Goal: Task Accomplishment & Management: Manage account settings

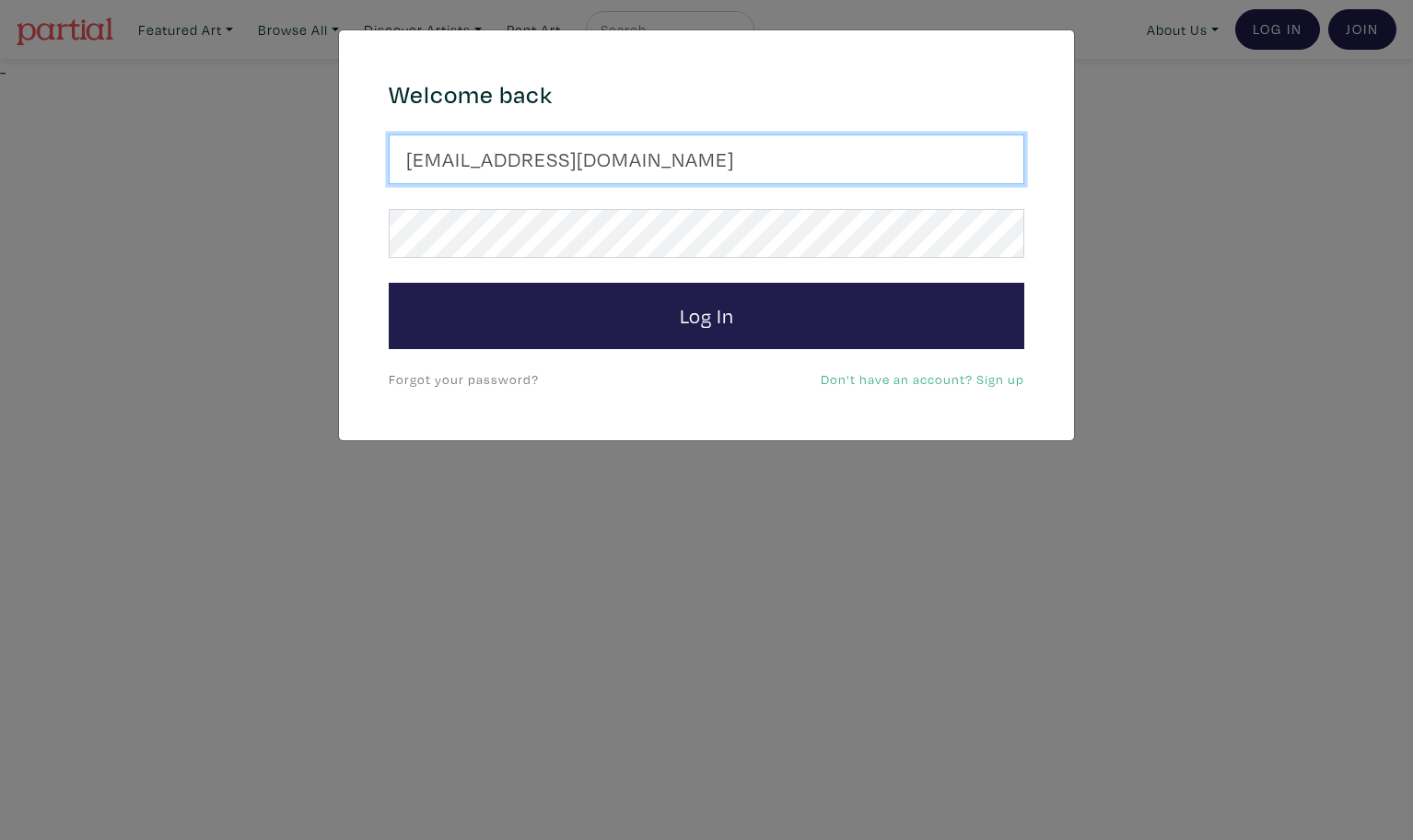
type input "latourt@dianaartist.ca"
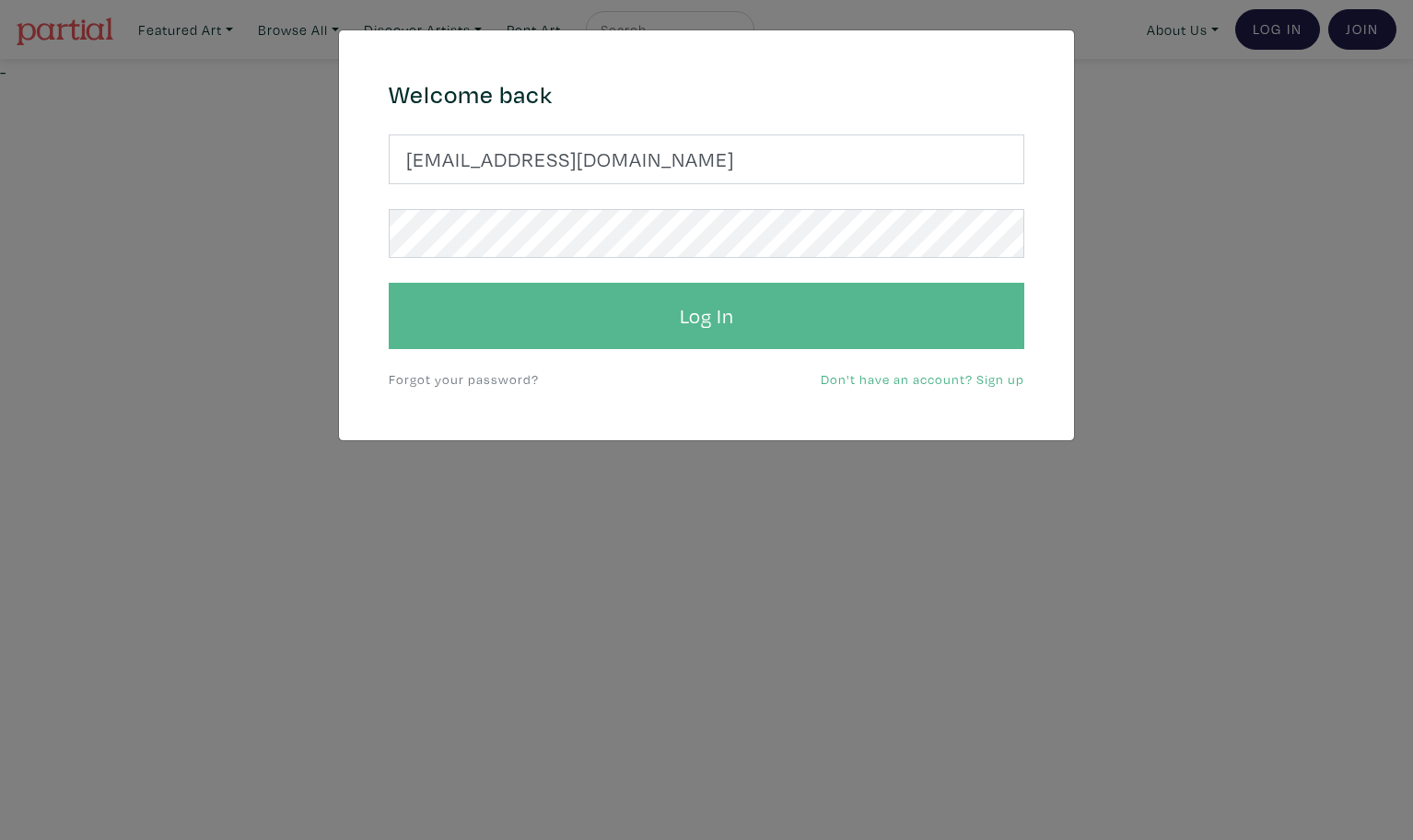
click at [682, 324] on button "Log In" at bounding box center [706, 315] width 636 height 66
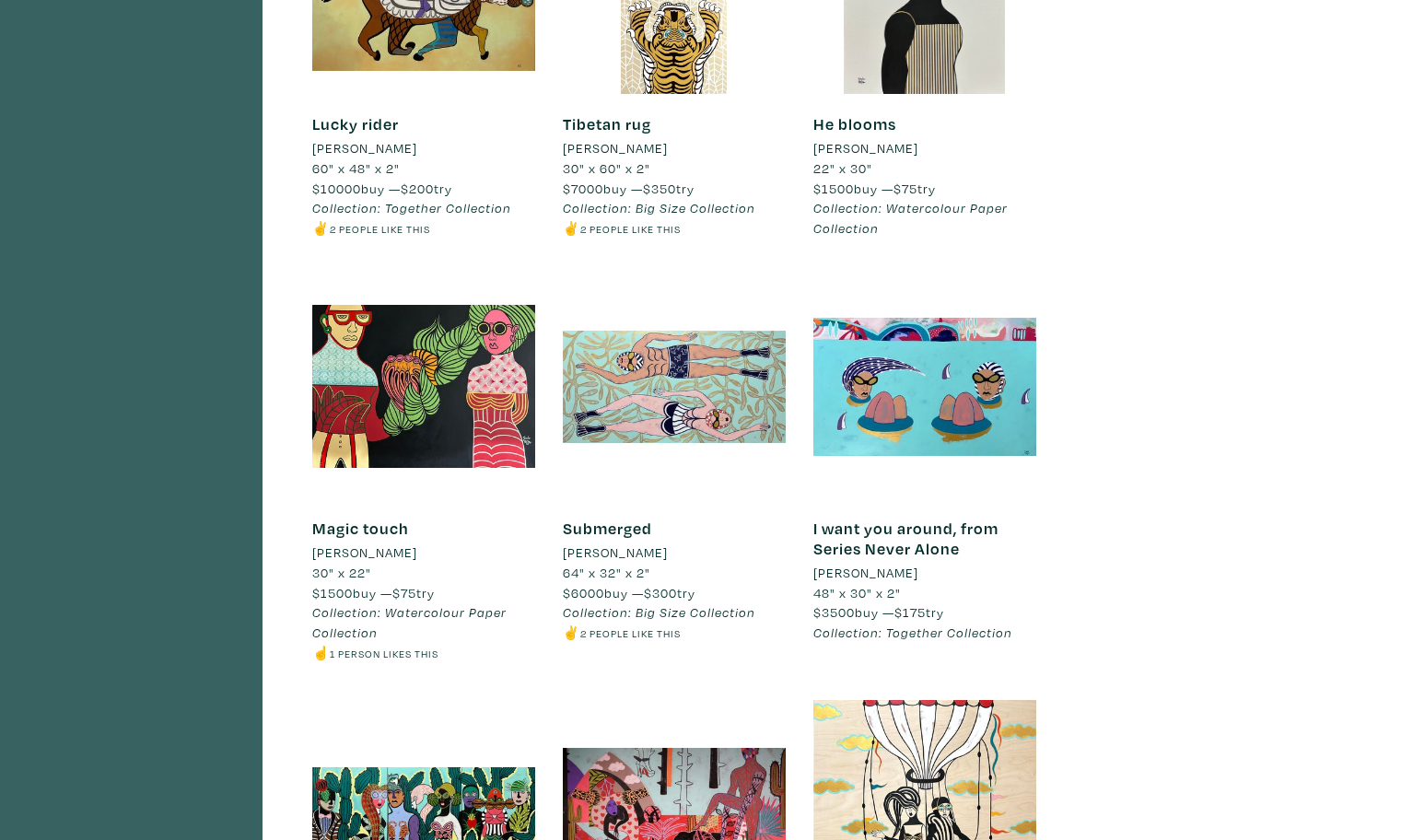
scroll to position [3520, 0]
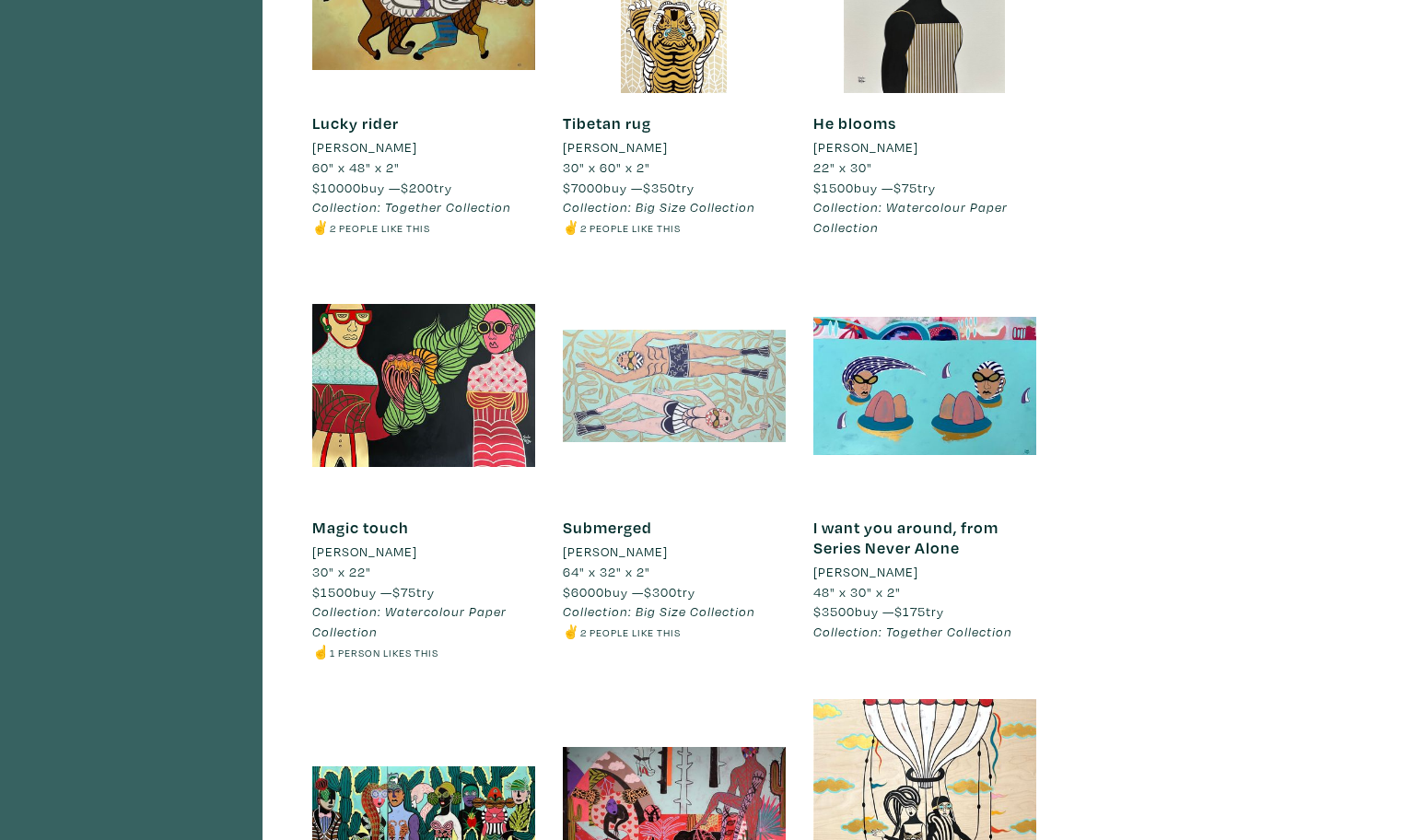
click at [667, 328] on div at bounding box center [674, 385] width 223 height 222
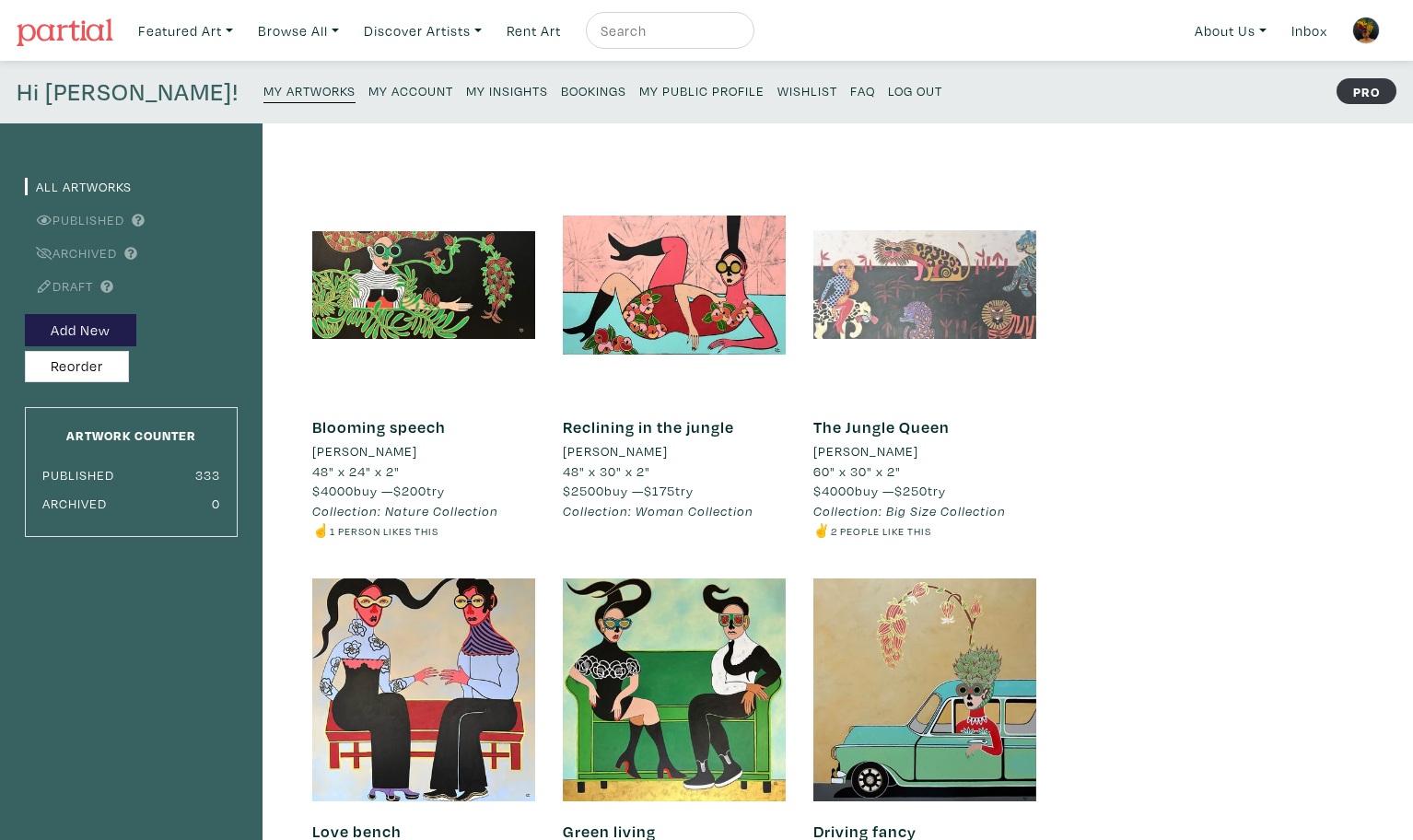
scroll to position [0, 0]
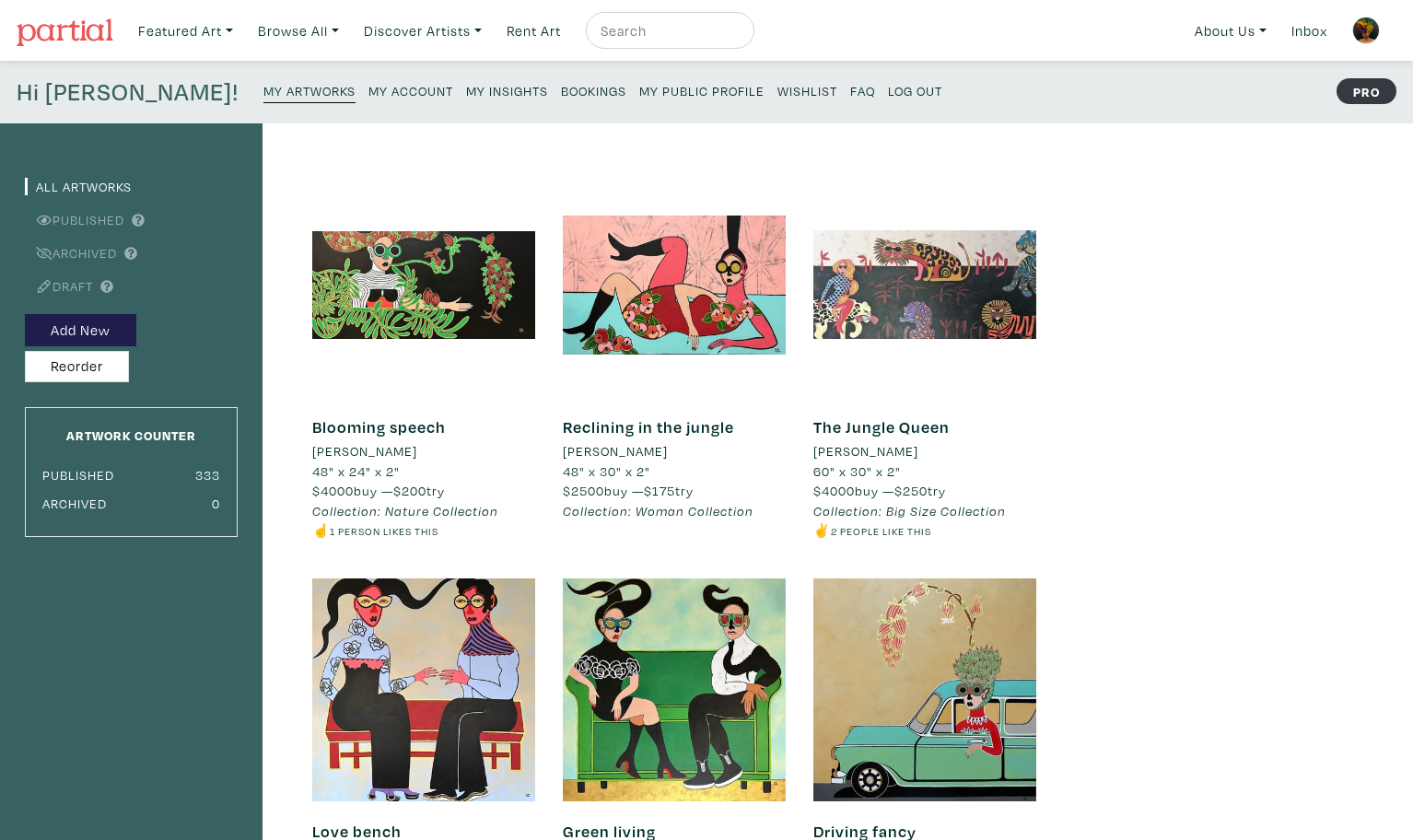
click at [640, 94] on small "My Public Profile" at bounding box center [703, 91] width 126 height 18
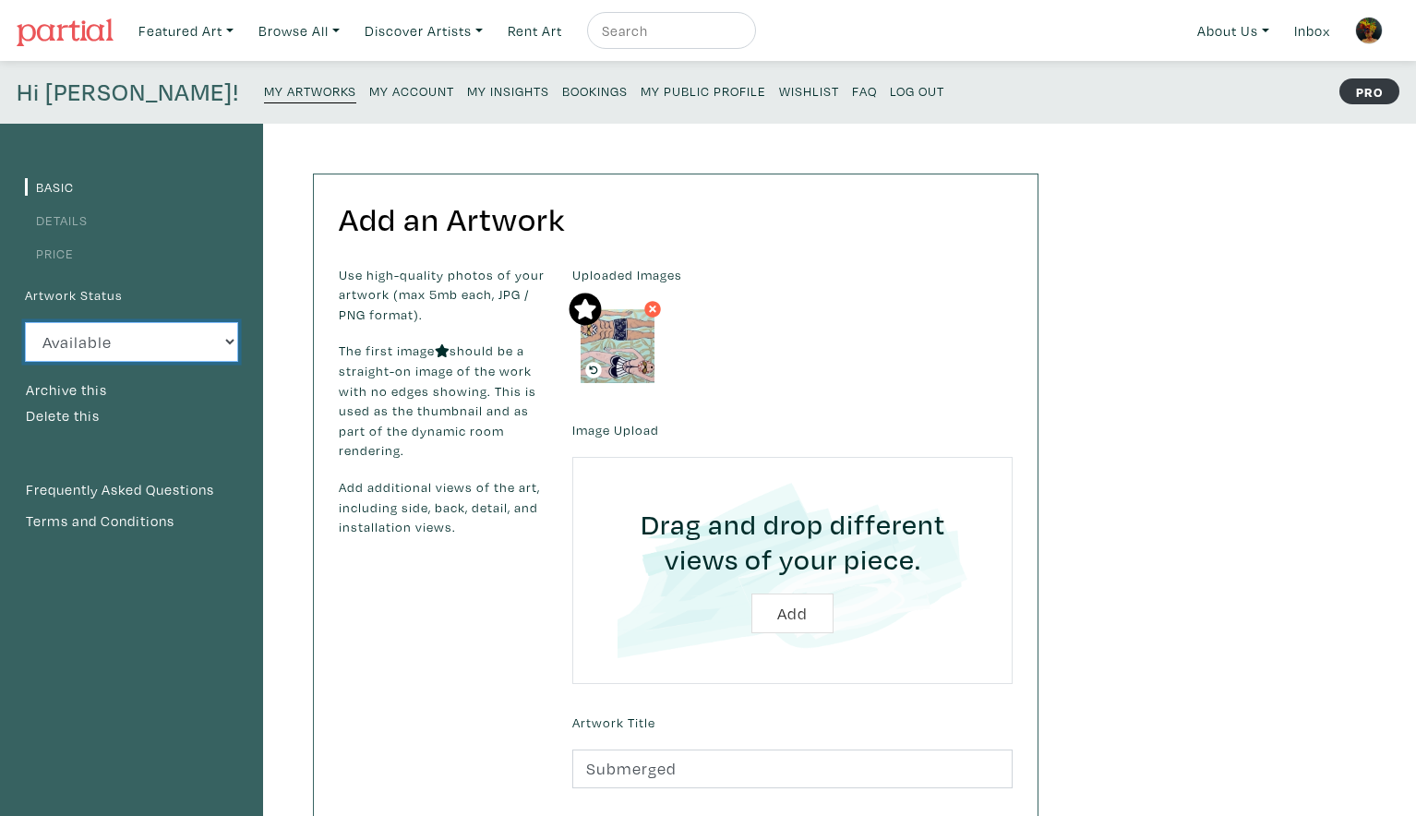
select select "3"
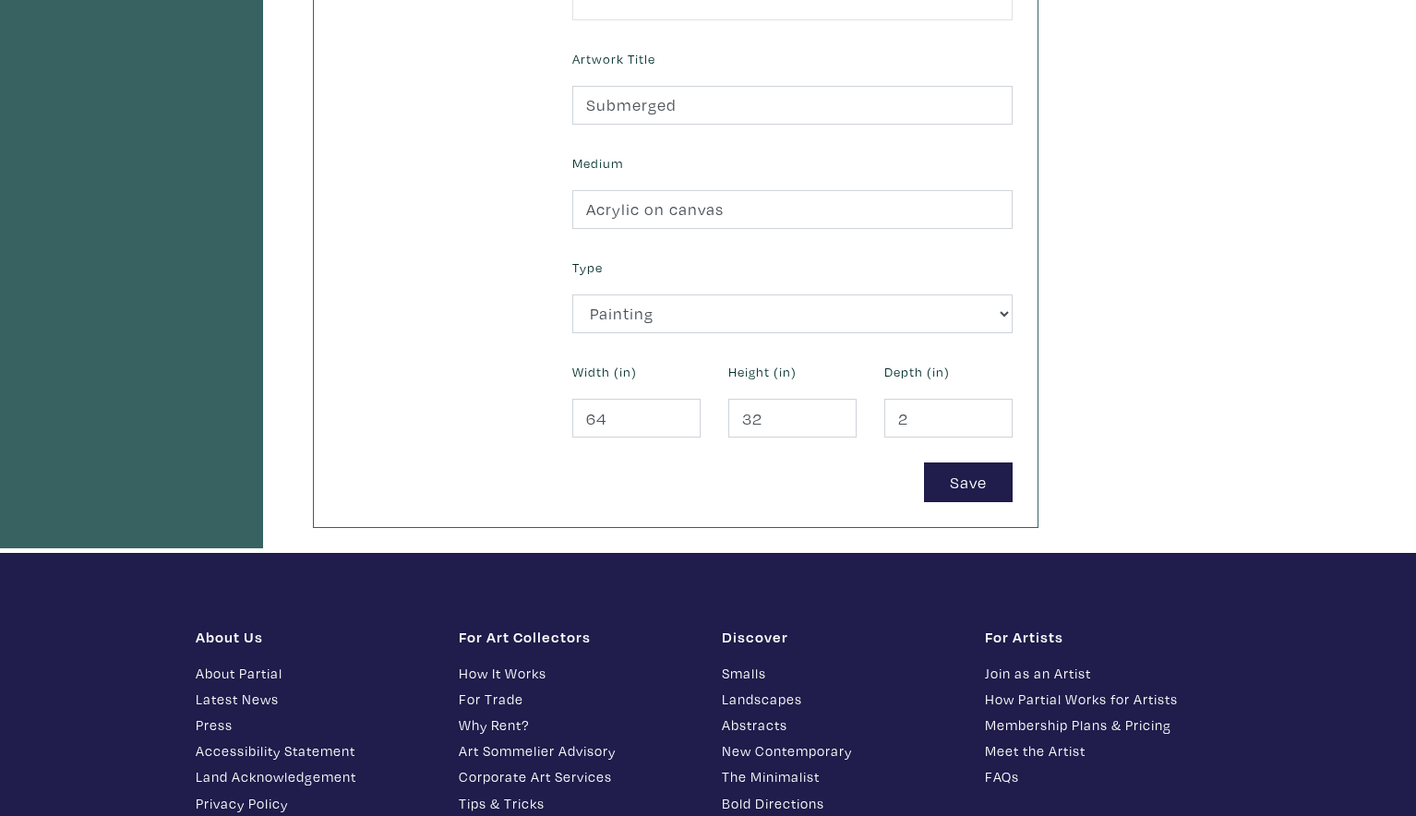
scroll to position [667, 0]
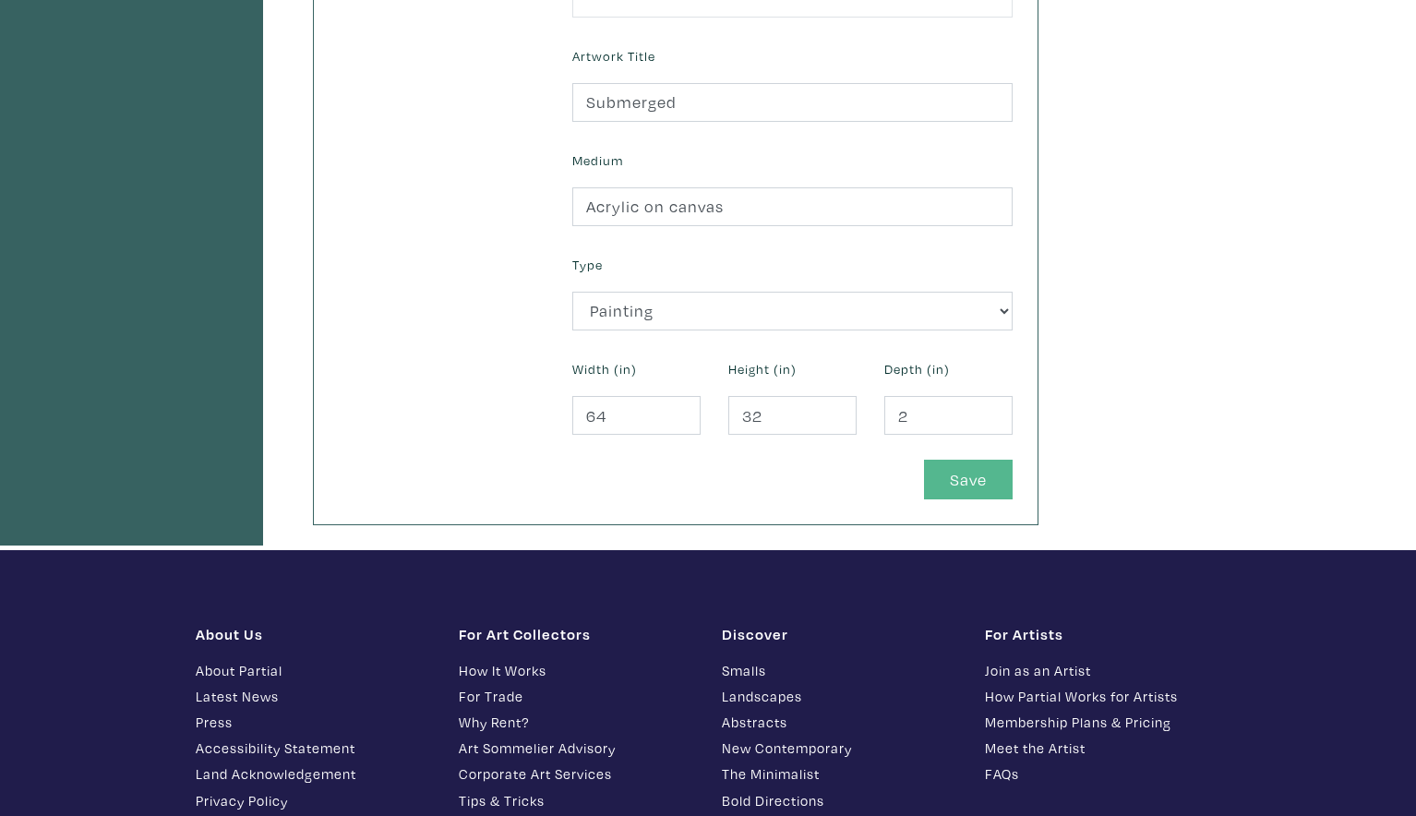
click at [972, 475] on button "Save" at bounding box center [968, 480] width 89 height 40
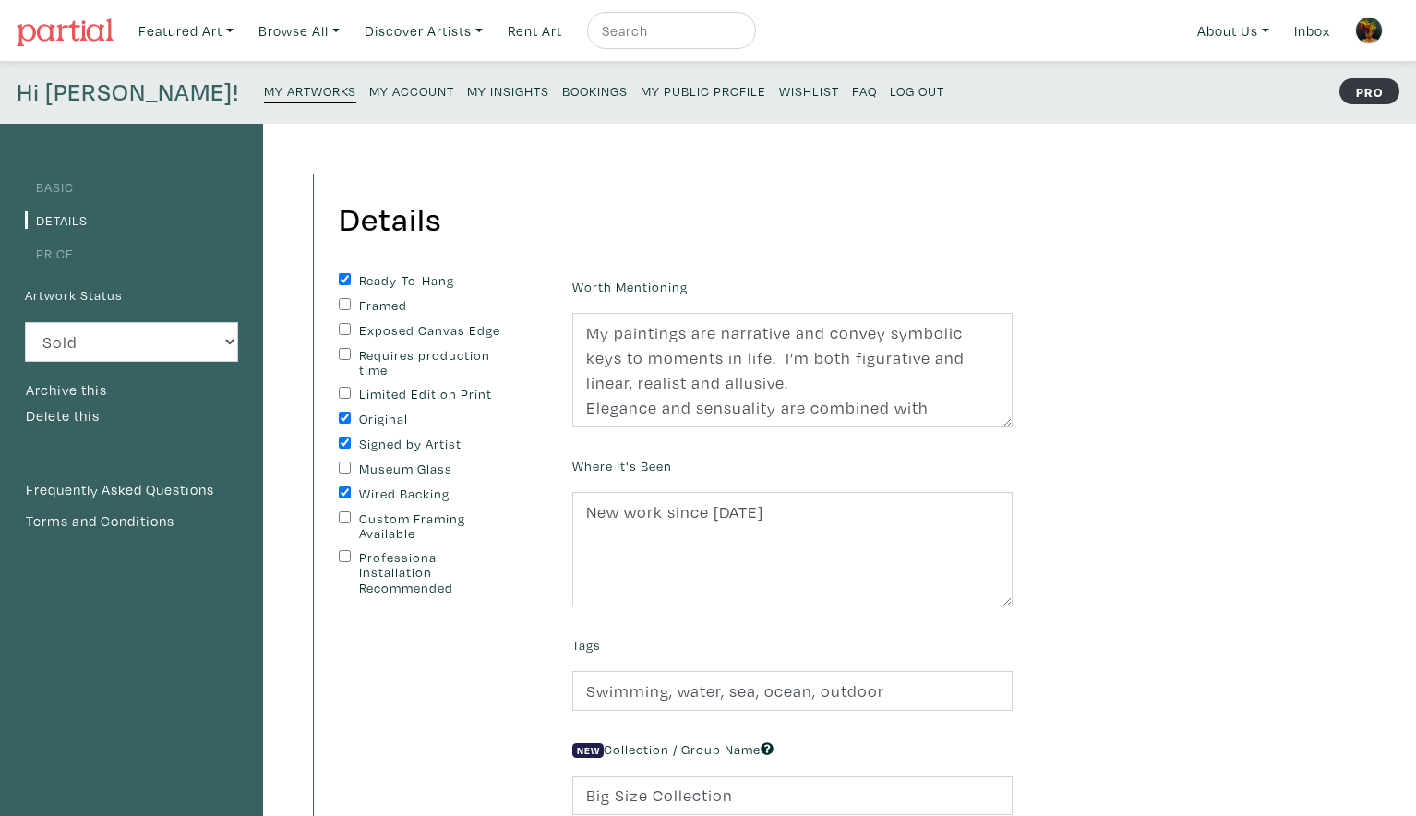
click at [264, 87] on small "My Artworks" at bounding box center [310, 91] width 92 height 18
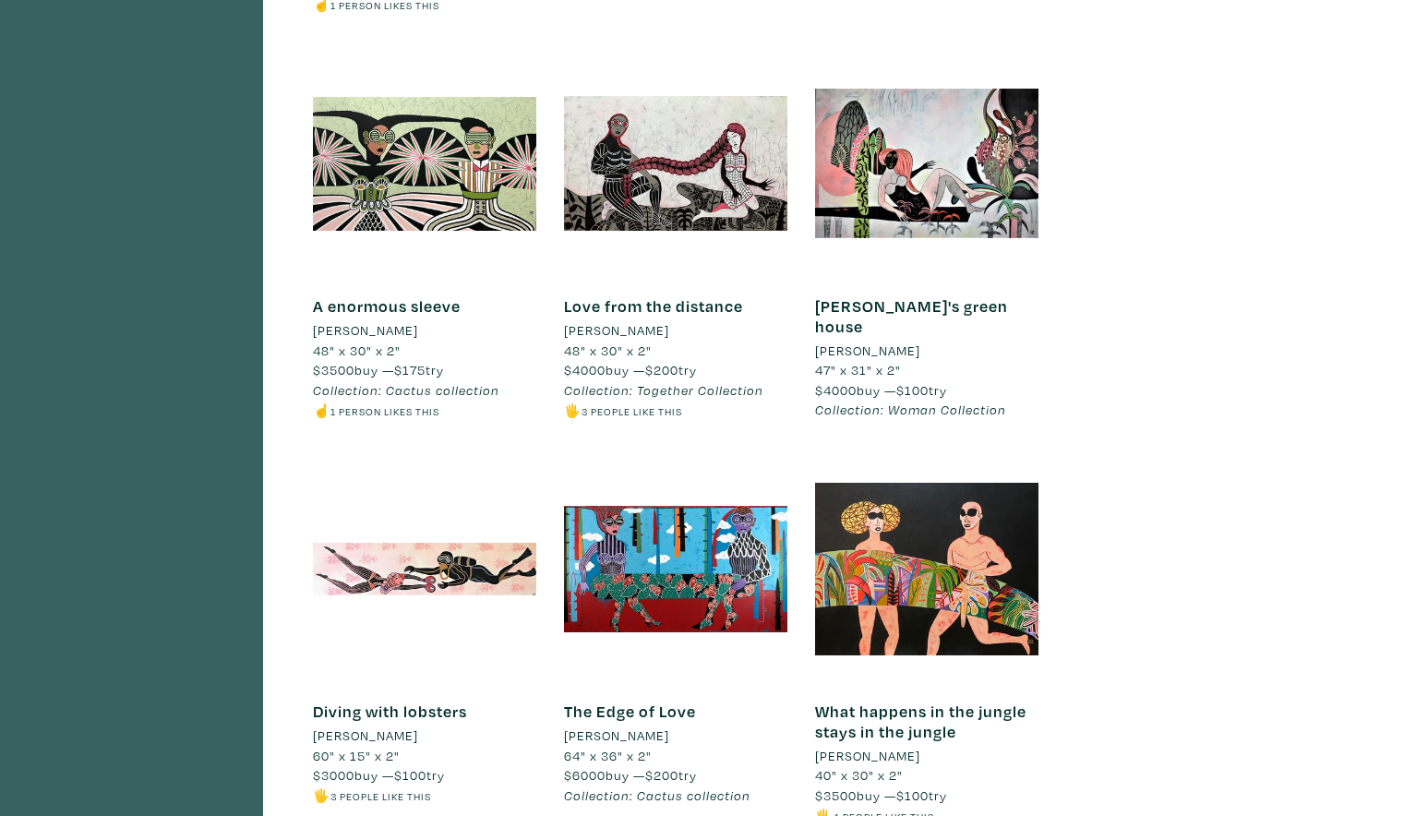
scroll to position [5041, 0]
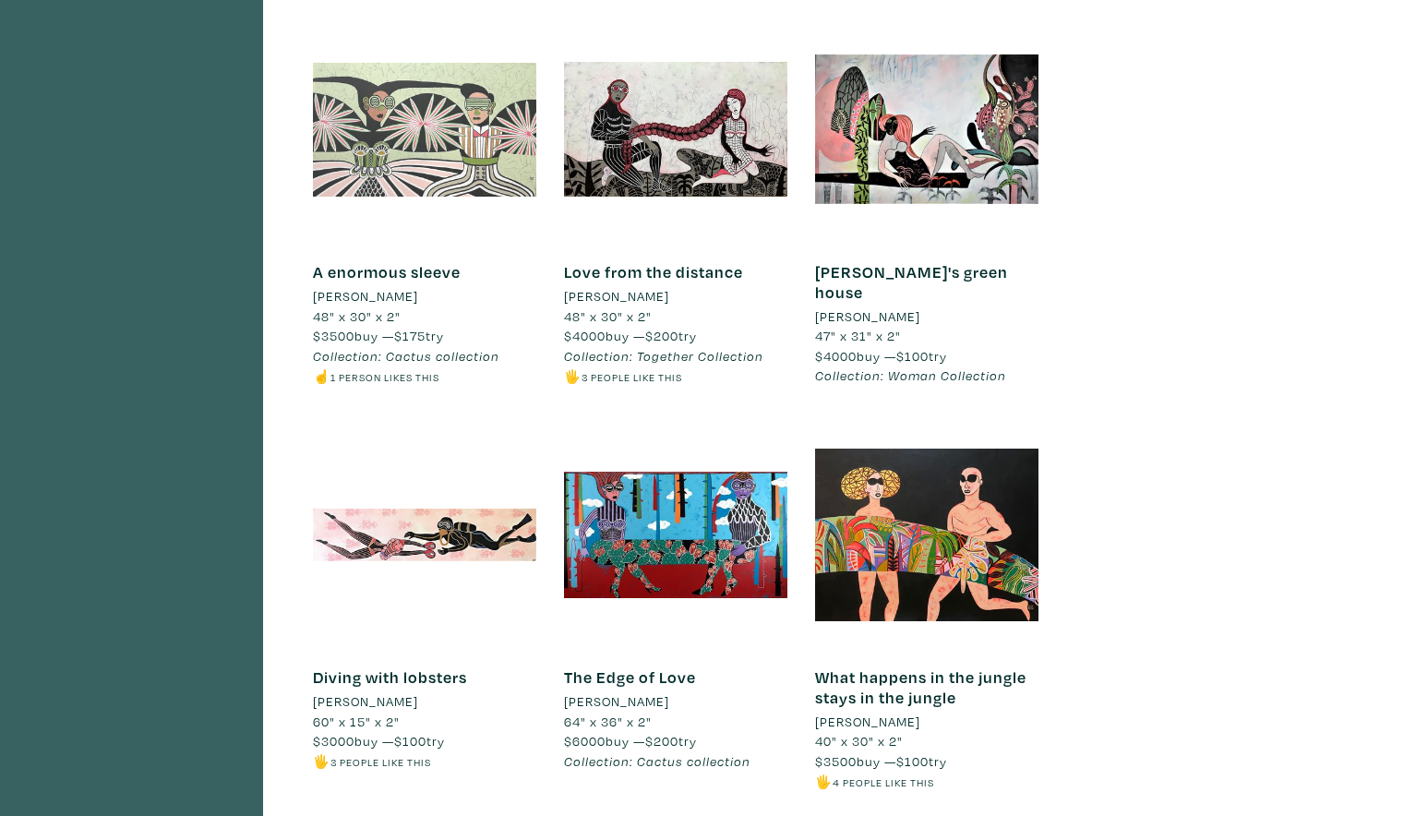
click at [395, 64] on div at bounding box center [424, 129] width 223 height 223
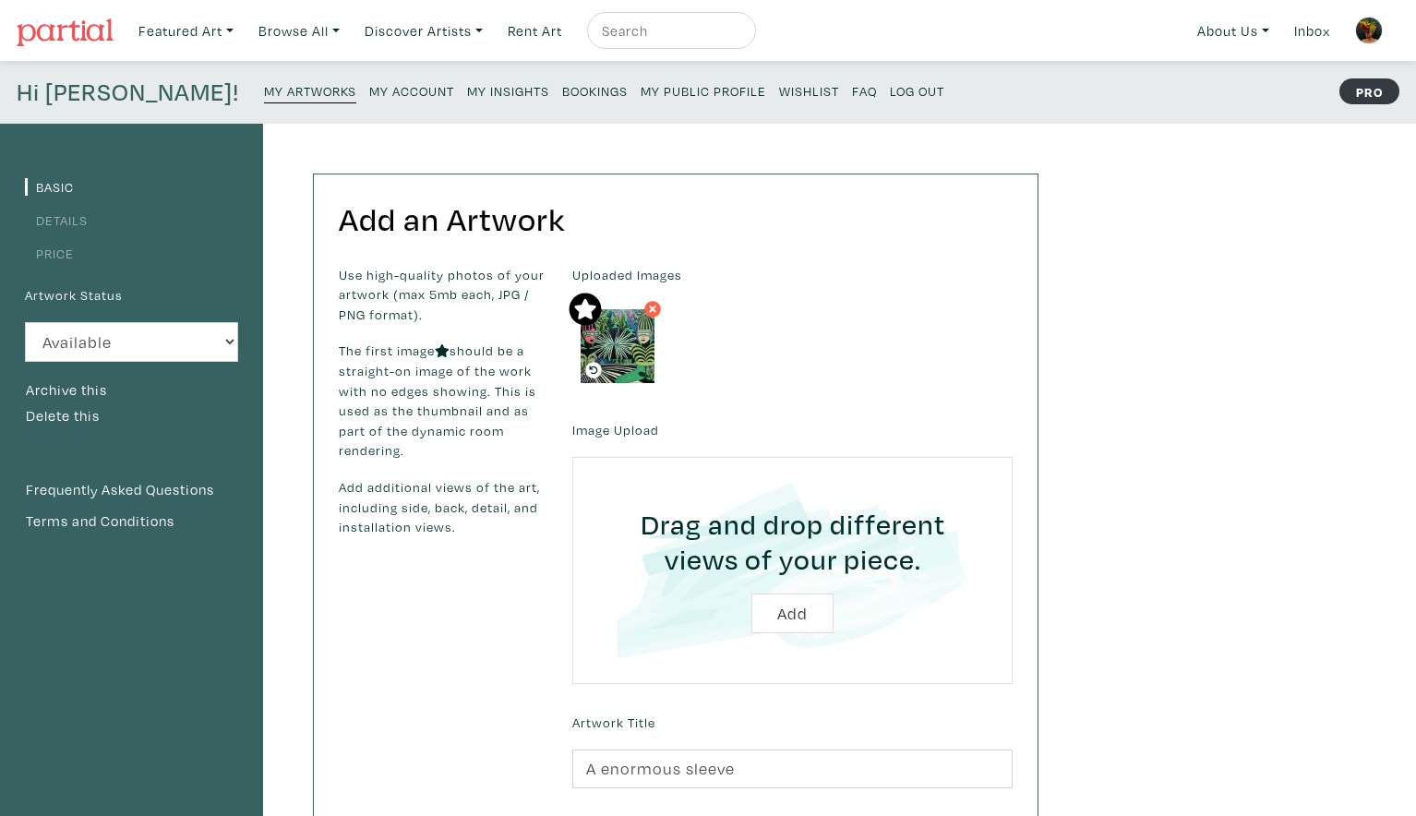
click at [792, 612] on input "file" at bounding box center [792, 570] width 389 height 175
type input "C:\fakepath\A enormous sleeve, 48x30.j.jpeg"
click at [656, 308] on icon at bounding box center [652, 309] width 11 height 17
click at [656, 309] on icon at bounding box center [652, 309] width 11 height 17
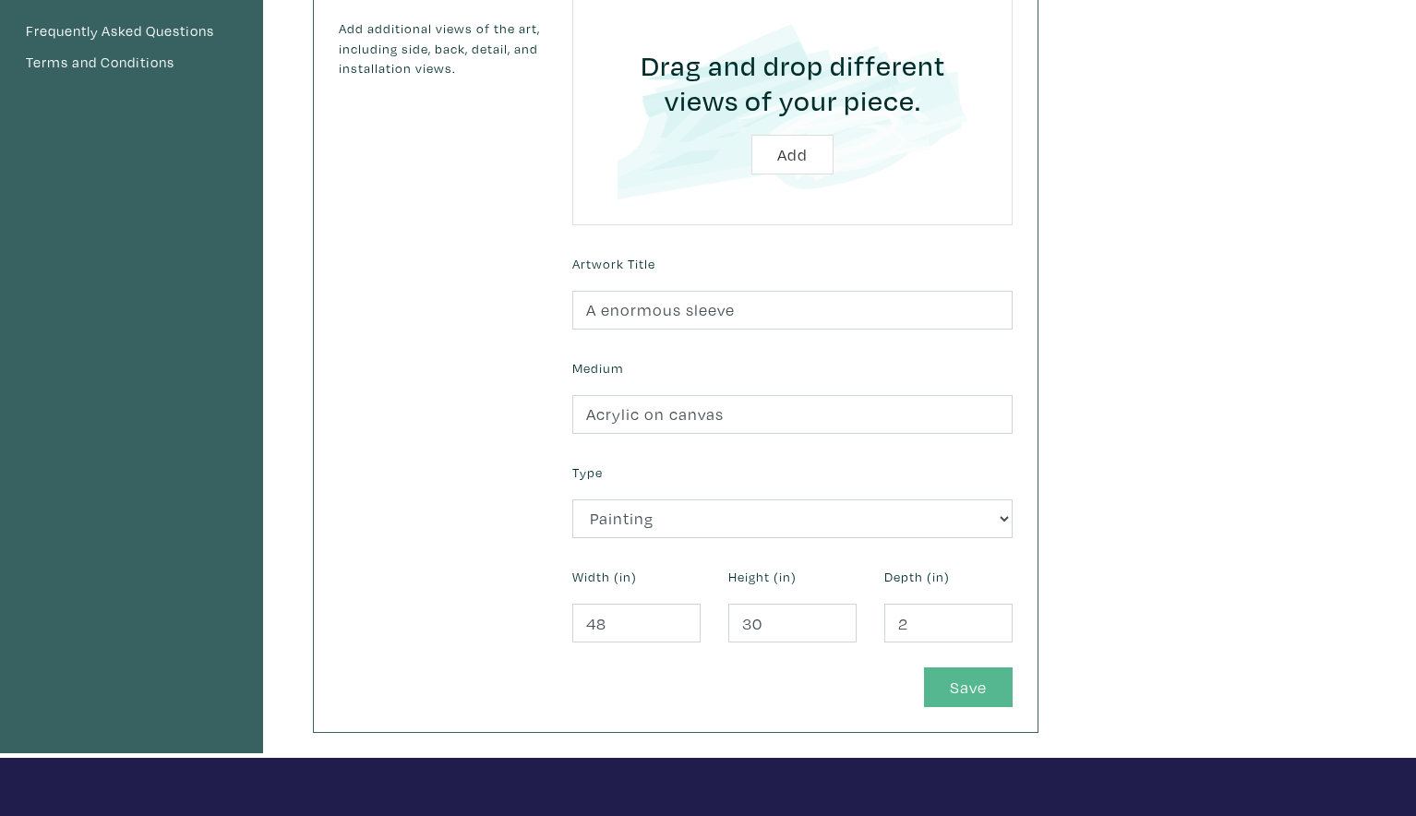
scroll to position [460, 0]
click at [975, 686] on button "Save" at bounding box center [968, 687] width 89 height 40
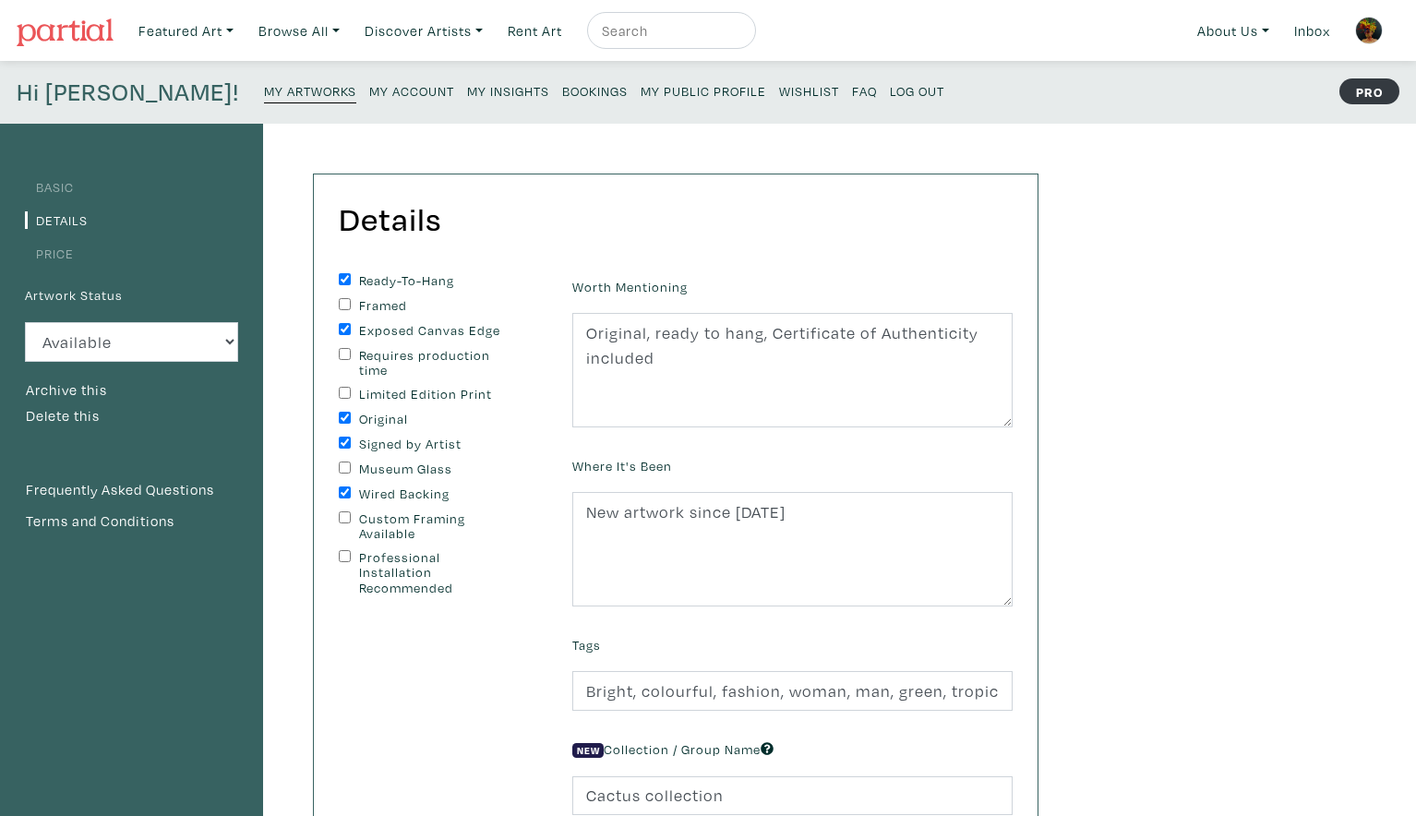
click at [264, 95] on small "My Artworks" at bounding box center [310, 91] width 92 height 18
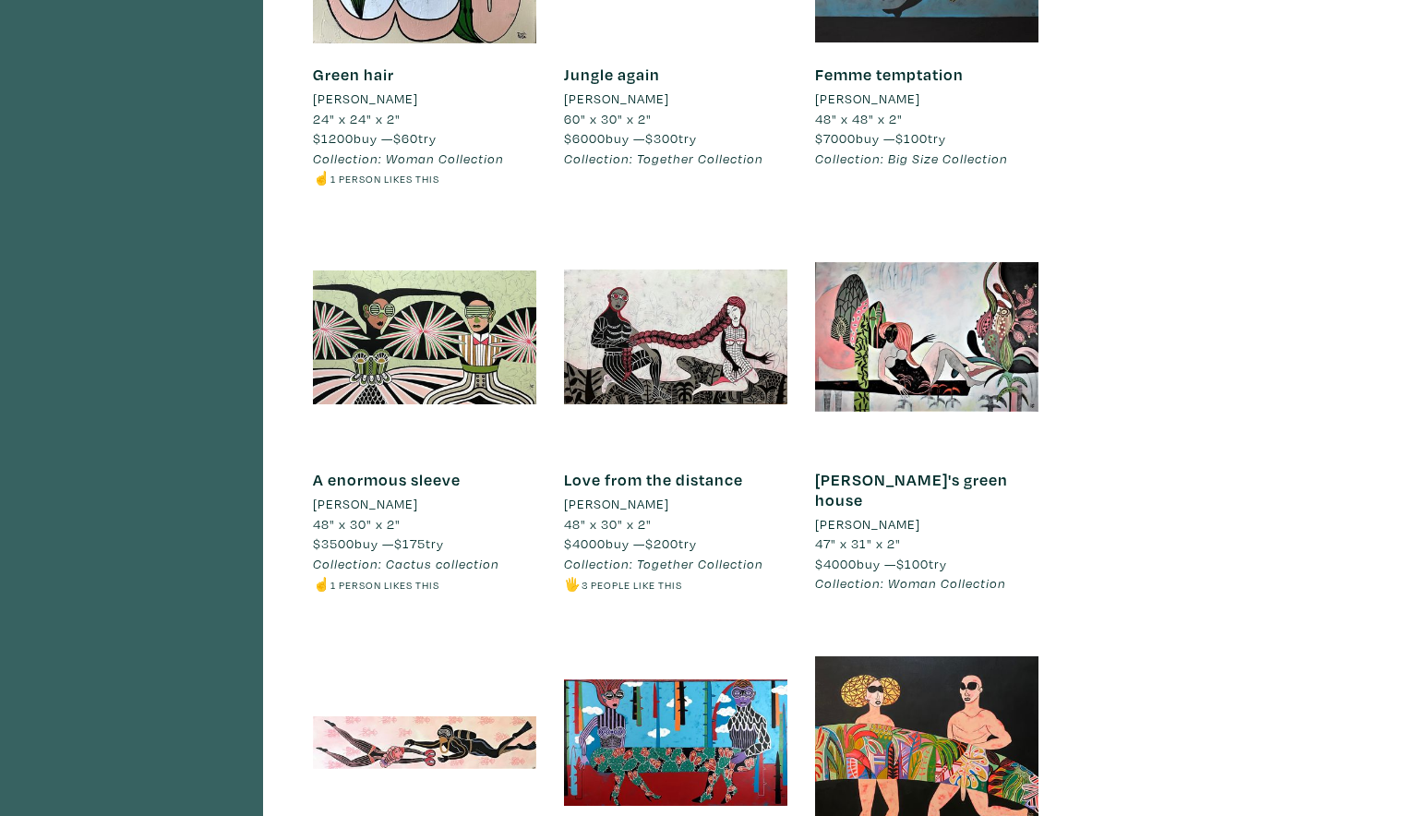
scroll to position [4834, 0]
click at [300, 468] on div "A enormous sleeve Diana Rosa 48" x 30" x 2" $3500 buy — $175 try Collection: Ca…" at bounding box center [424, 426] width 251 height 405
click at [368, 493] on li "[PERSON_NAME]" at bounding box center [365, 503] width 105 height 20
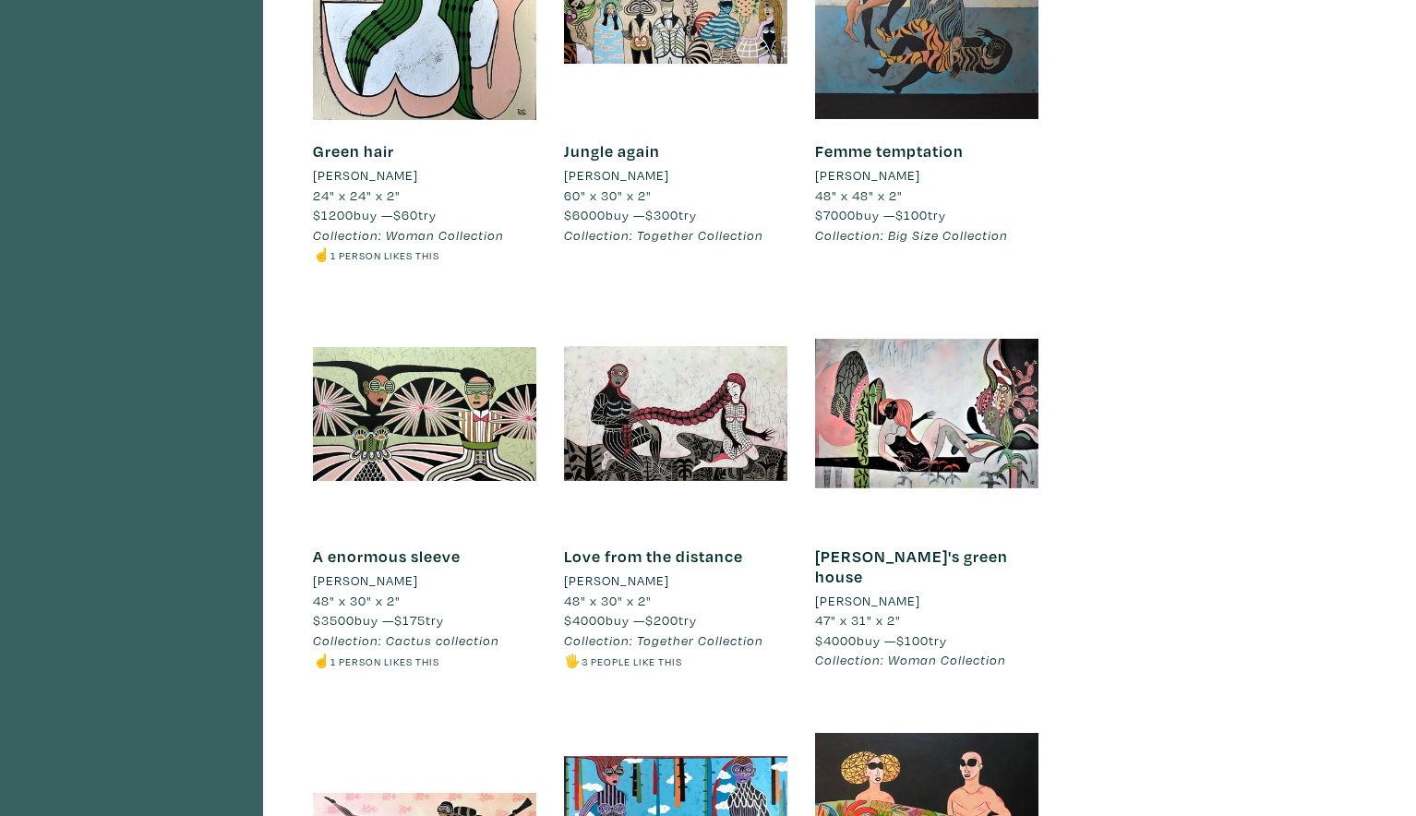
scroll to position [4758, 0]
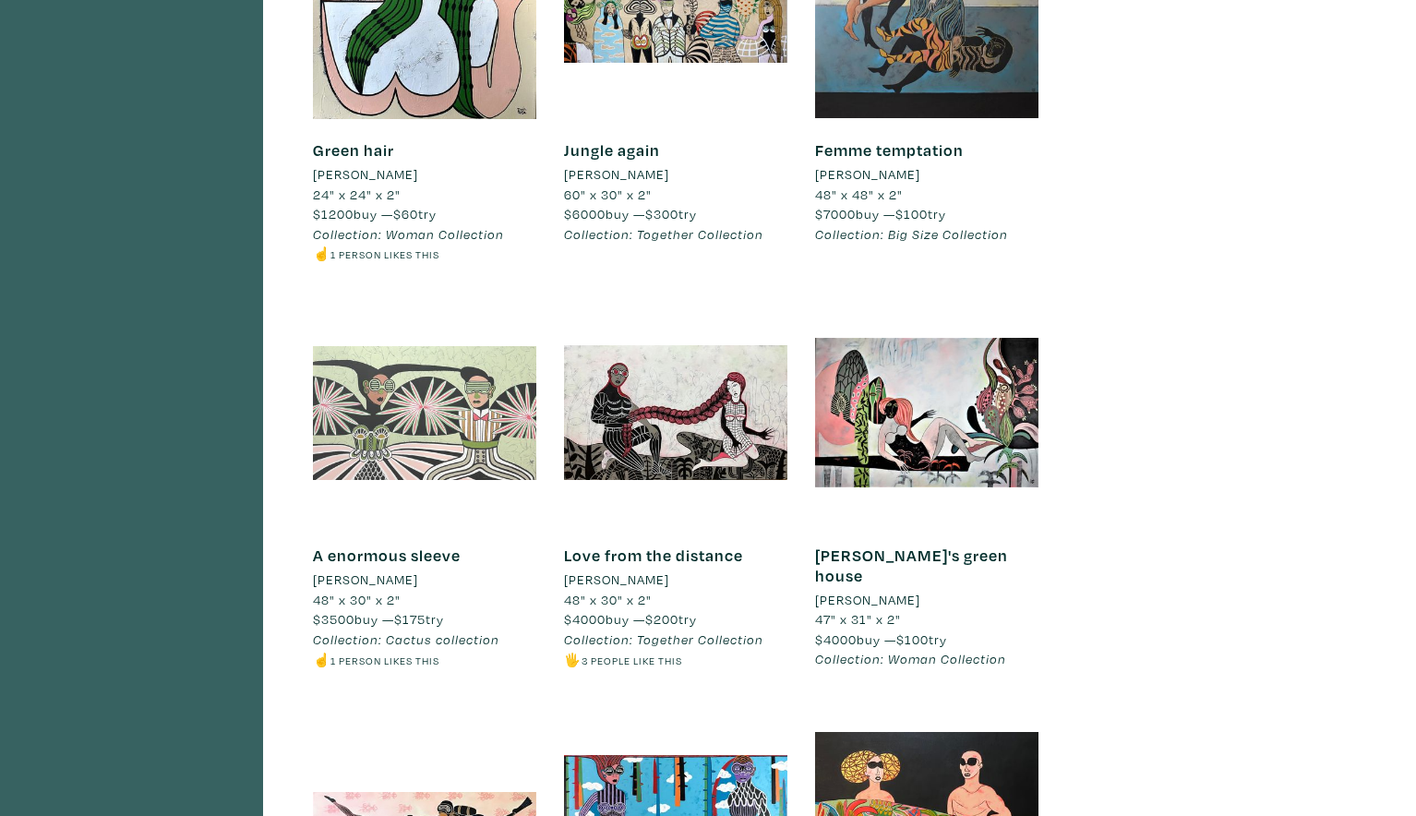
click at [379, 391] on div at bounding box center [424, 412] width 223 height 223
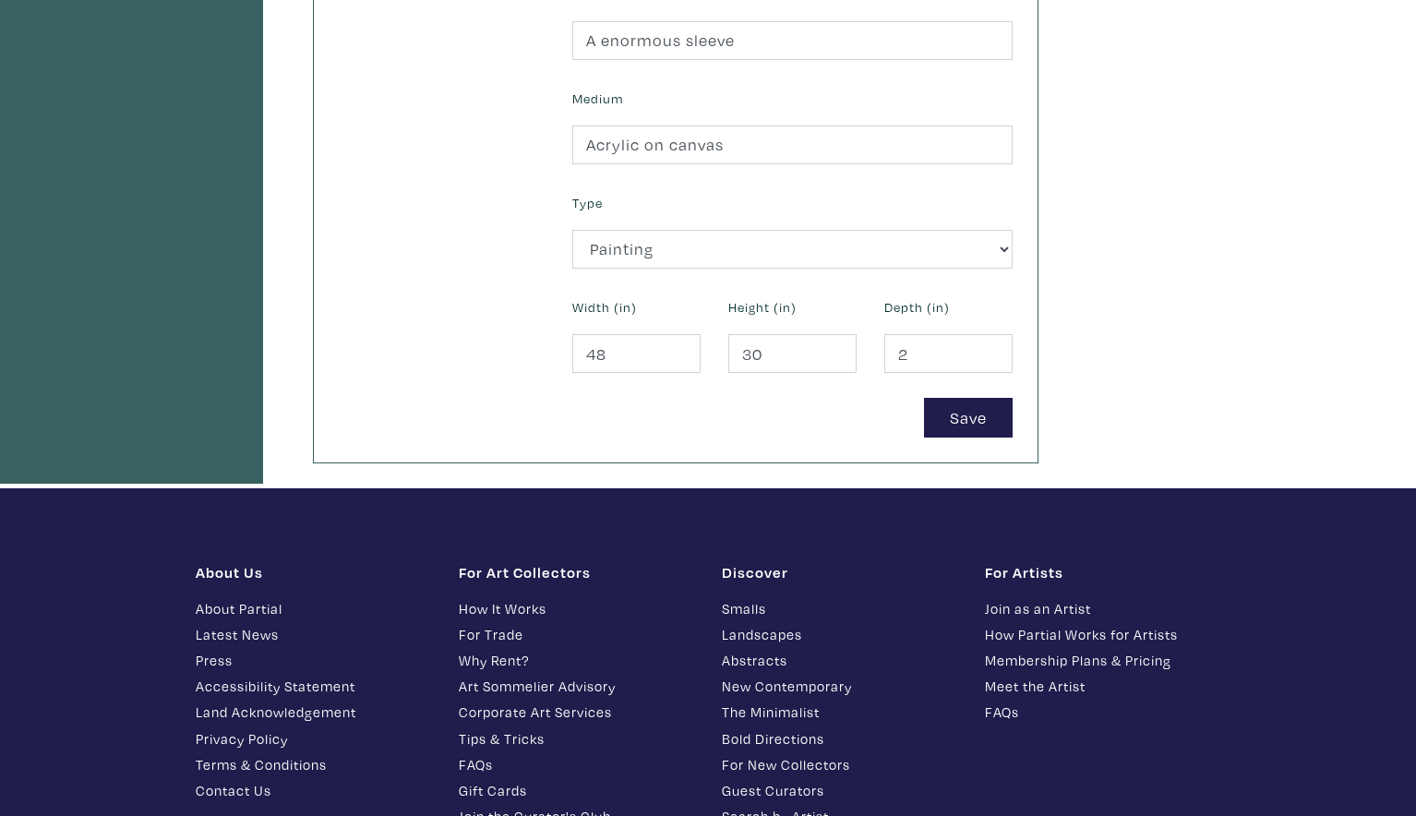
scroll to position [761, 0]
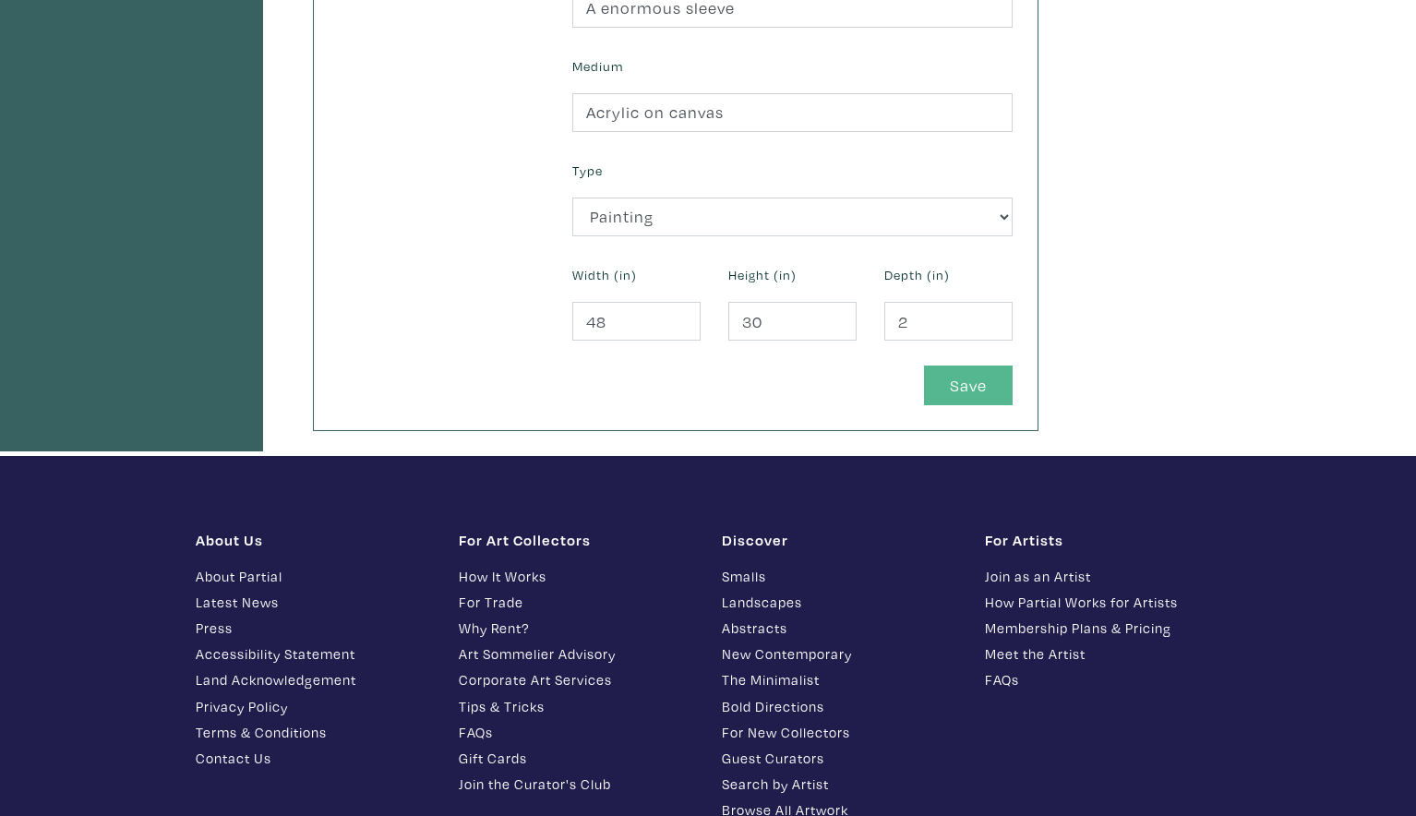
click at [945, 374] on button "Save" at bounding box center [968, 386] width 89 height 40
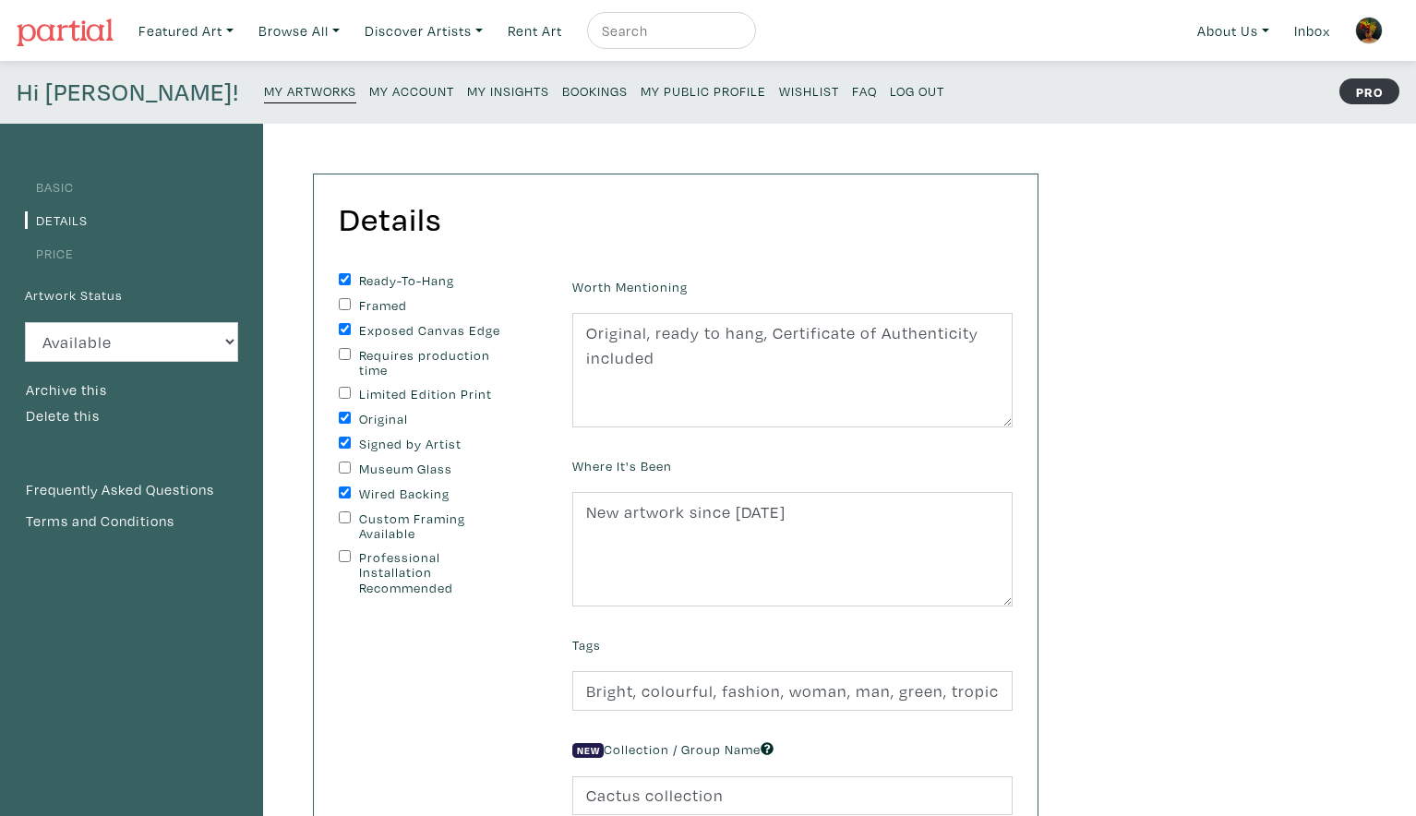
click at [264, 93] on small "My Artworks" at bounding box center [310, 91] width 92 height 18
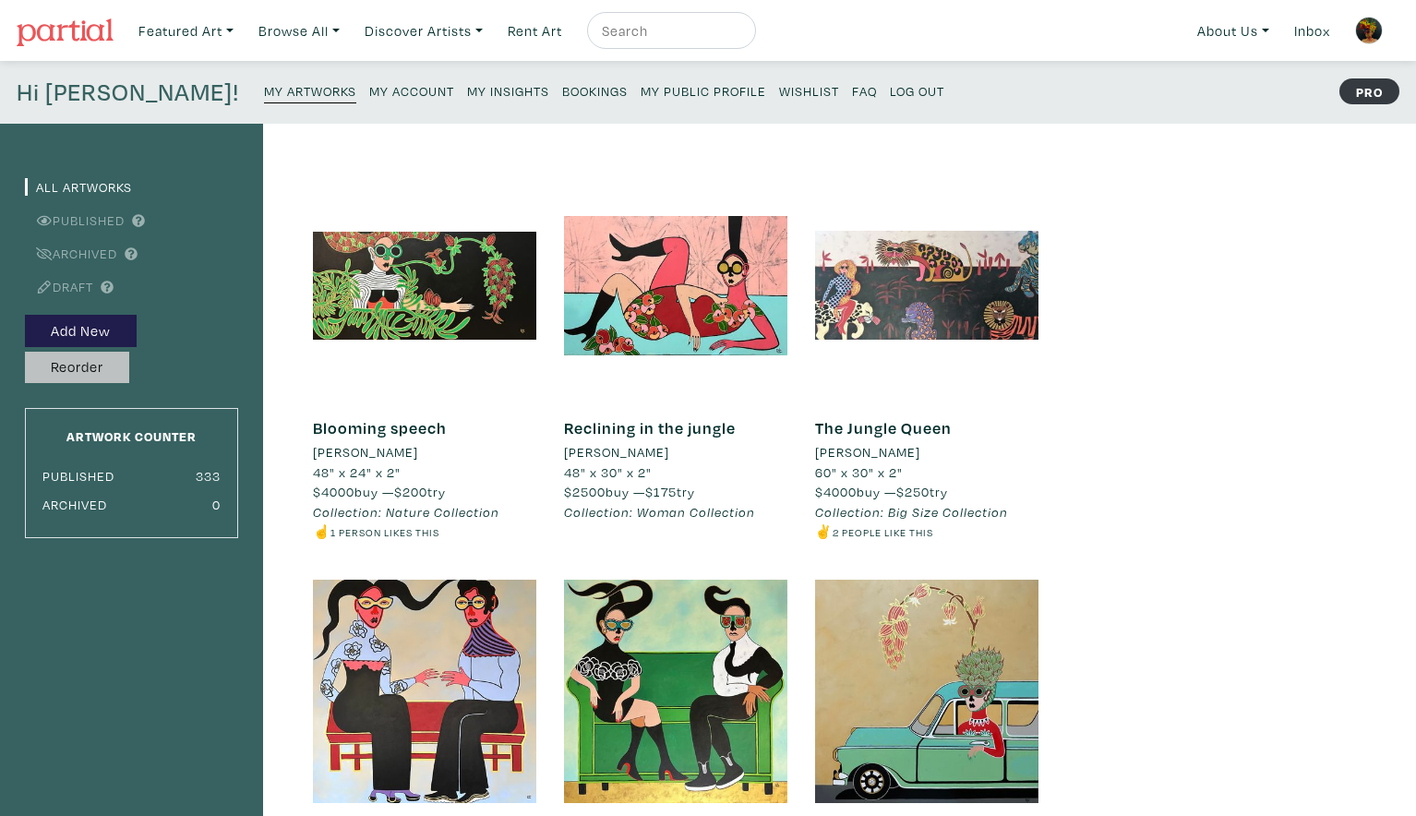
click at [96, 368] on button "Reorder" at bounding box center [77, 368] width 104 height 32
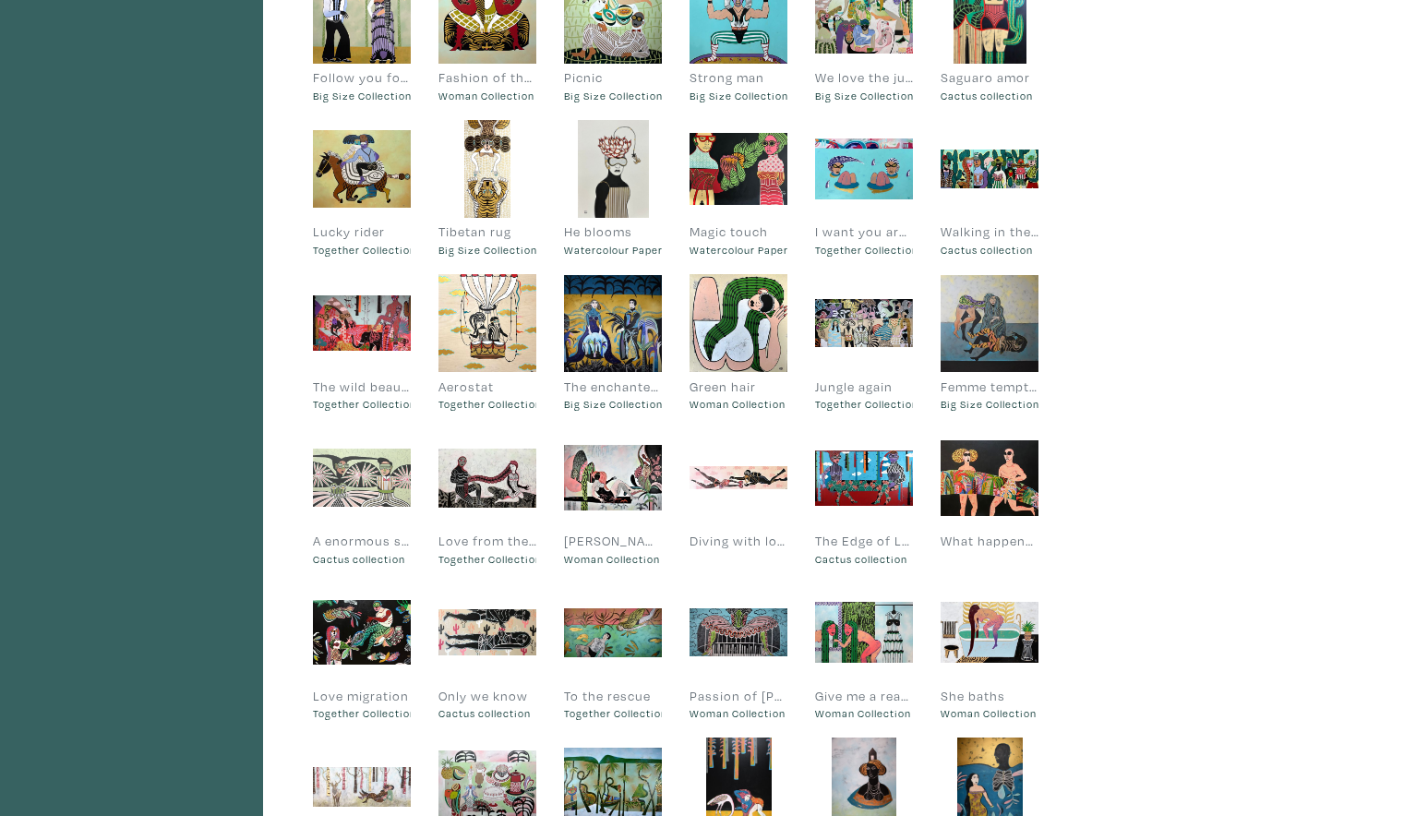
scroll to position [689, 1]
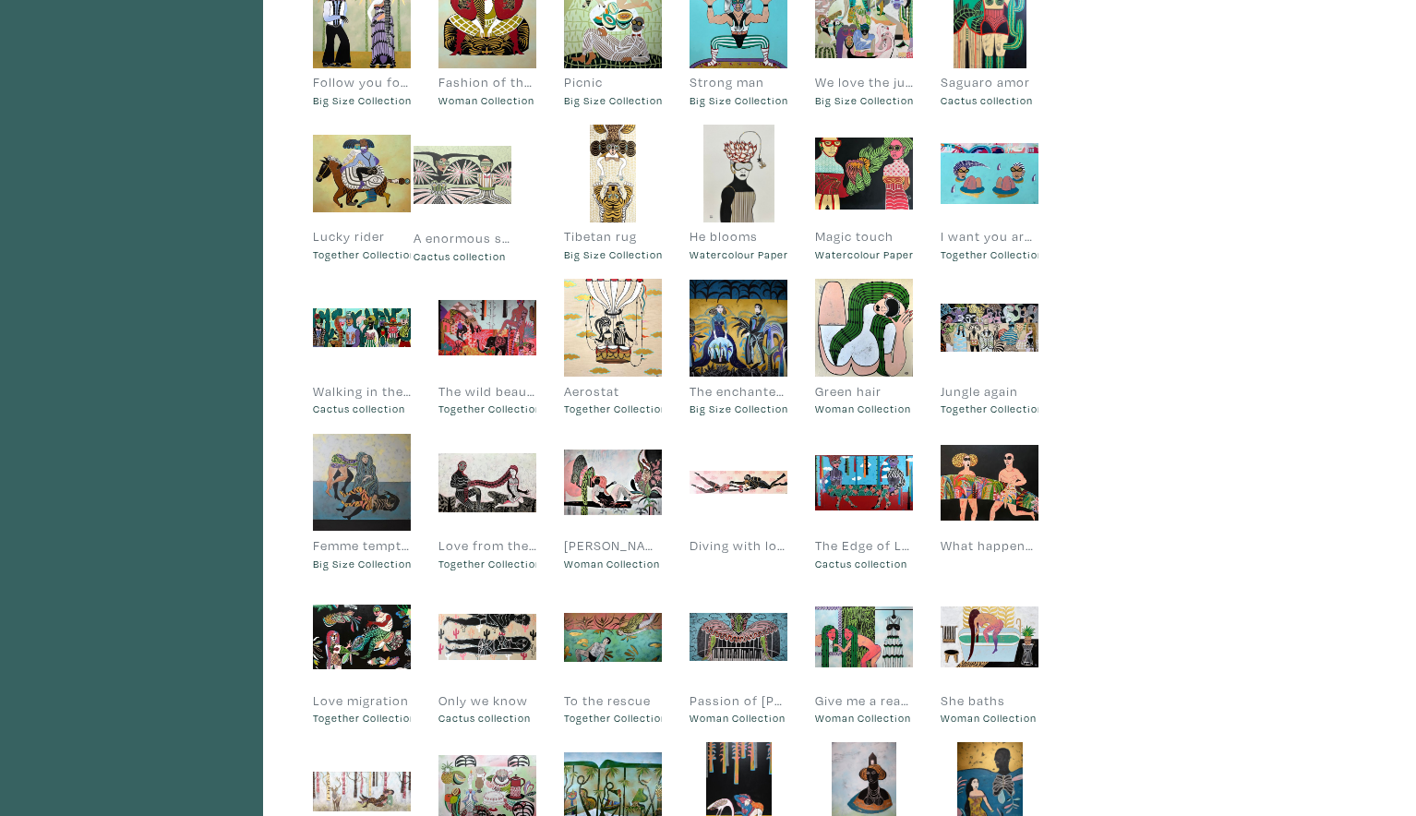
drag, startPoint x: 349, startPoint y: 466, endPoint x: 450, endPoint y: 171, distance: 312.1
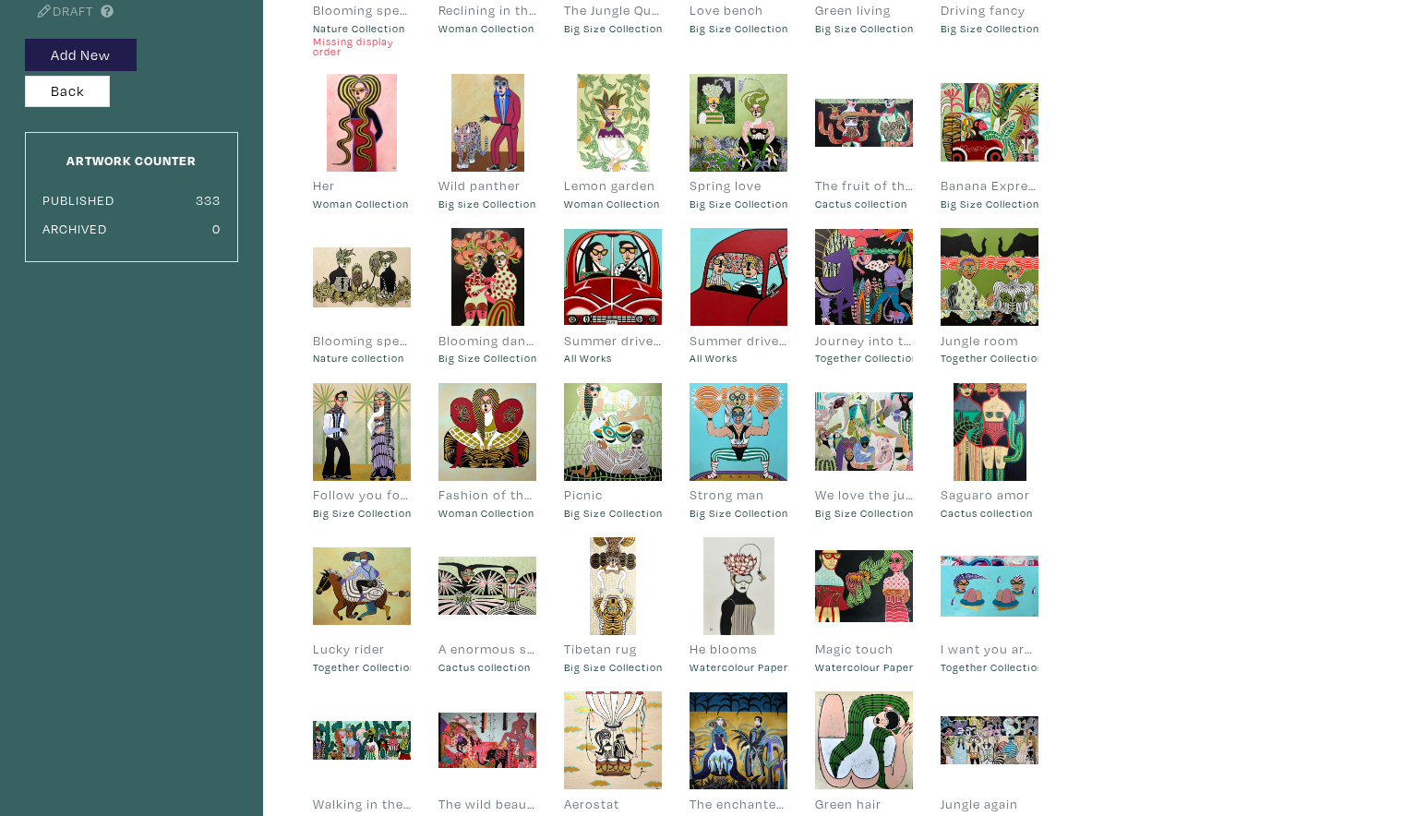
scroll to position [274, 0]
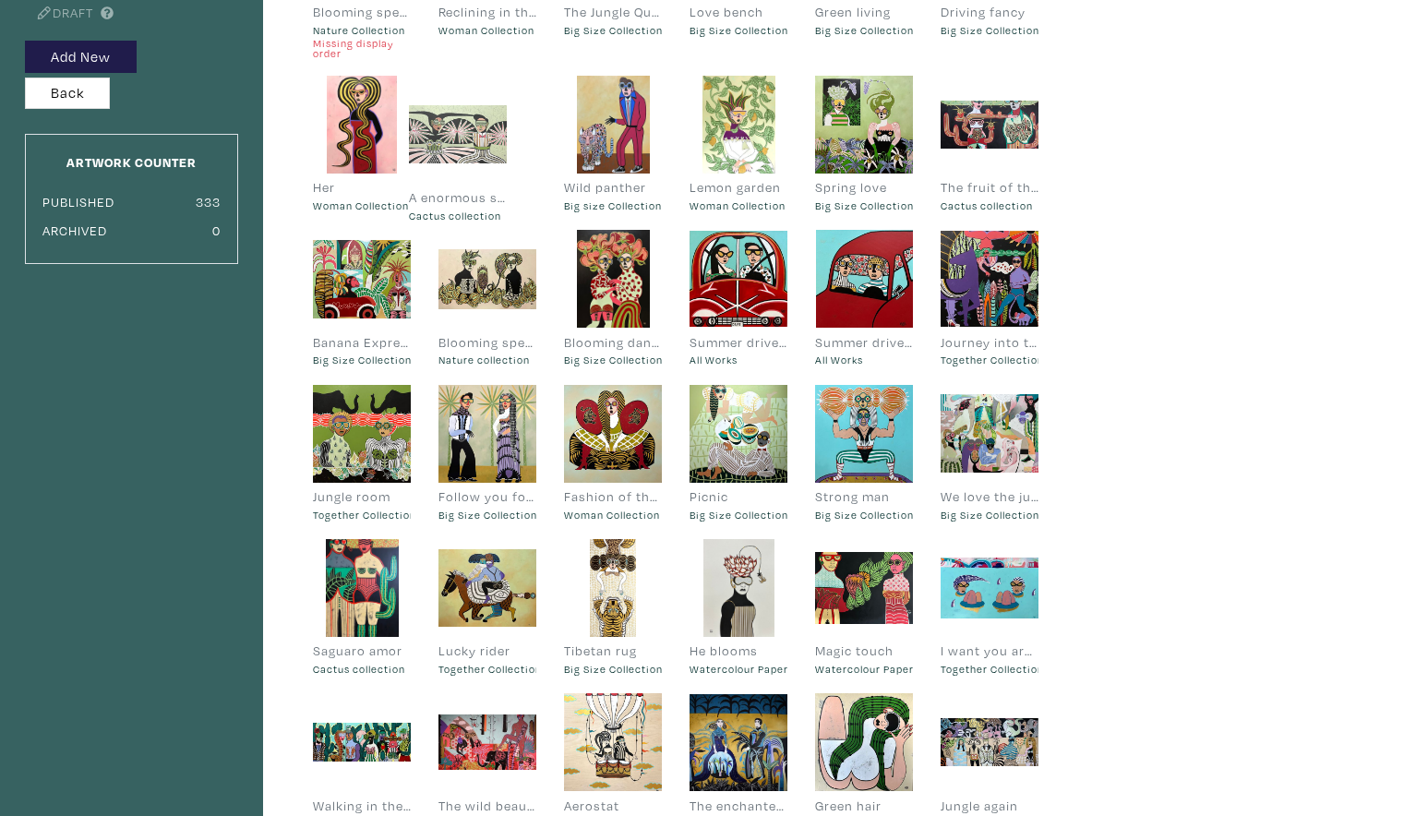
drag, startPoint x: 494, startPoint y: 580, endPoint x: 463, endPoint y: 130, distance: 450.7
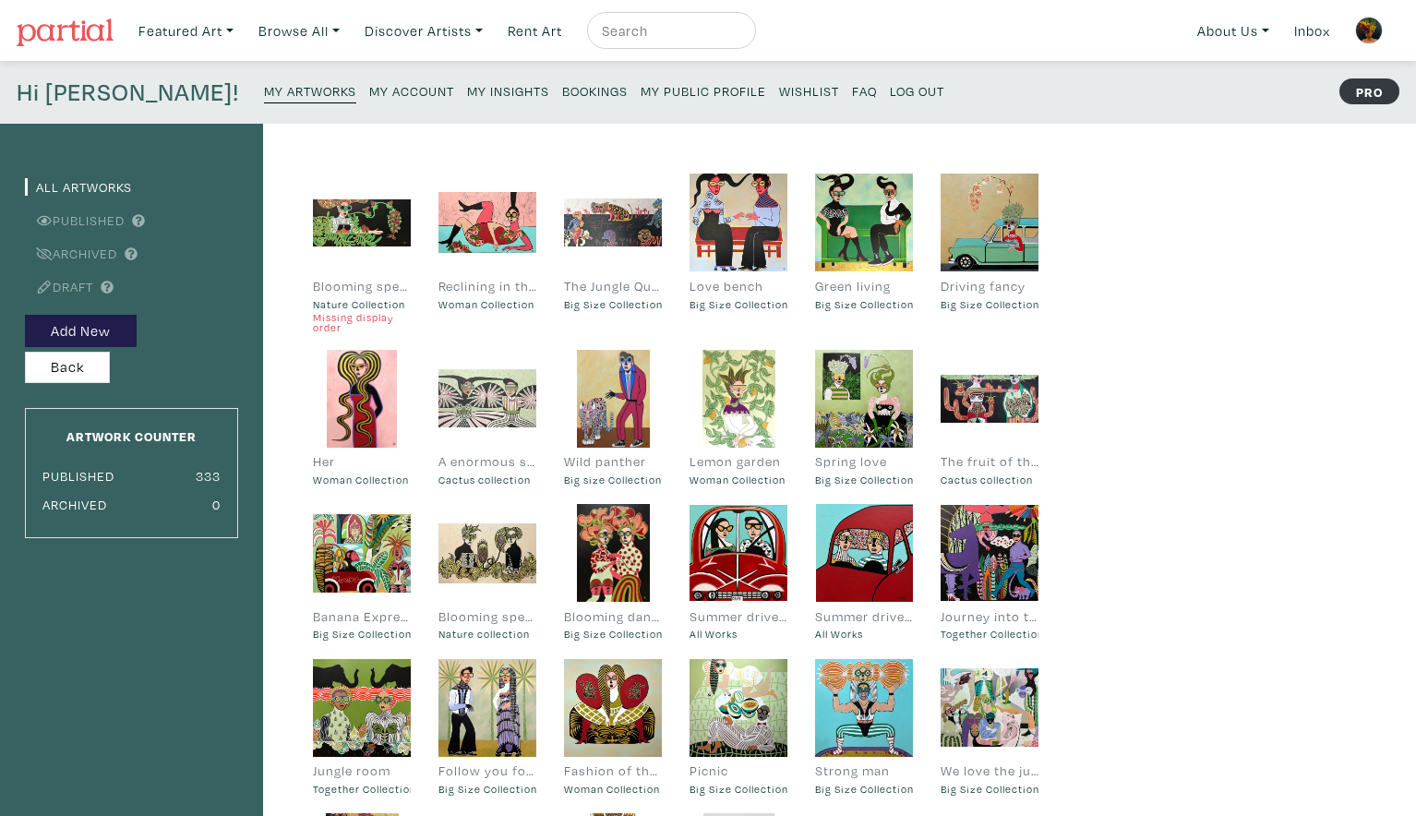
scroll to position [0, 0]
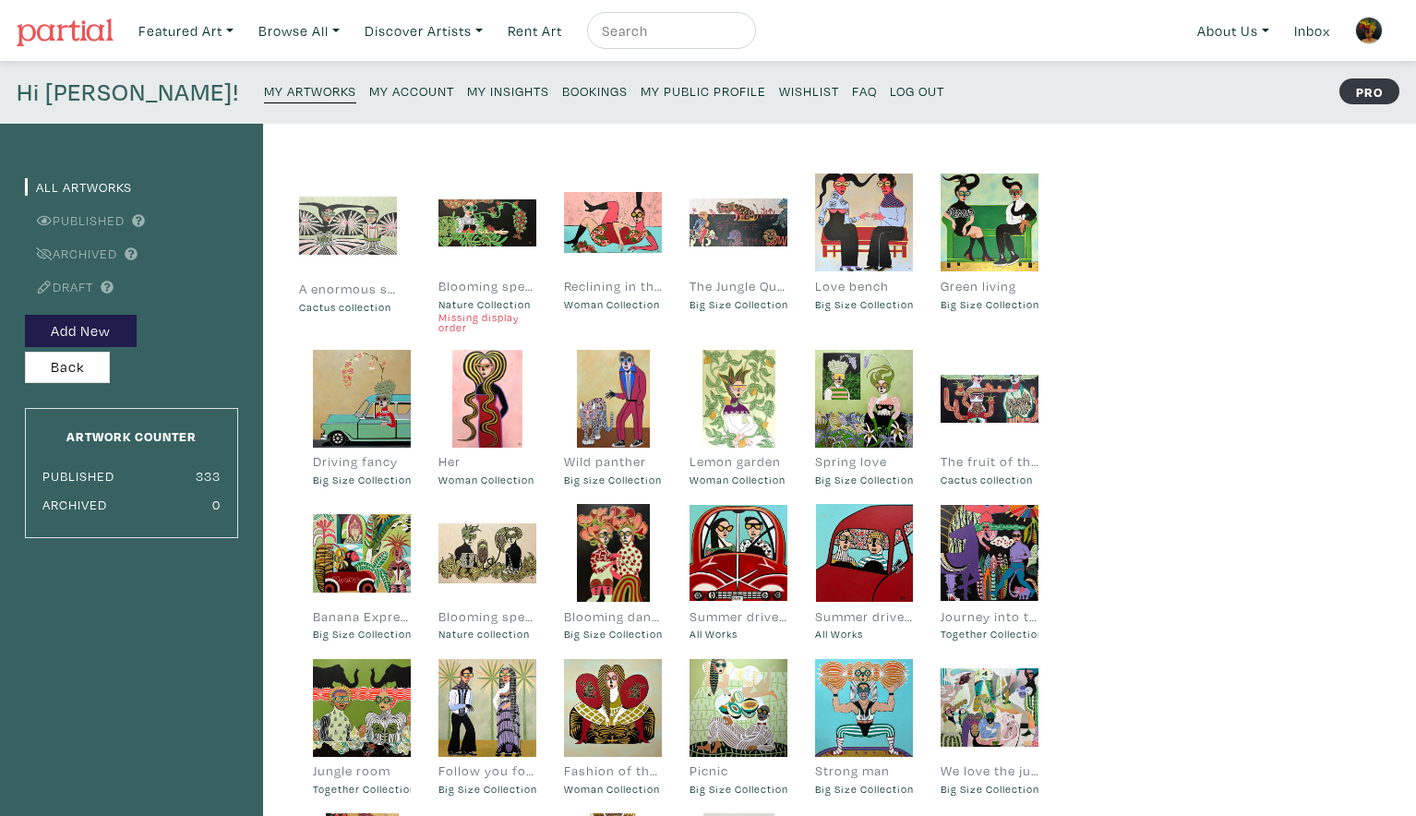
drag, startPoint x: 500, startPoint y: 416, endPoint x: 361, endPoint y: 246, distance: 220.5
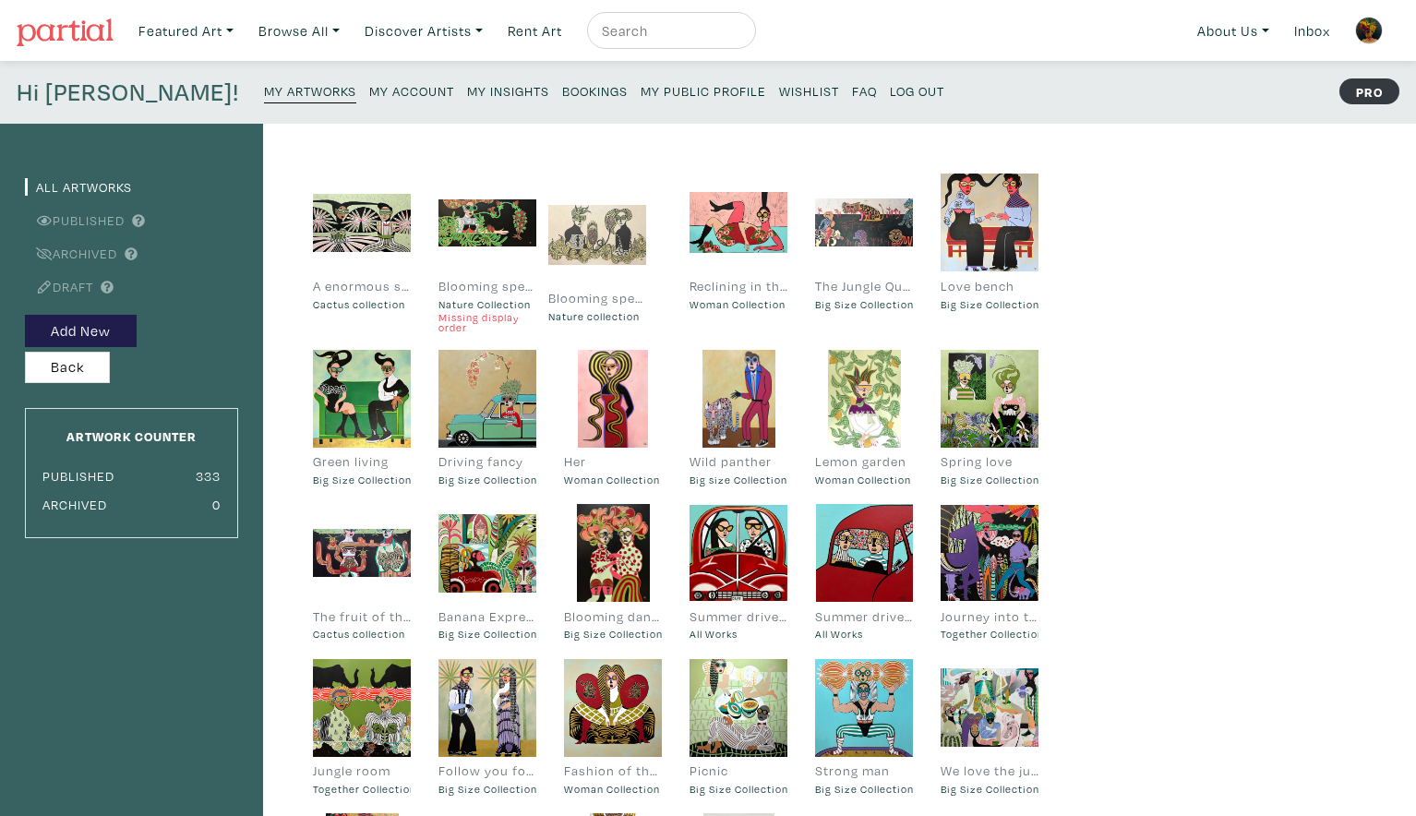
drag, startPoint x: 475, startPoint y: 554, endPoint x: 586, endPoint y: 230, distance: 342.5
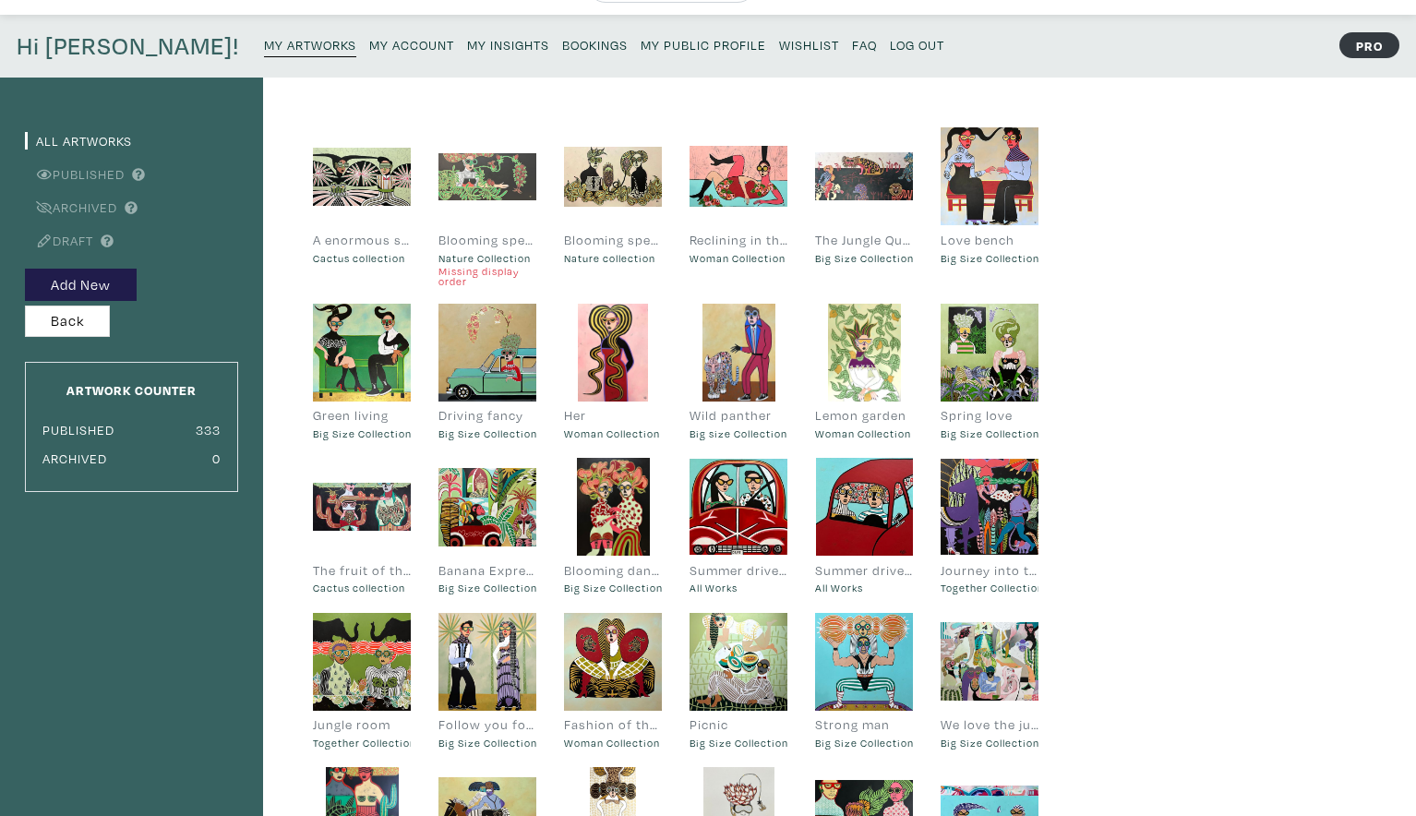
scroll to position [49, 0]
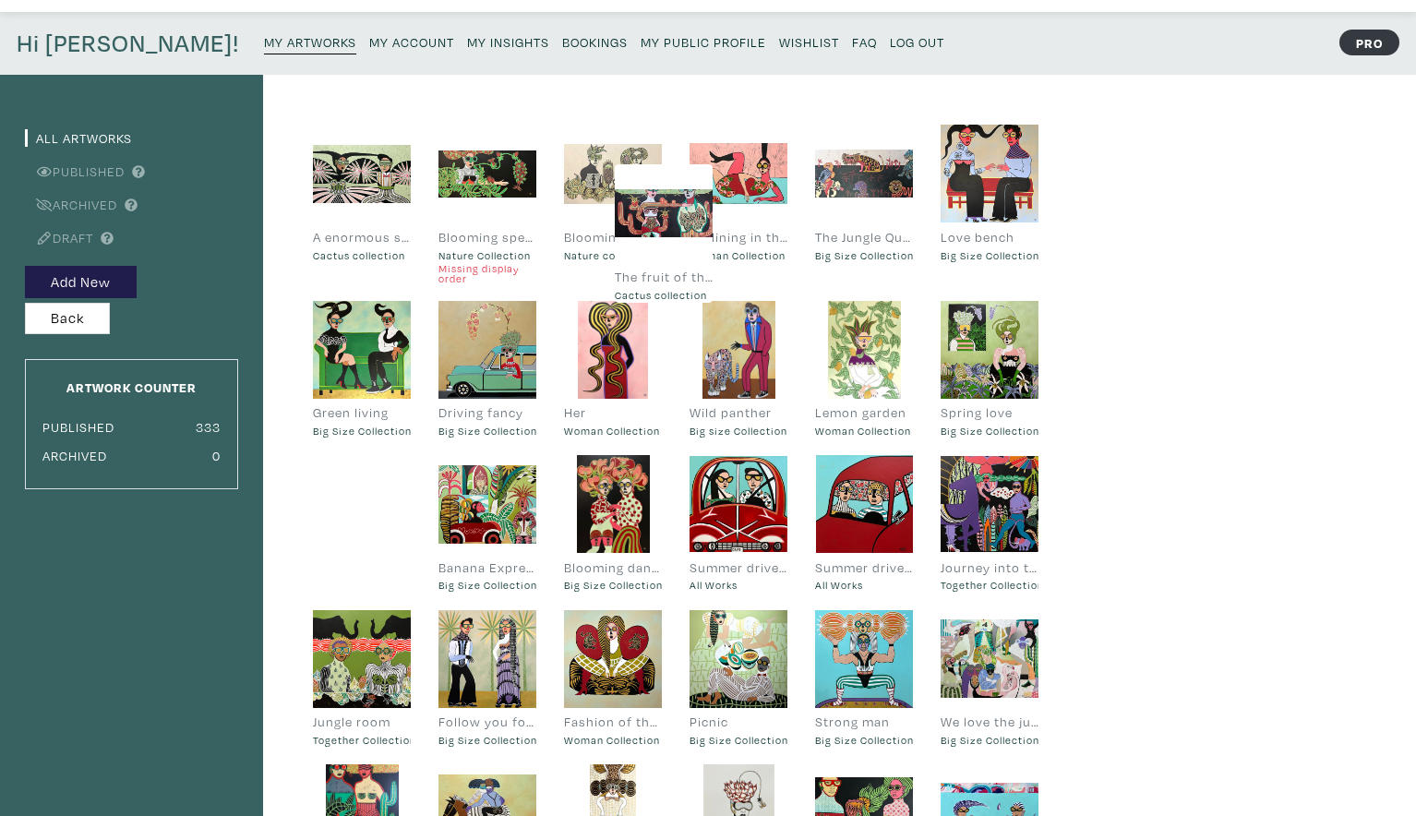
drag, startPoint x: 356, startPoint y: 500, endPoint x: 656, endPoint y: 212, distance: 416.0
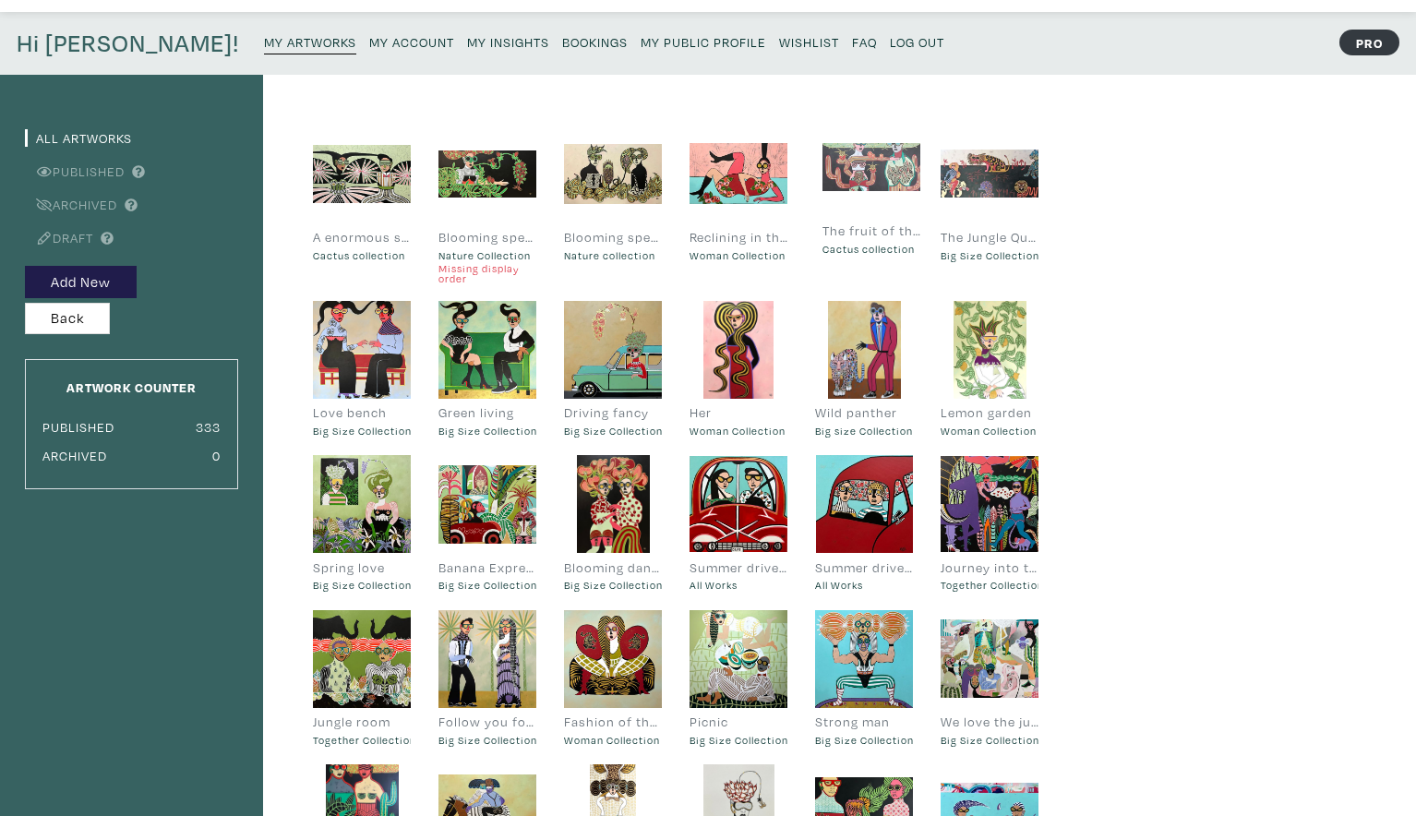
drag, startPoint x: 361, startPoint y: 490, endPoint x: 868, endPoint y: 158, distance: 606.1
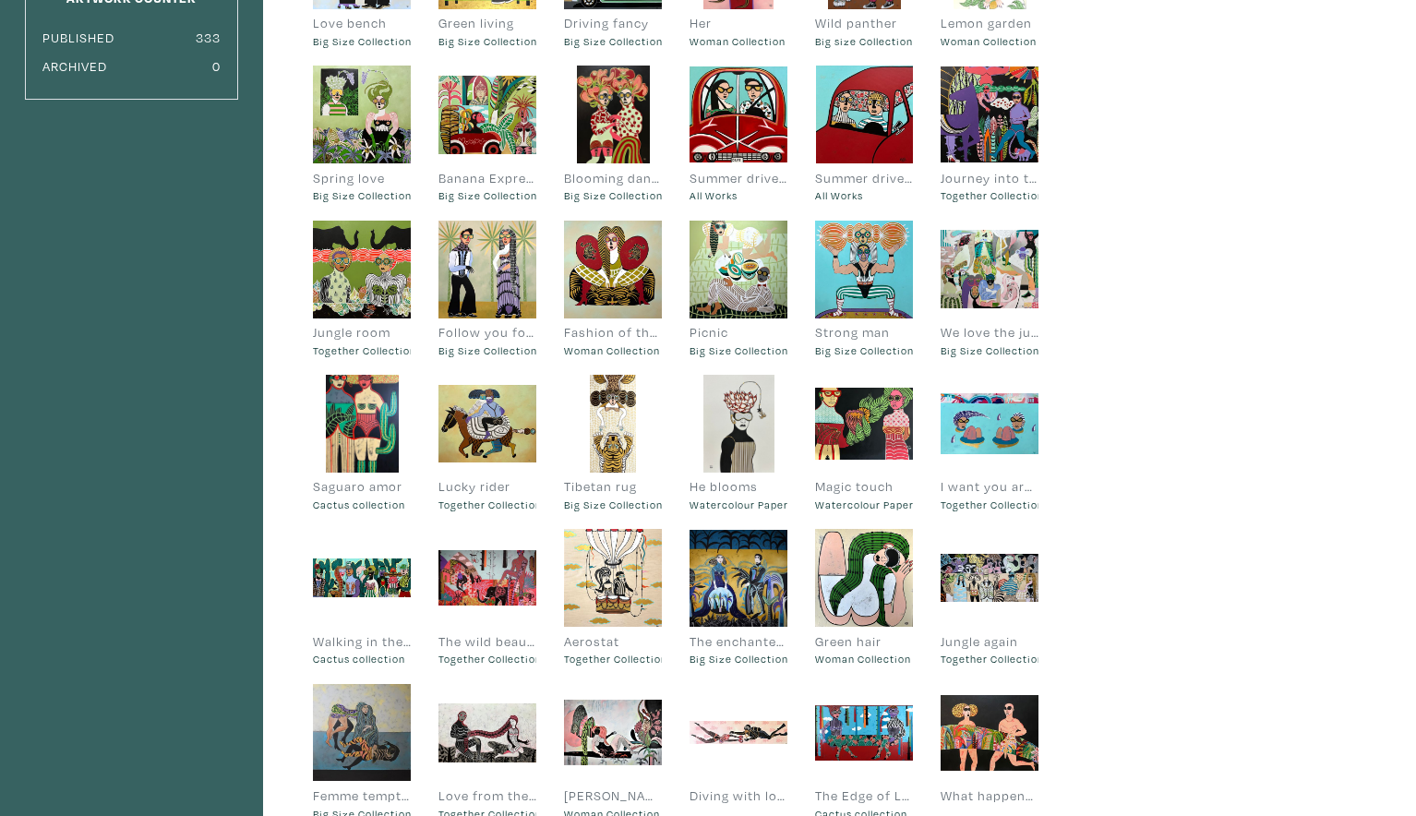
scroll to position [438, 0]
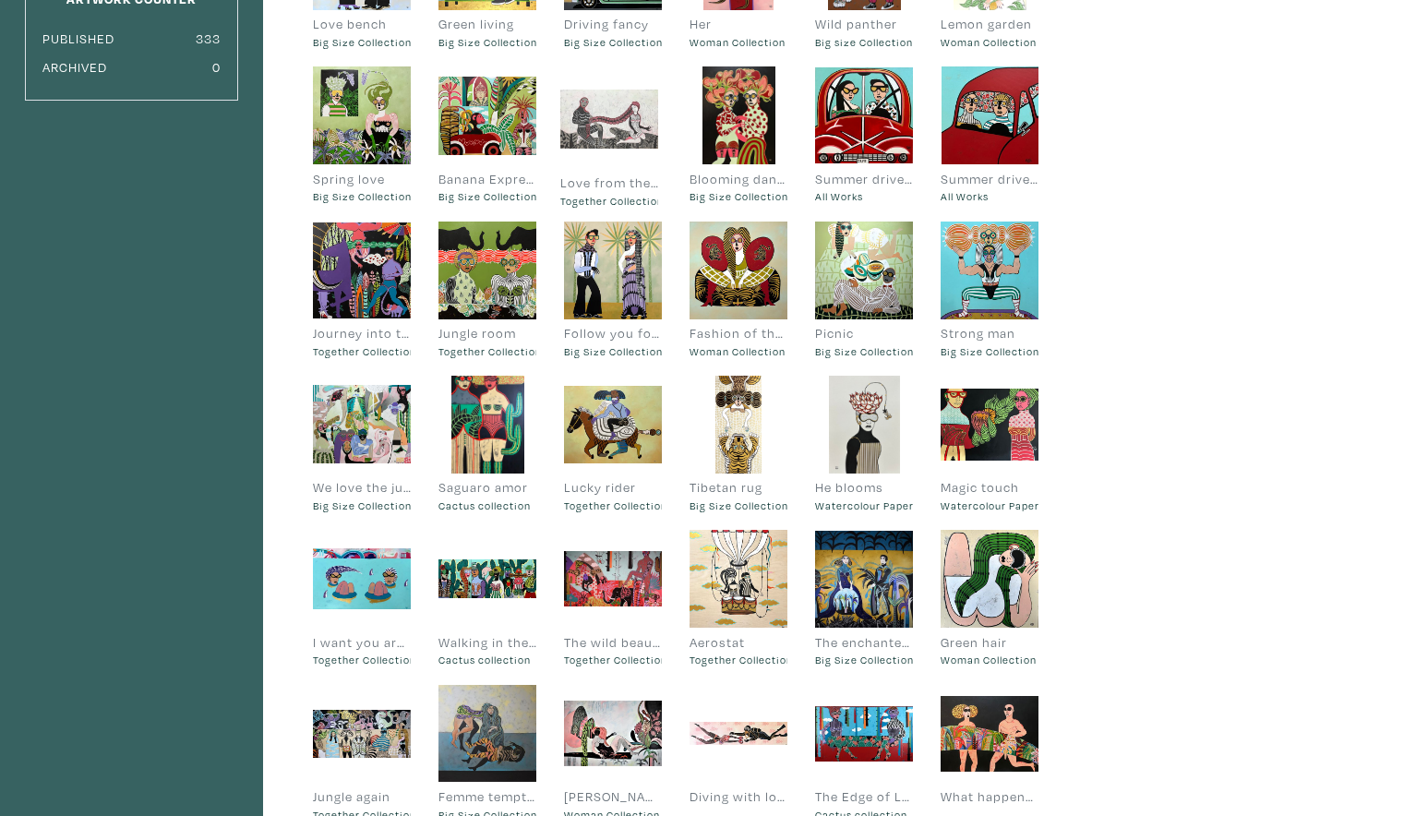
drag, startPoint x: 494, startPoint y: 727, endPoint x: 616, endPoint y: 118, distance: 620.5
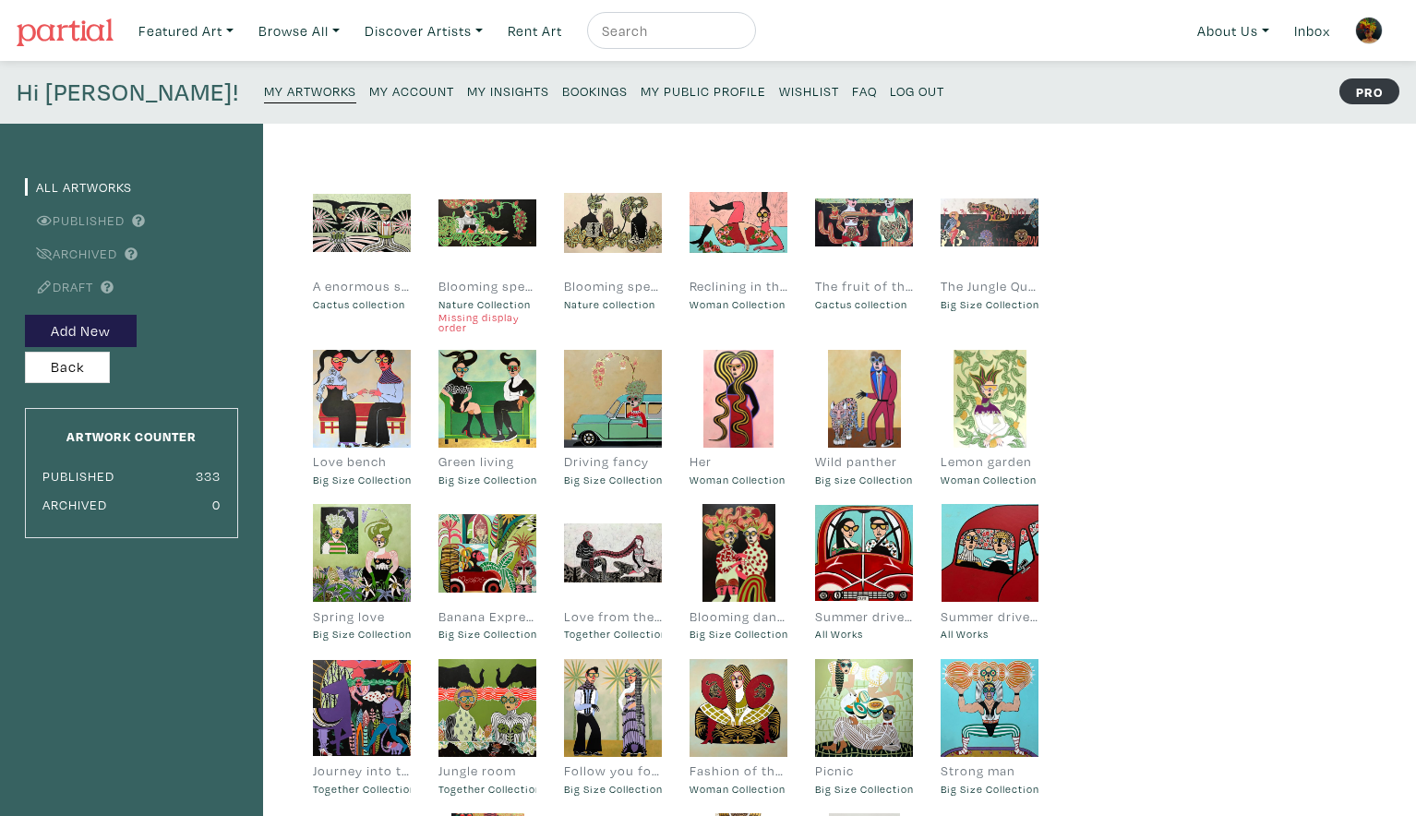
scroll to position [0, 0]
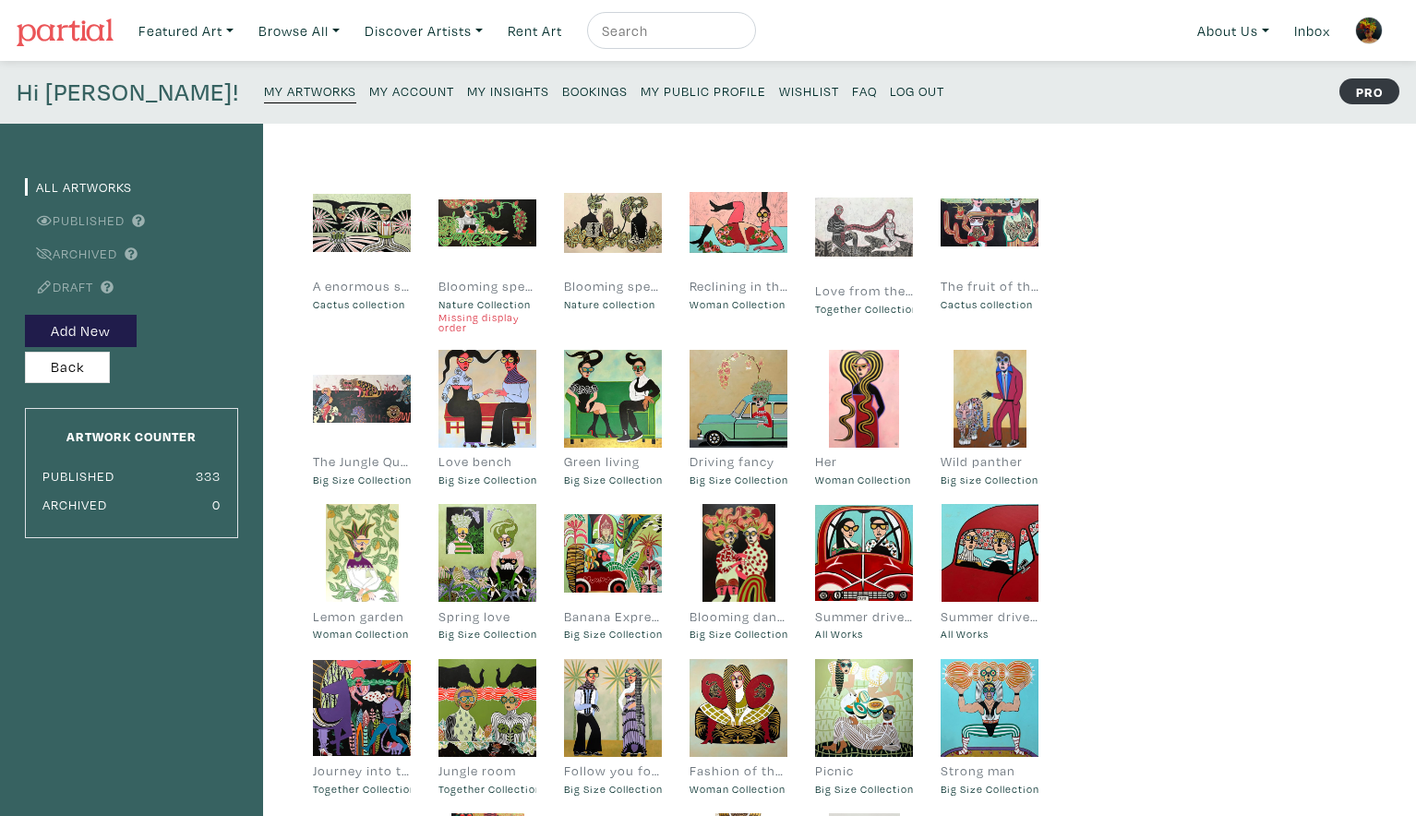
drag, startPoint x: 607, startPoint y: 542, endPoint x: 856, endPoint y: 219, distance: 408.1
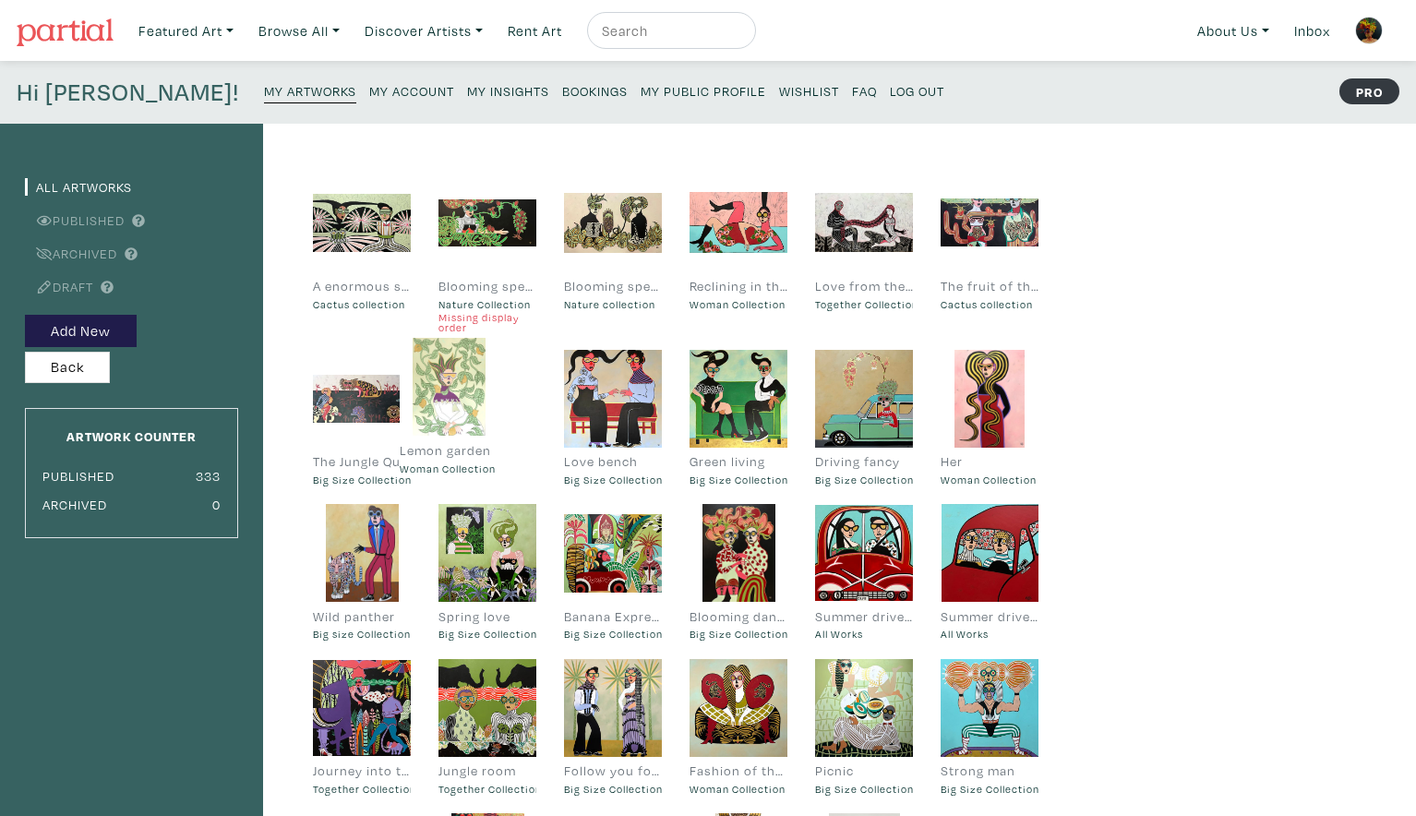
drag, startPoint x: 358, startPoint y: 559, endPoint x: 445, endPoint y: 395, distance: 185.0
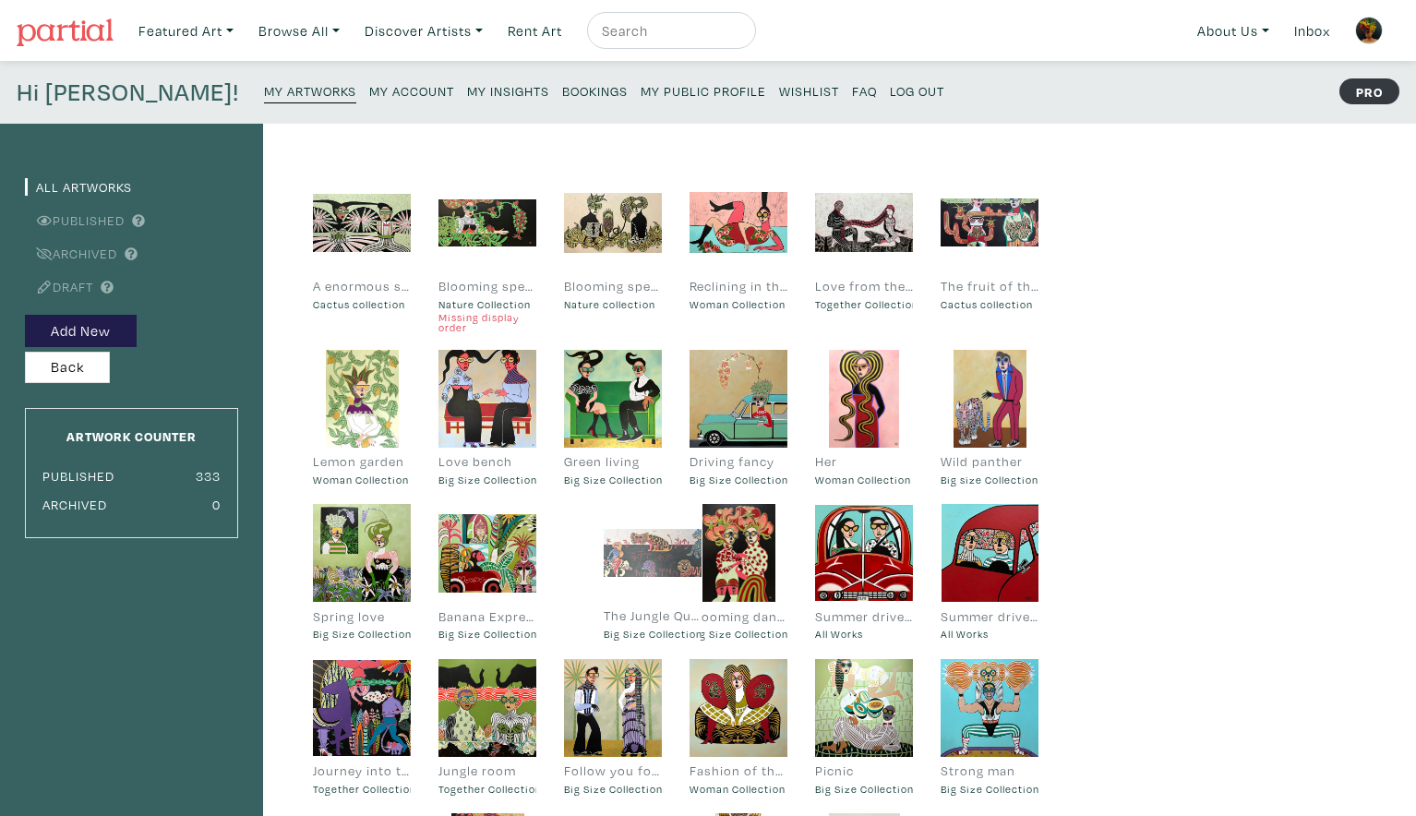
drag, startPoint x: 362, startPoint y: 382, endPoint x: 653, endPoint y: 538, distance: 330.0
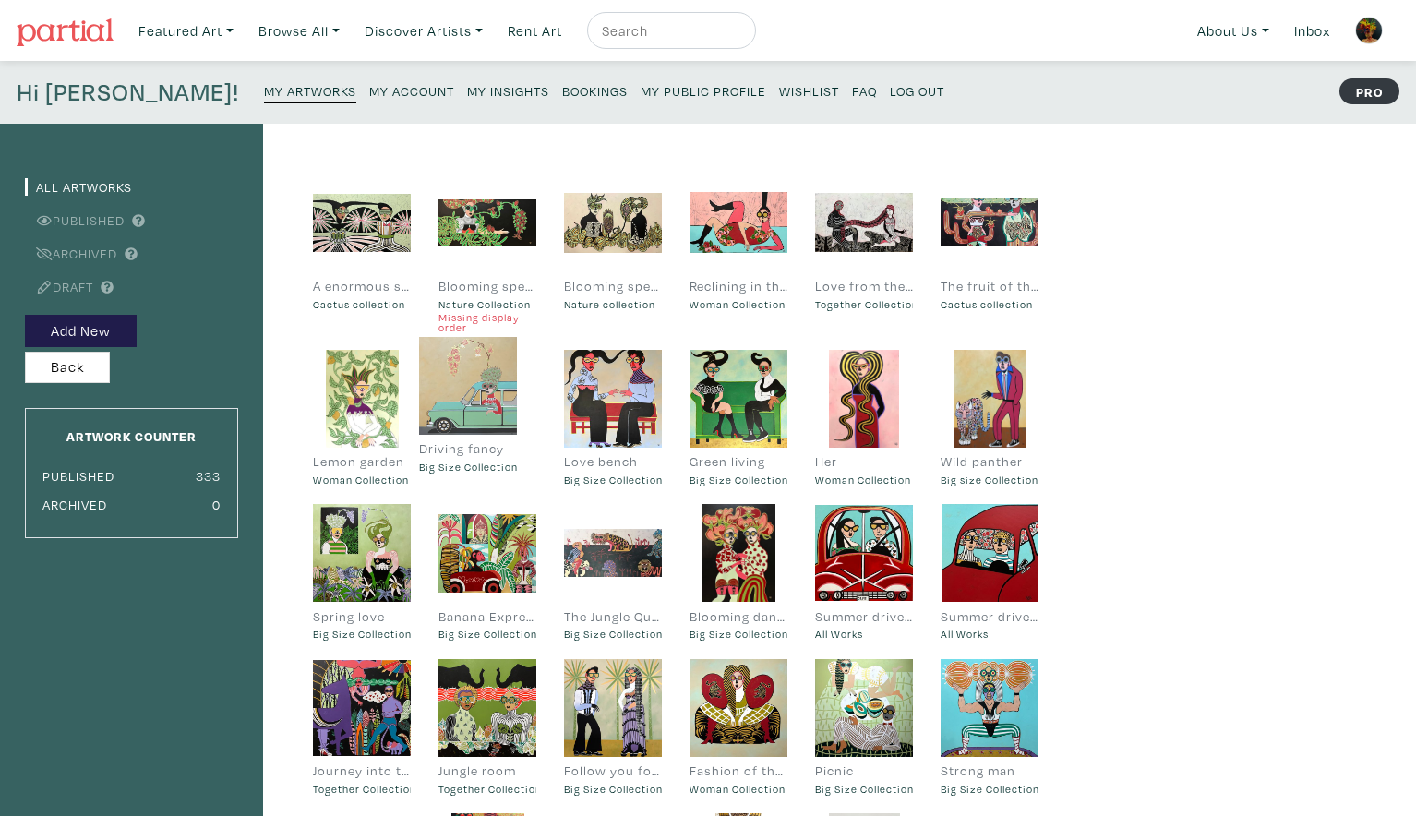
drag, startPoint x: 773, startPoint y: 394, endPoint x: 502, endPoint y: 383, distance: 270.7
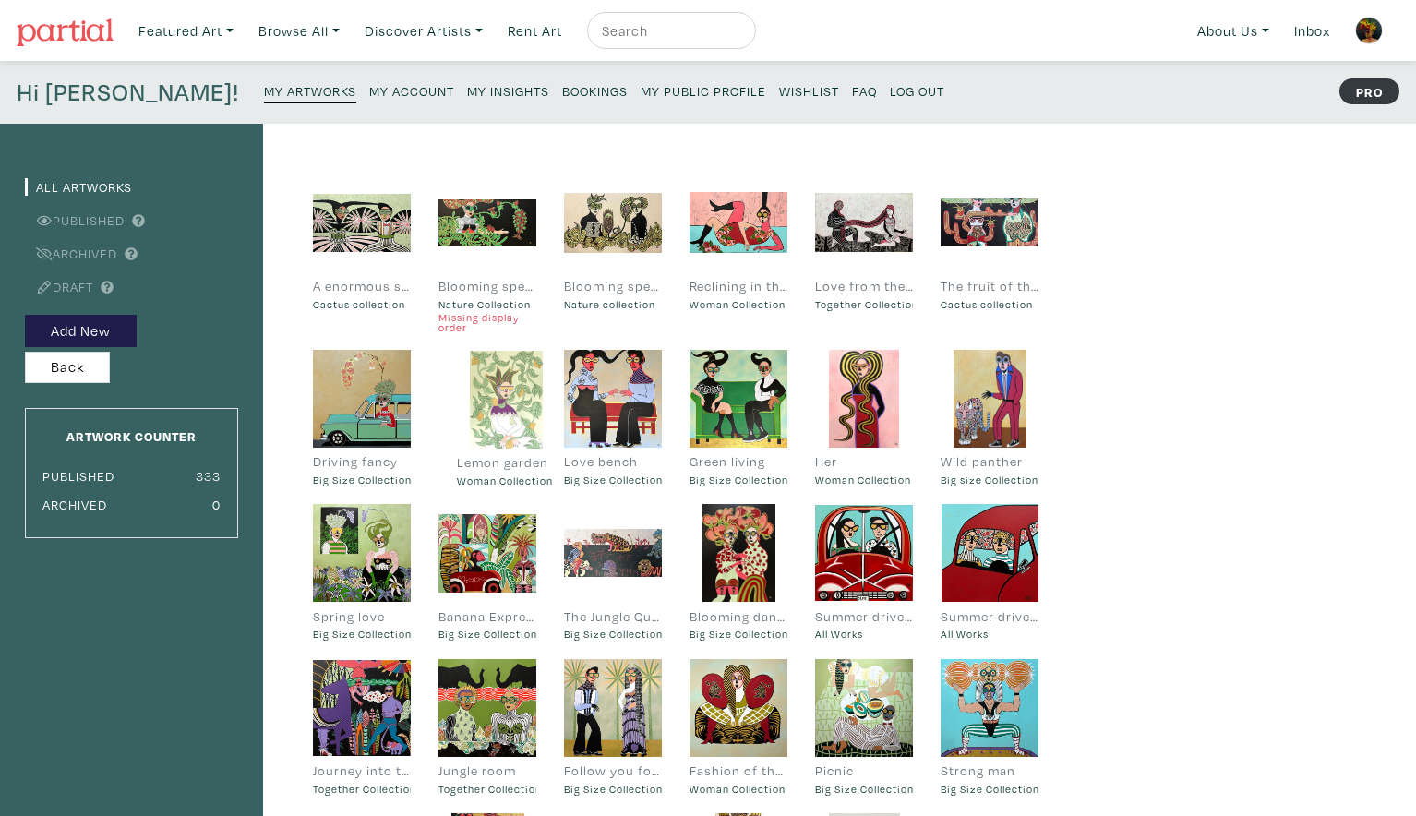
drag, startPoint x: 351, startPoint y: 397, endPoint x: 493, endPoint y: 399, distance: 142.2
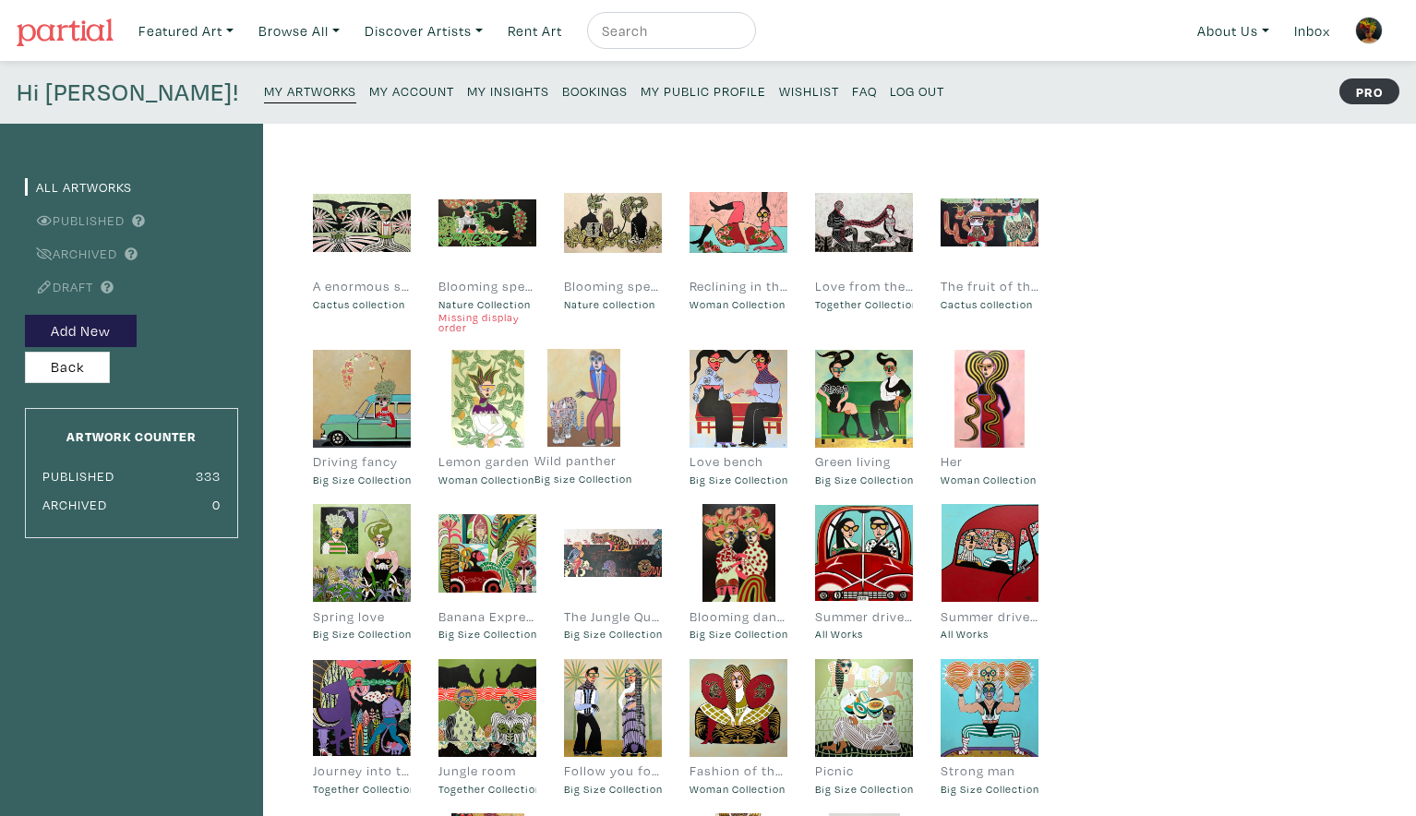
drag, startPoint x: 997, startPoint y: 392, endPoint x: 597, endPoint y: 391, distance: 399.8
click at [470, 283] on div "Blooming speech" at bounding box center [488, 286] width 98 height 20
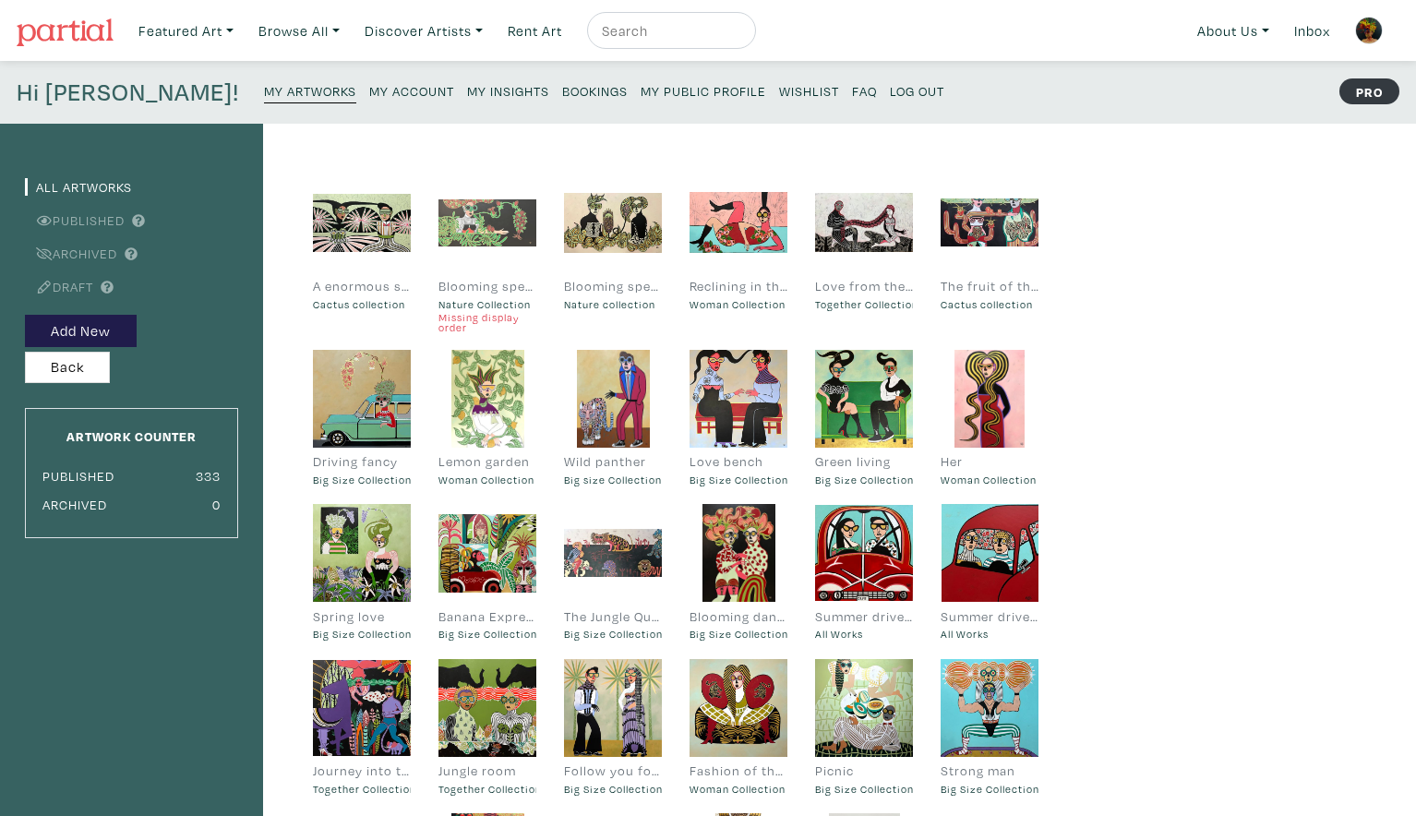
click at [474, 217] on div at bounding box center [488, 223] width 98 height 98
click at [264, 91] on small "My Artworks" at bounding box center [310, 91] width 92 height 18
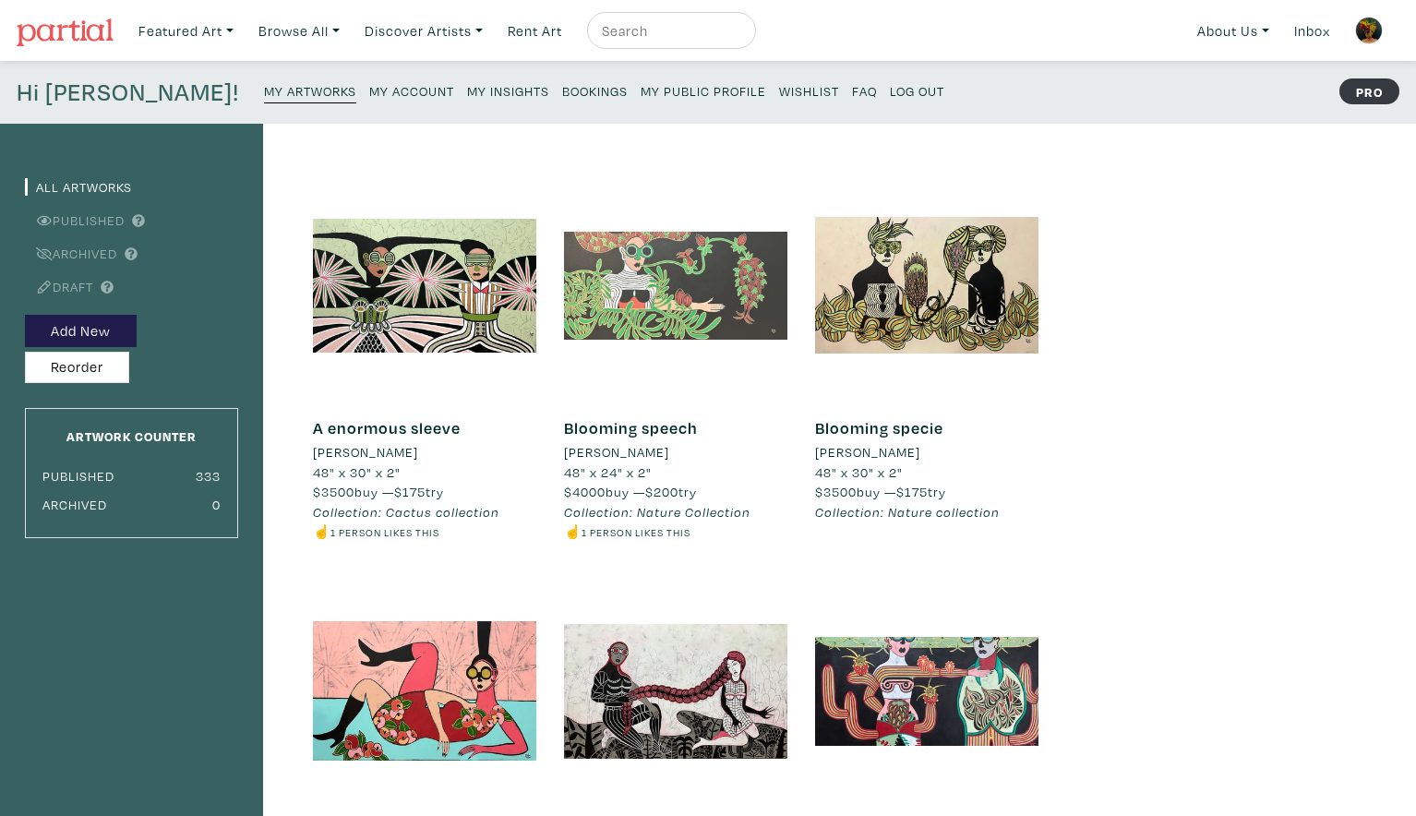
click at [664, 259] on div at bounding box center [675, 285] width 223 height 223
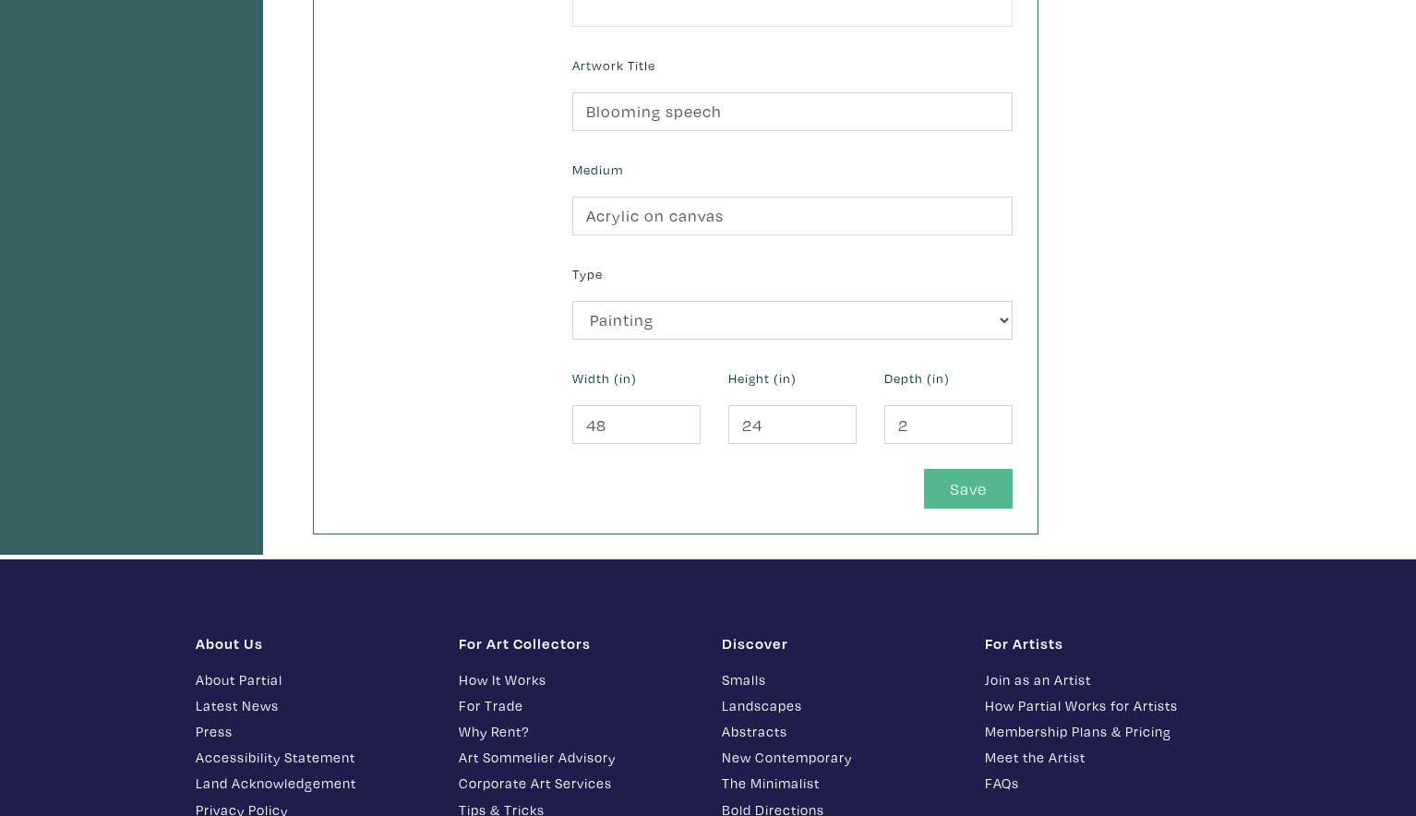
scroll to position [656, 1]
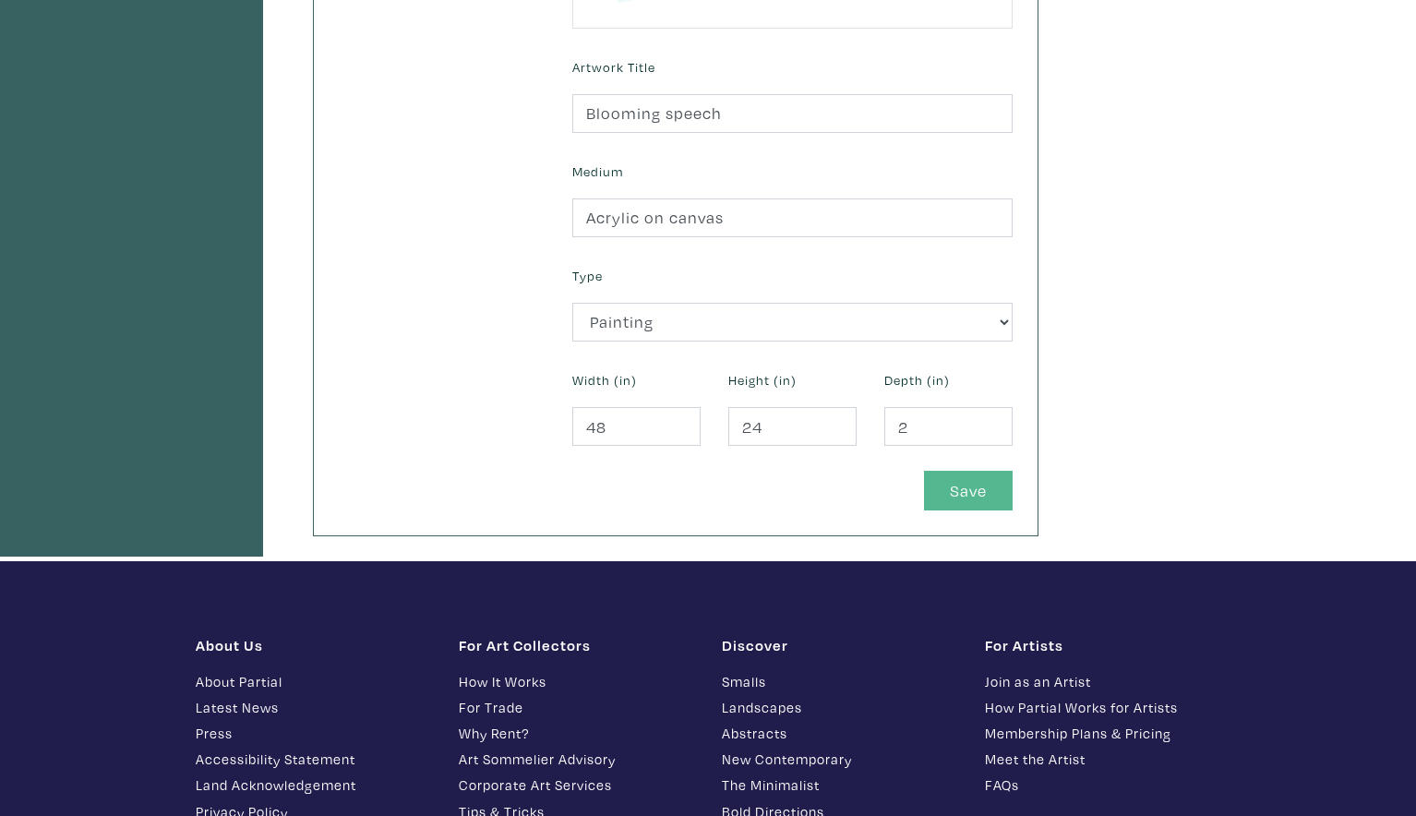
click at [987, 492] on button "Save" at bounding box center [968, 491] width 89 height 40
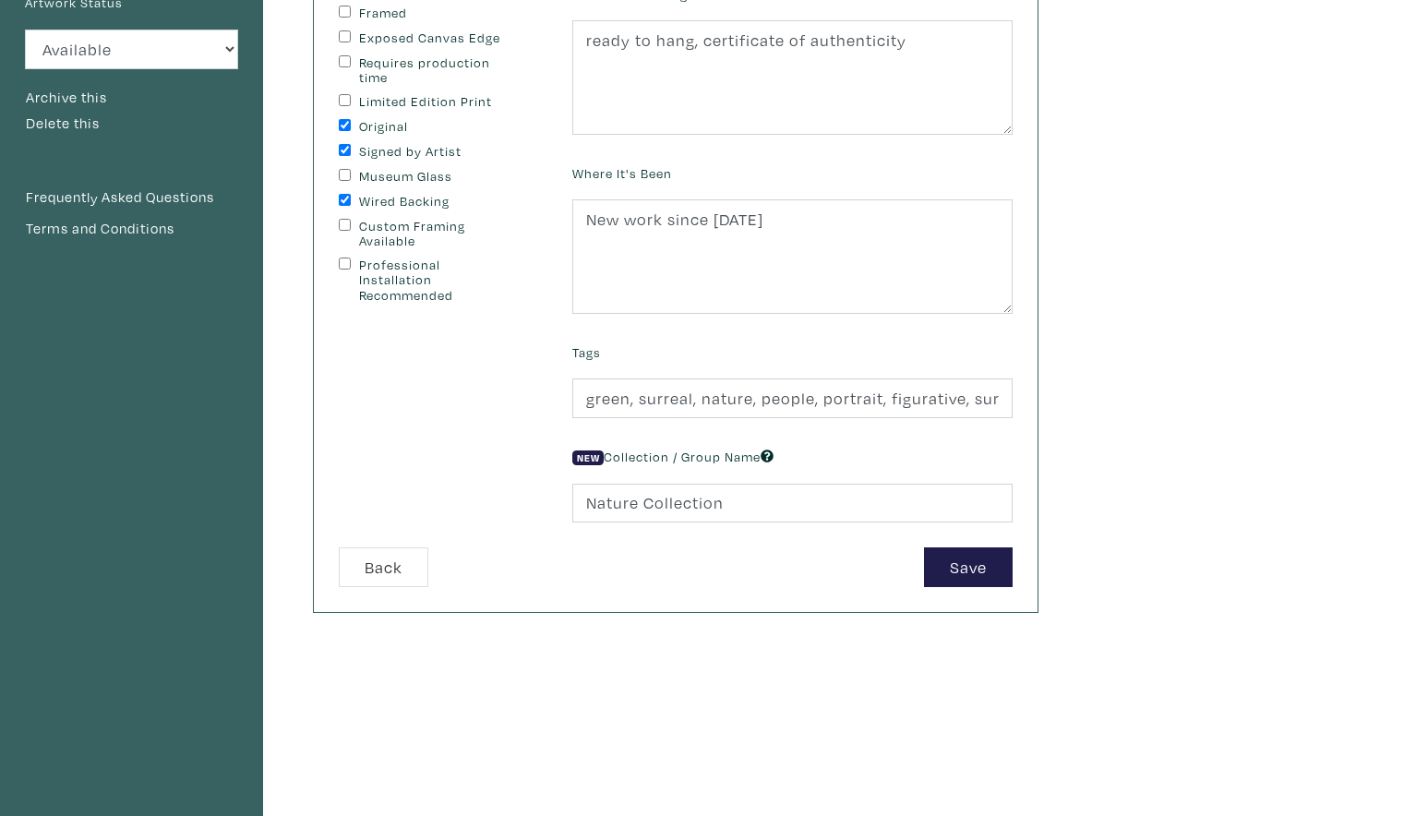
scroll to position [296, 0]
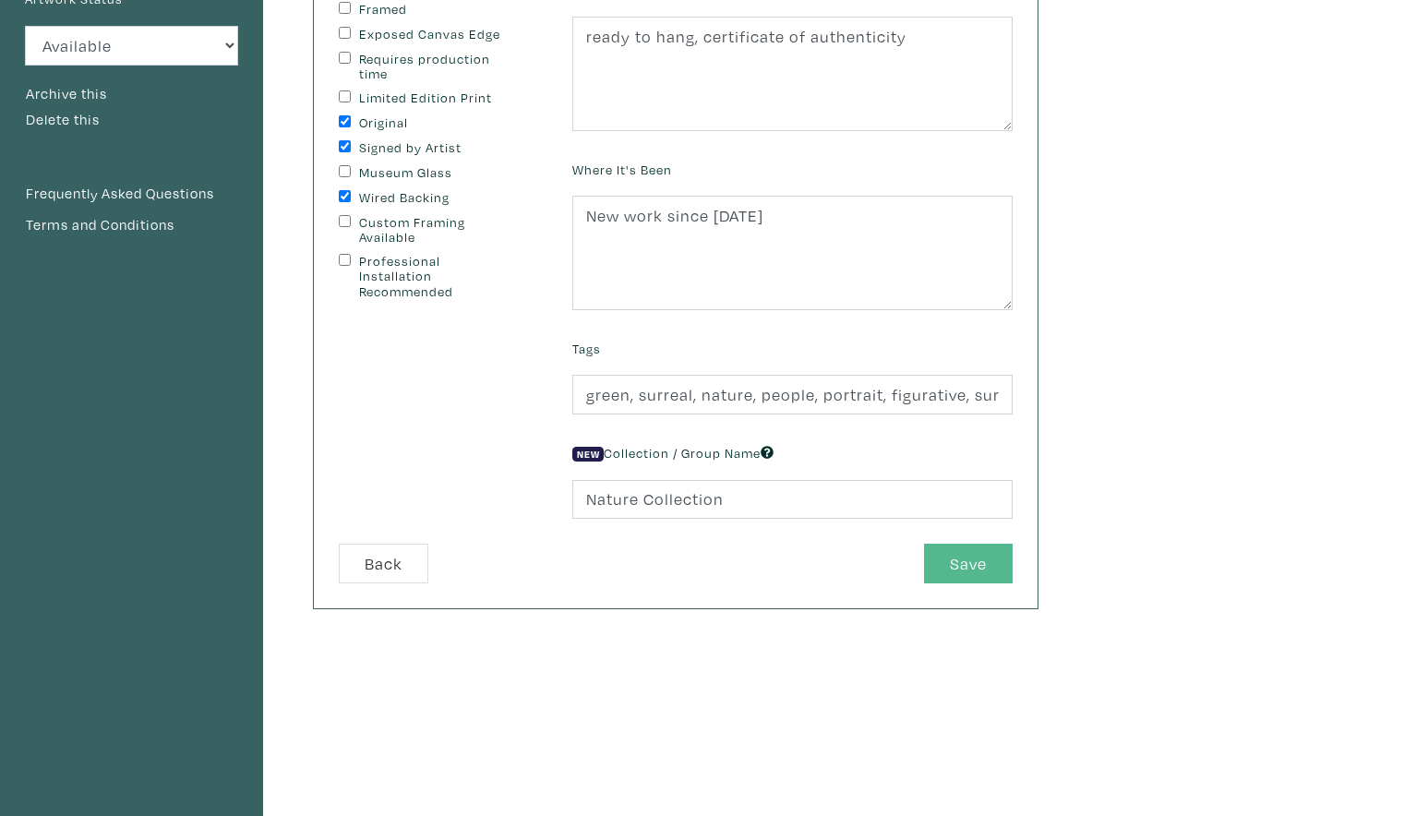
click at [976, 562] on button "Save" at bounding box center [968, 564] width 89 height 40
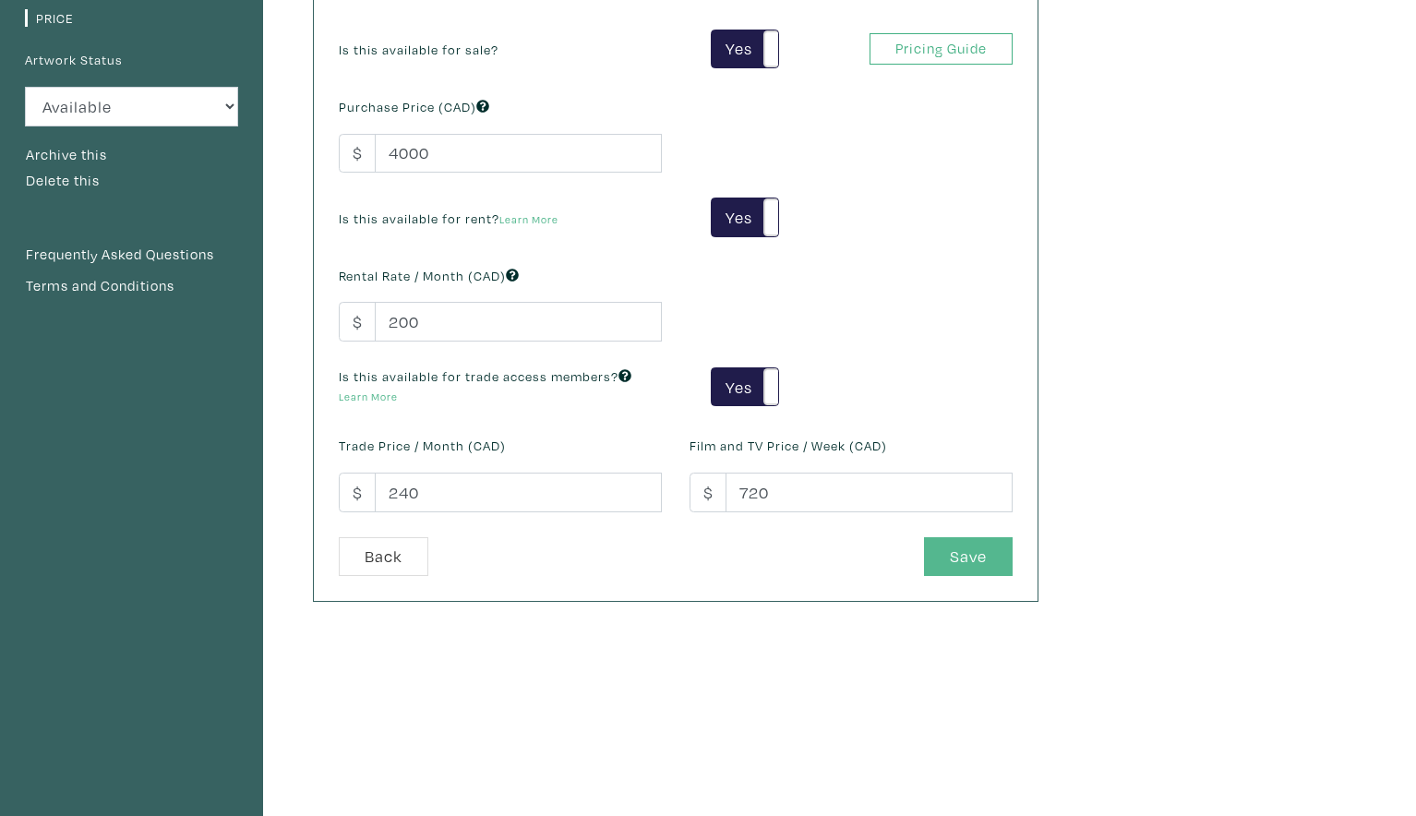
scroll to position [237, 0]
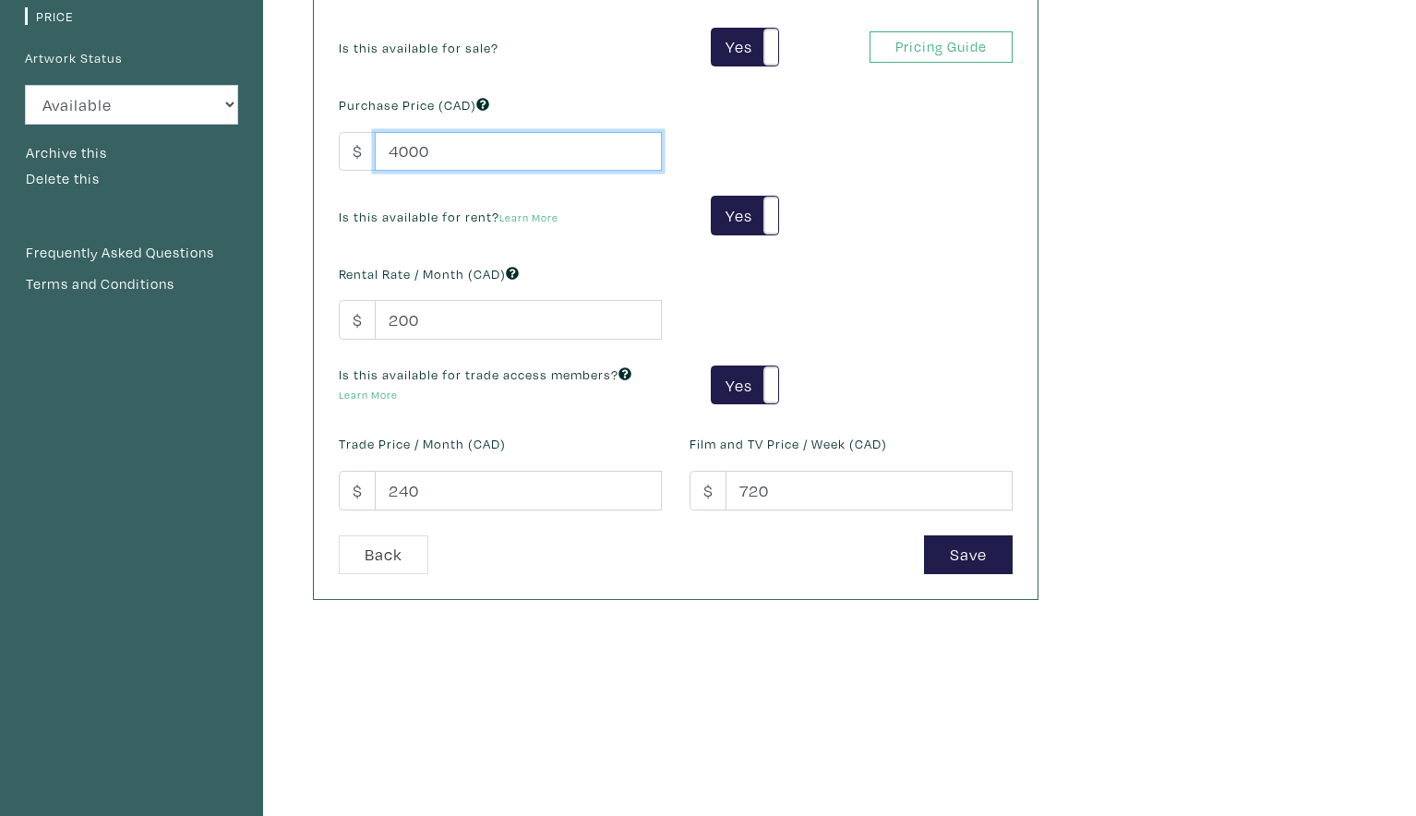
click at [407, 147] on input "4000" at bounding box center [518, 152] width 287 height 40
type input "3500"
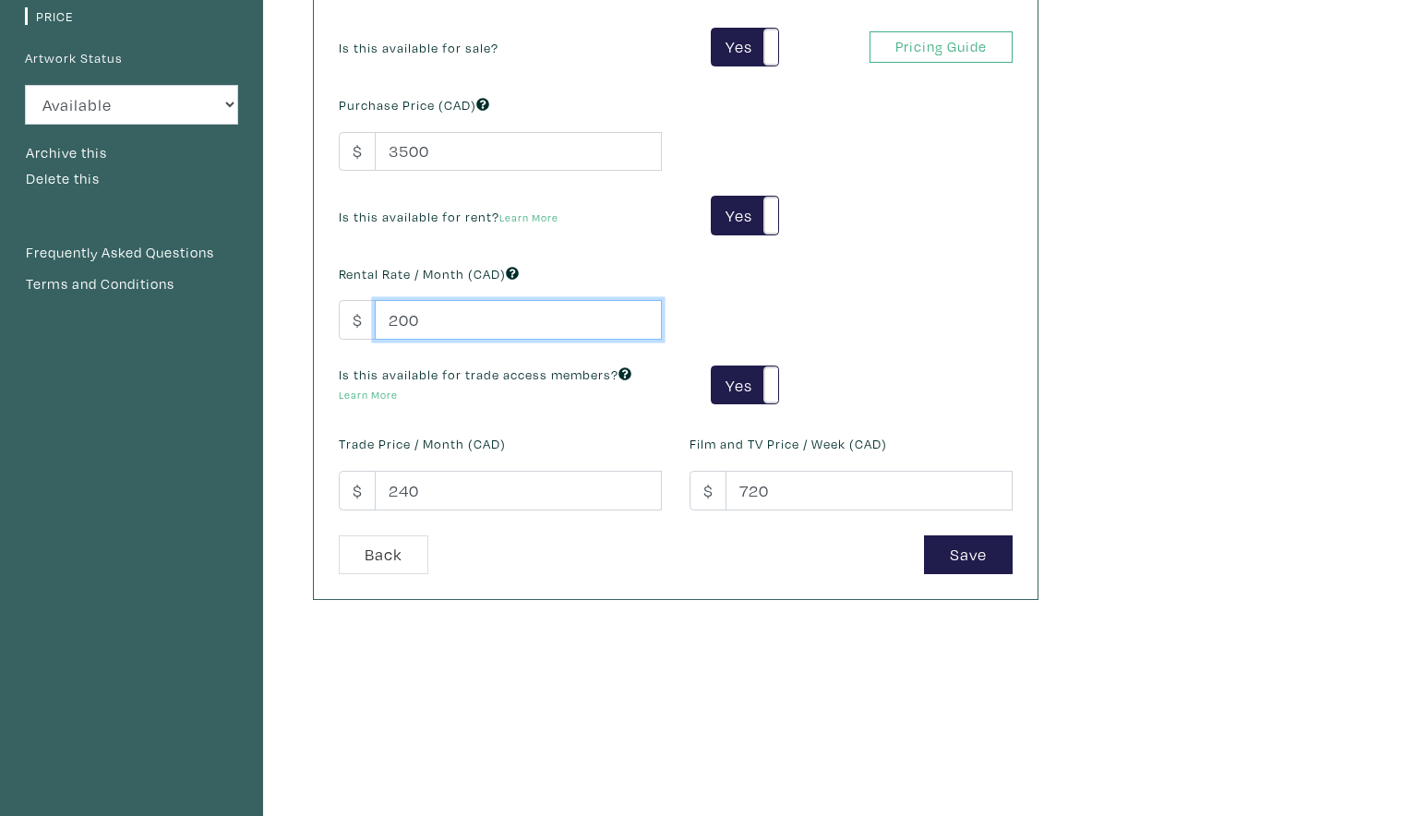
click at [413, 318] on input "200" at bounding box center [518, 320] width 287 height 40
type input "100"
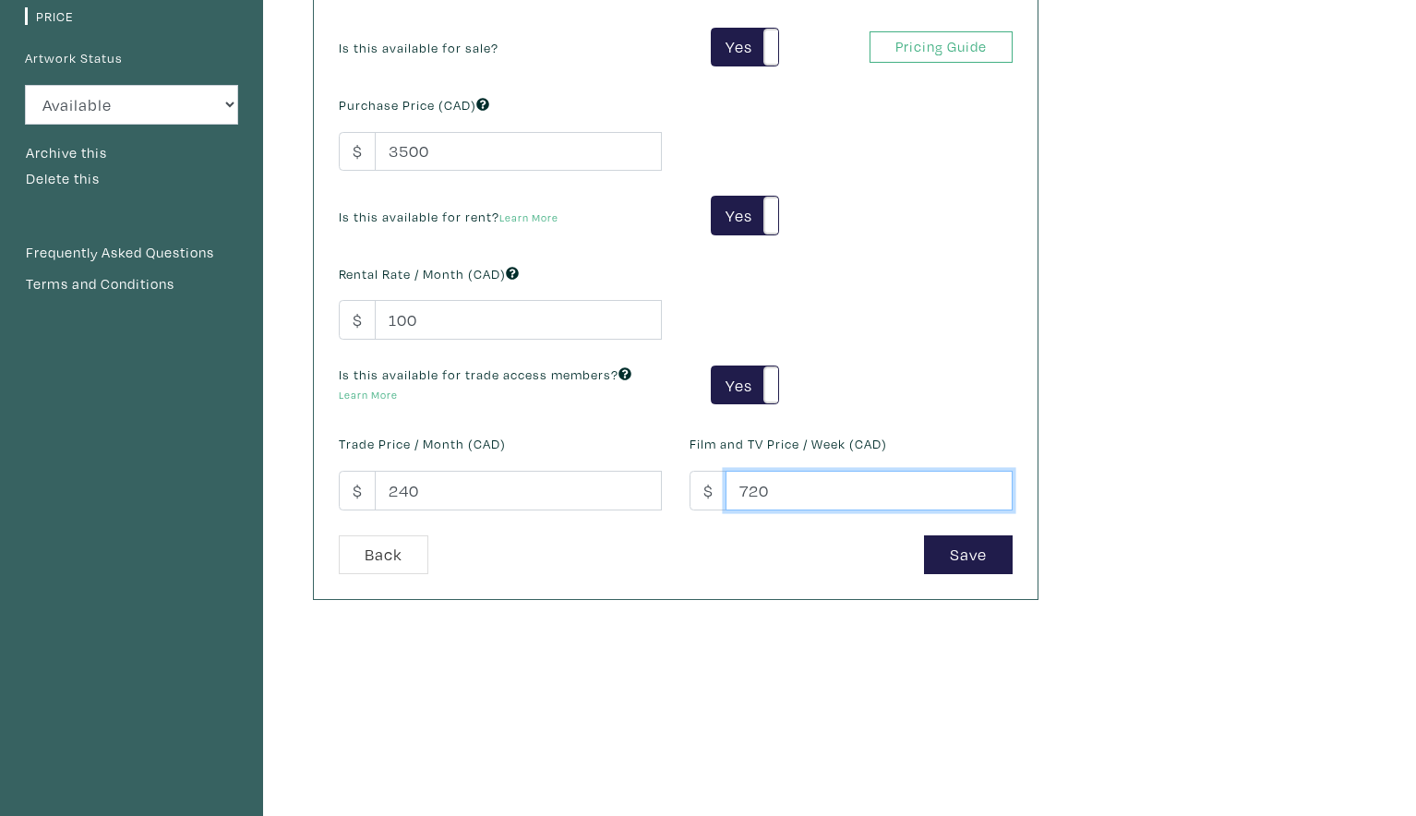
click at [752, 487] on input "720" at bounding box center [869, 491] width 287 height 40
type input "320"
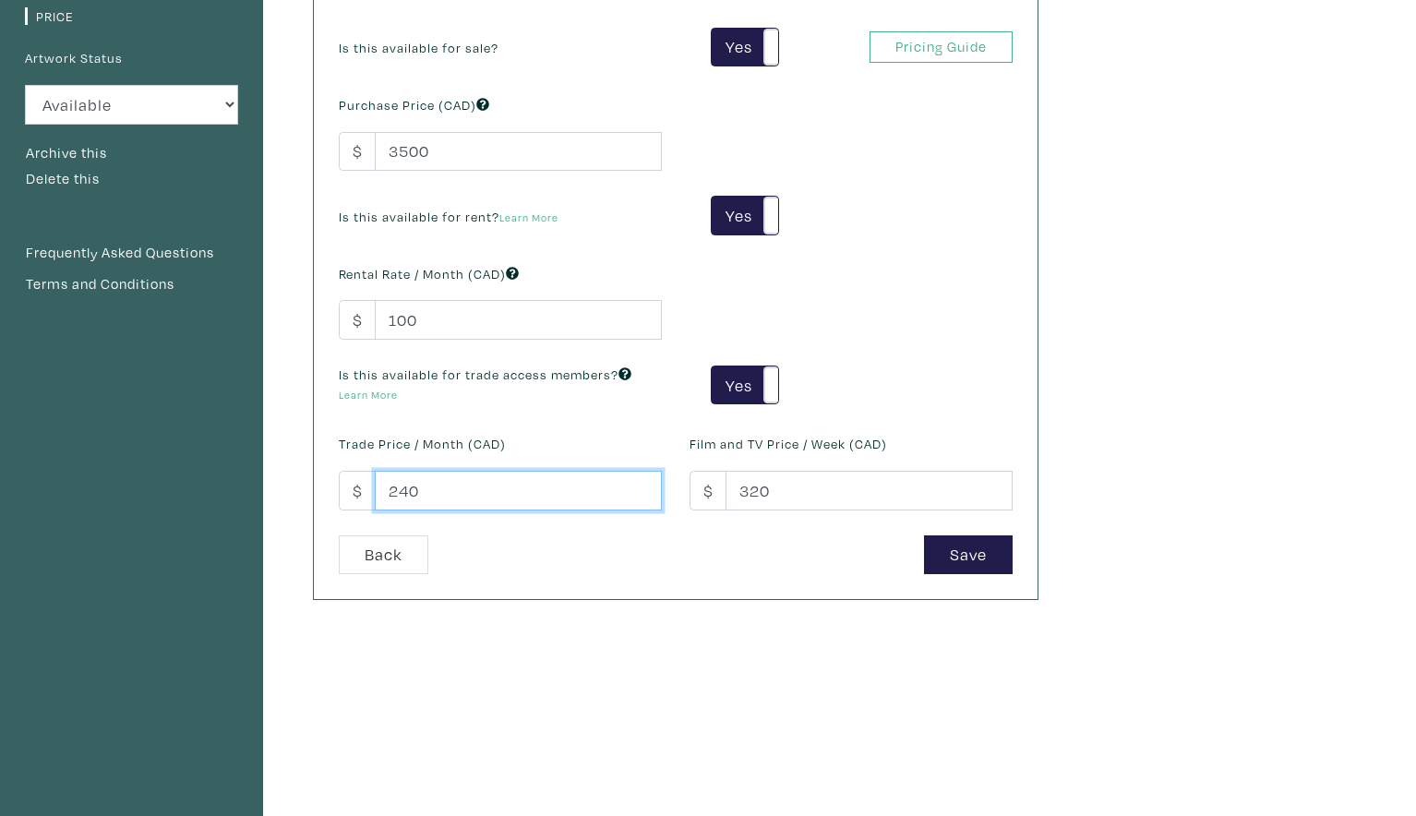
click at [400, 484] on input "240" at bounding box center [518, 491] width 287 height 40
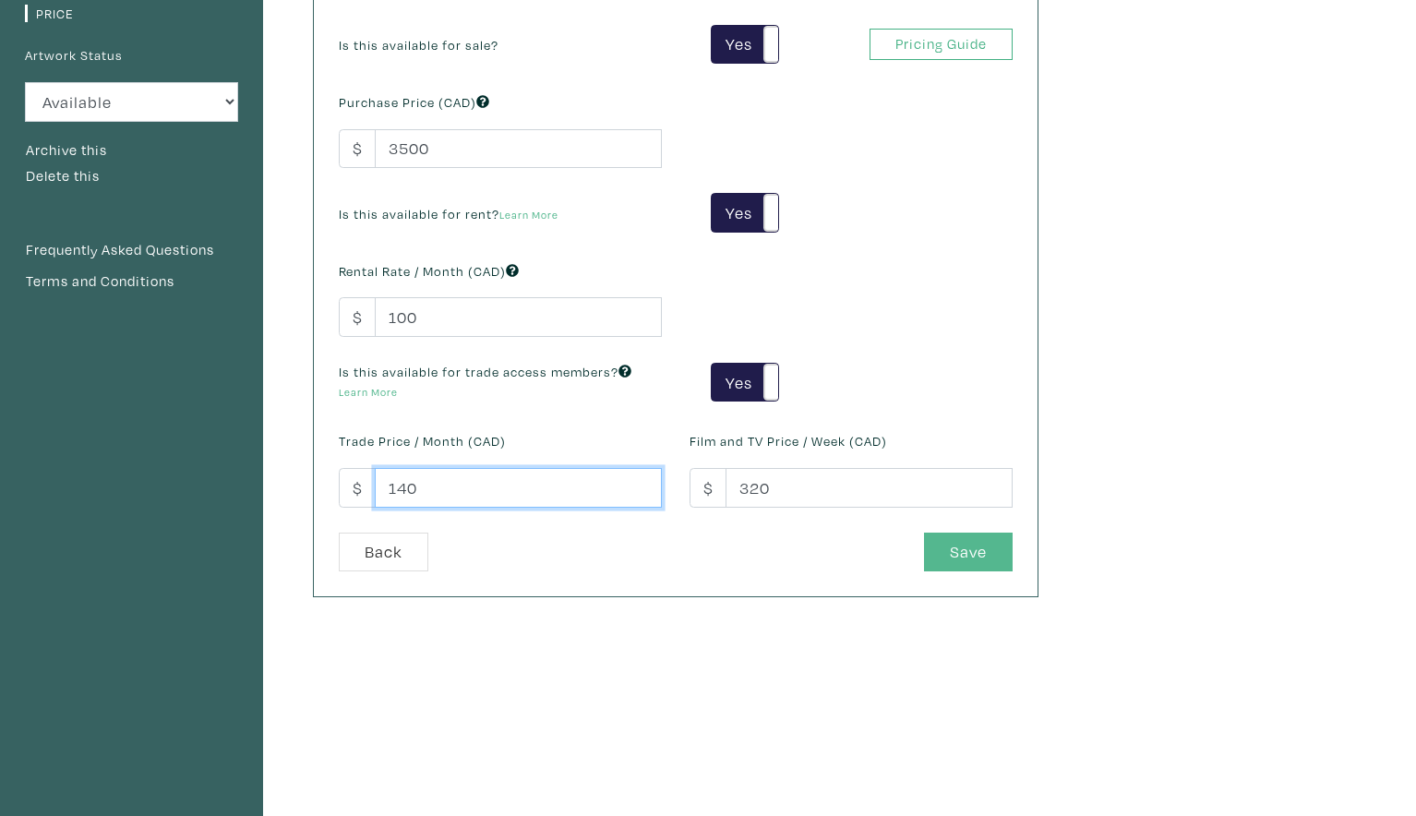
type input "140"
click at [970, 547] on button "Save" at bounding box center [968, 553] width 89 height 40
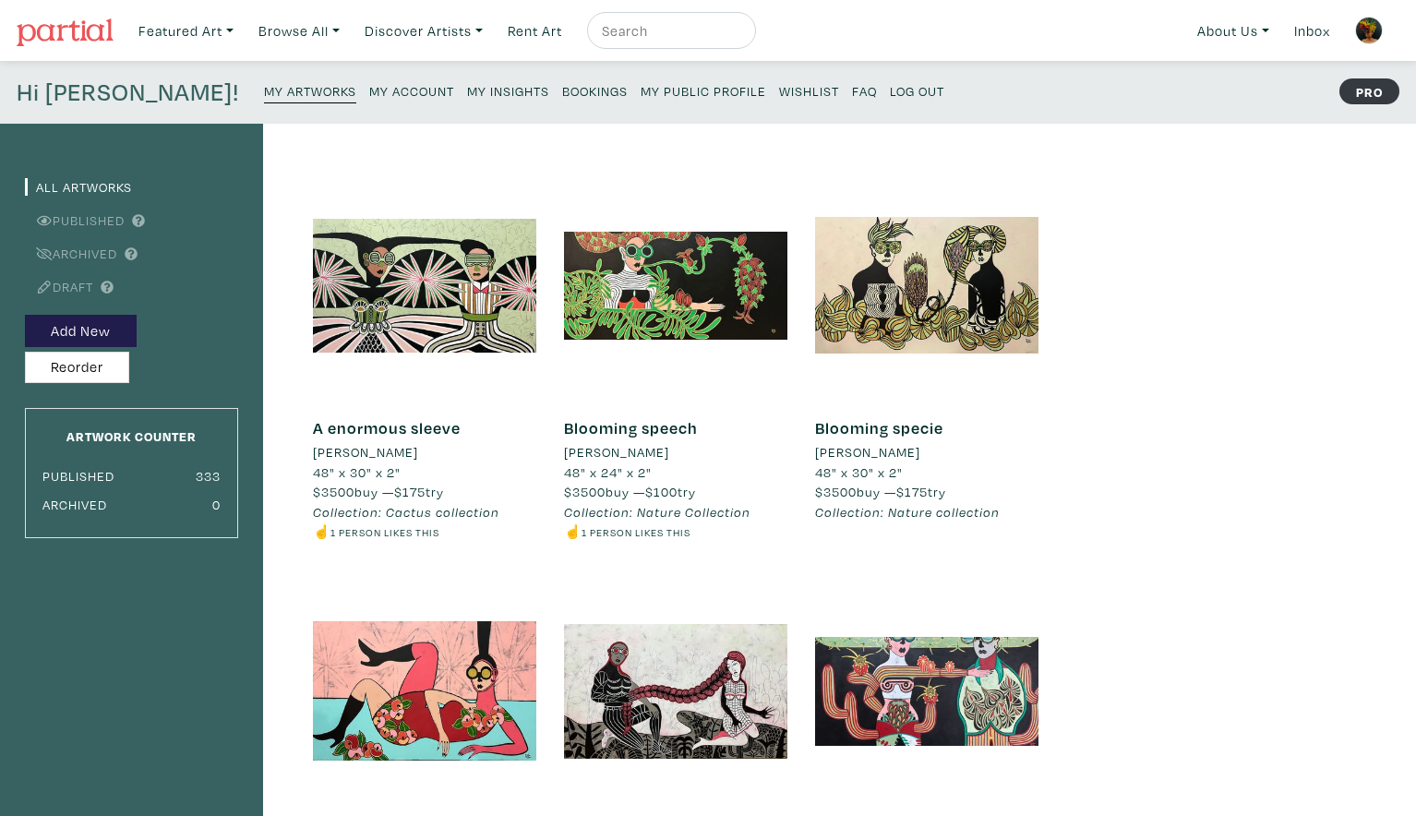
click at [264, 95] on small "My Artworks" at bounding box center [310, 91] width 92 height 18
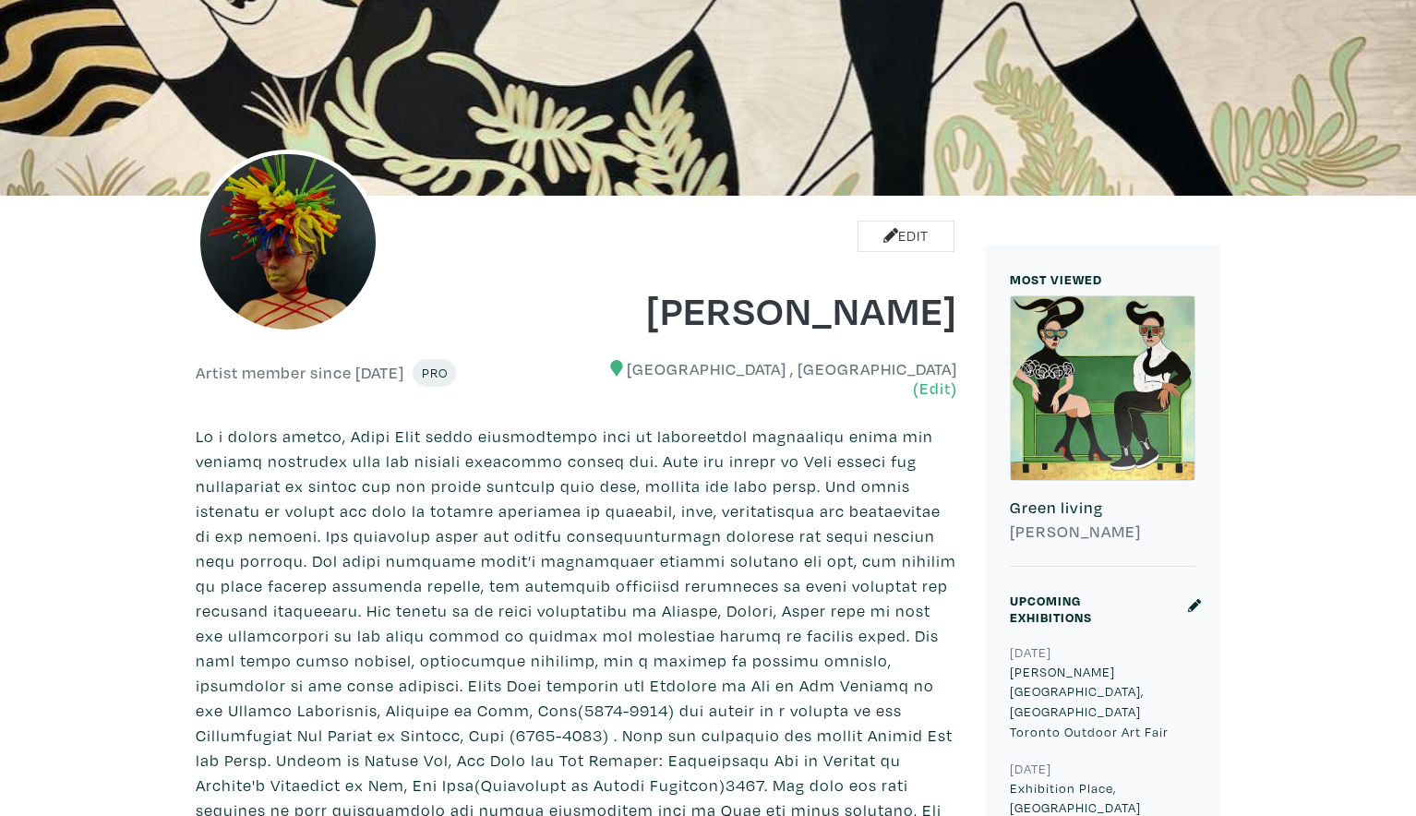
scroll to position [259, 0]
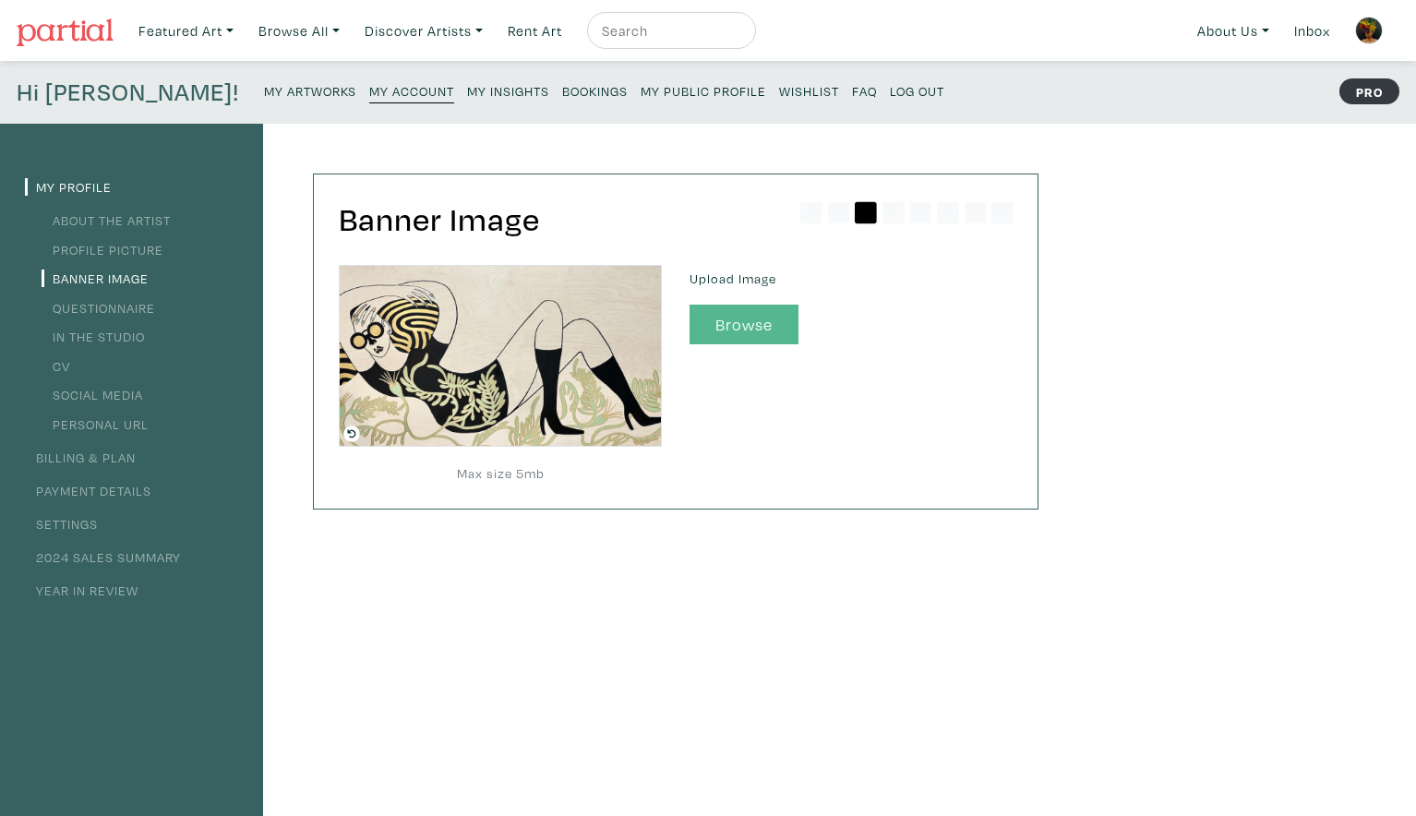
click at [753, 329] on button "Browse" at bounding box center [744, 325] width 109 height 40
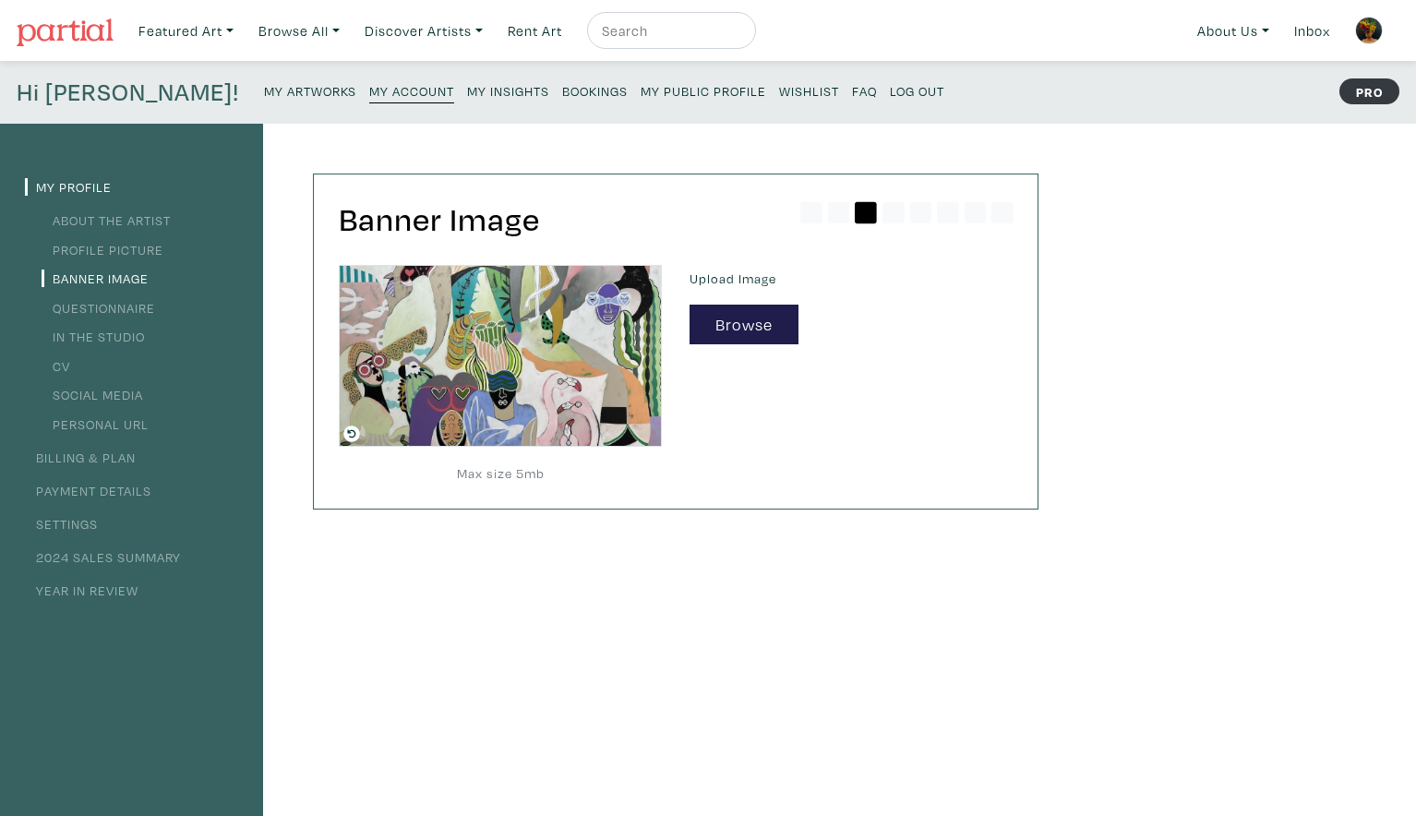
click at [641, 97] on small "My Public Profile" at bounding box center [704, 91] width 126 height 18
click at [751, 326] on button "Browse" at bounding box center [744, 325] width 109 height 40
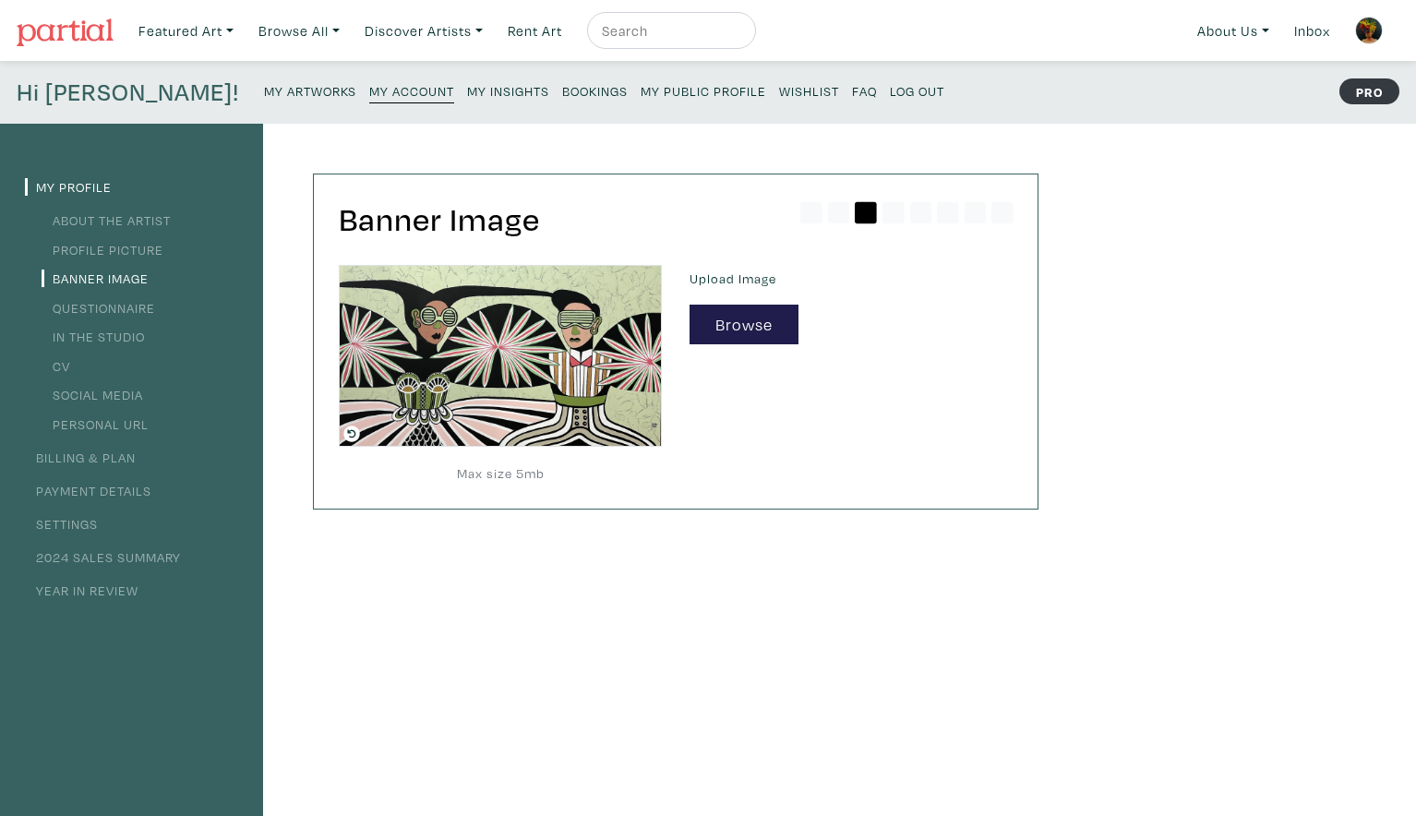
click at [641, 90] on small "My Public Profile" at bounding box center [704, 91] width 126 height 18
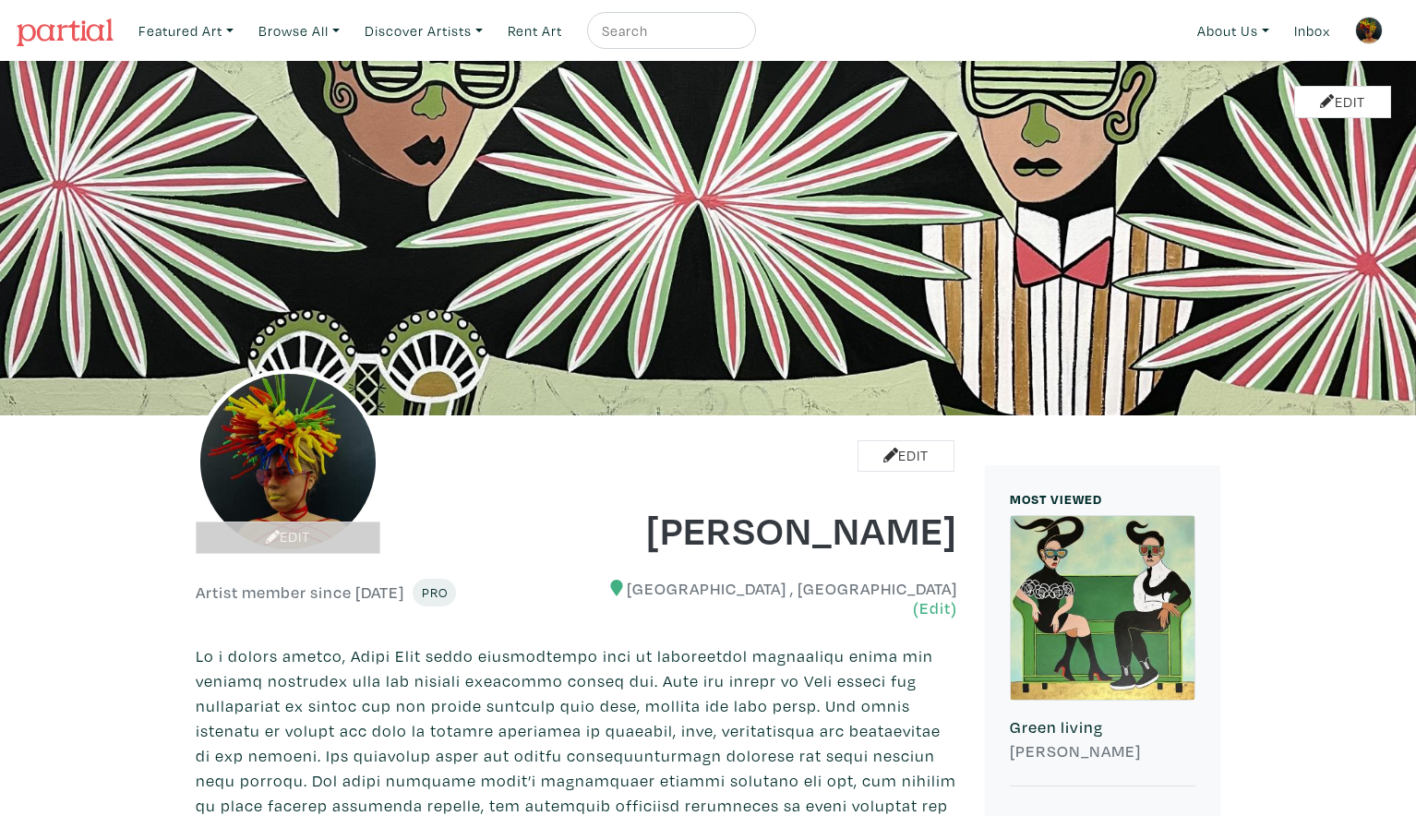
click at [298, 538] on link "Edit" at bounding box center [288, 538] width 185 height 32
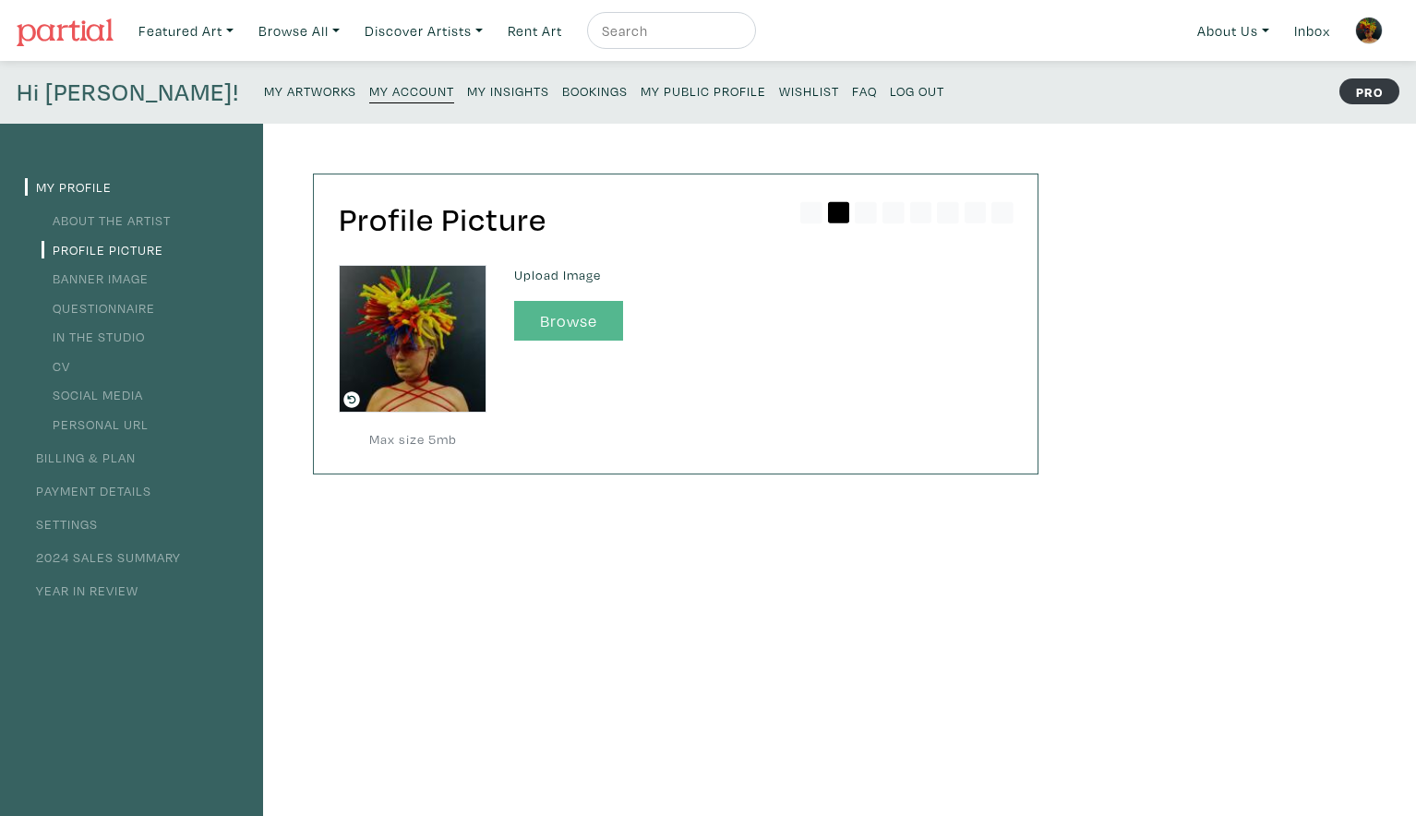
click at [566, 317] on button "Browse" at bounding box center [568, 321] width 109 height 40
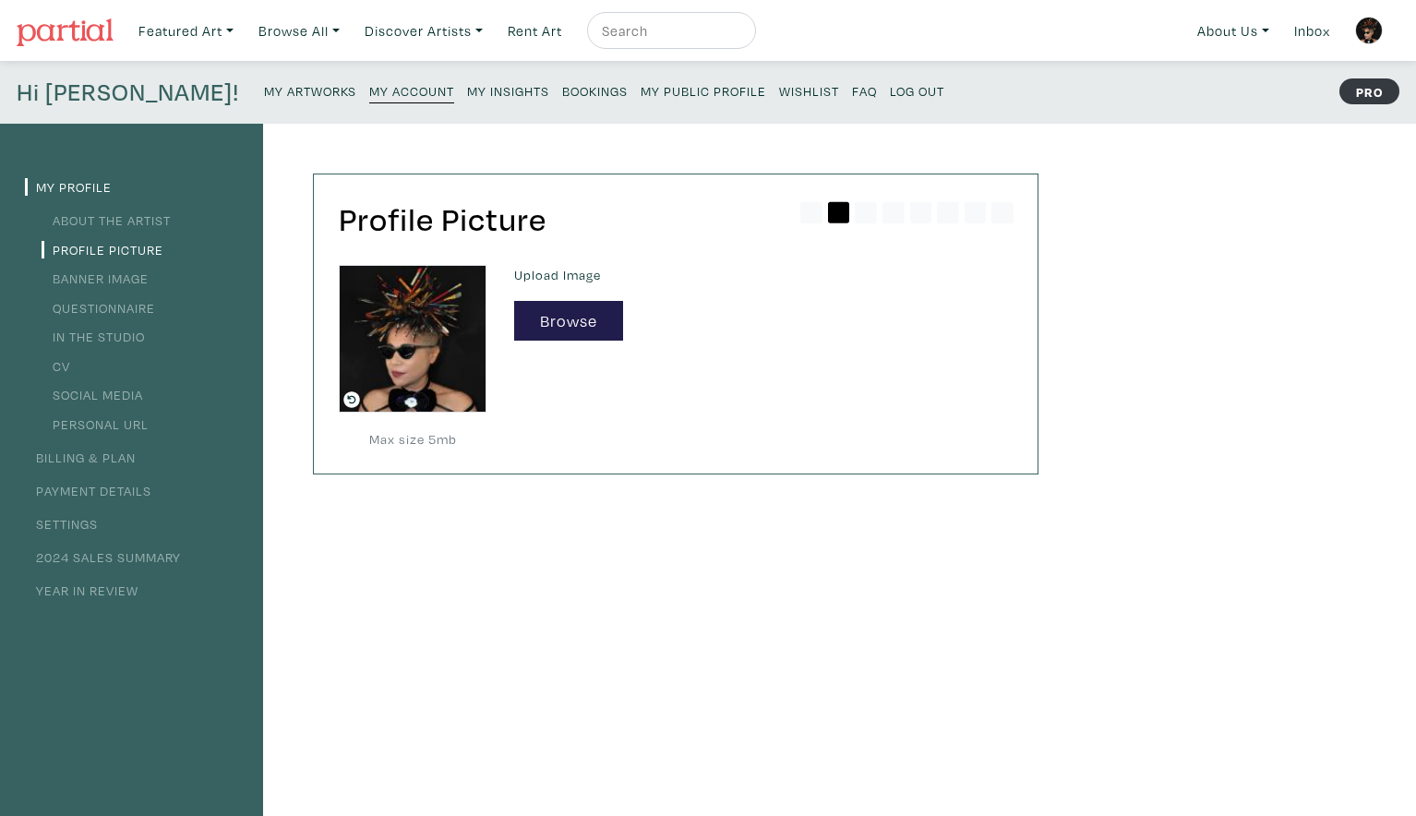
click at [641, 99] on link "My Public Profile" at bounding box center [704, 90] width 126 height 25
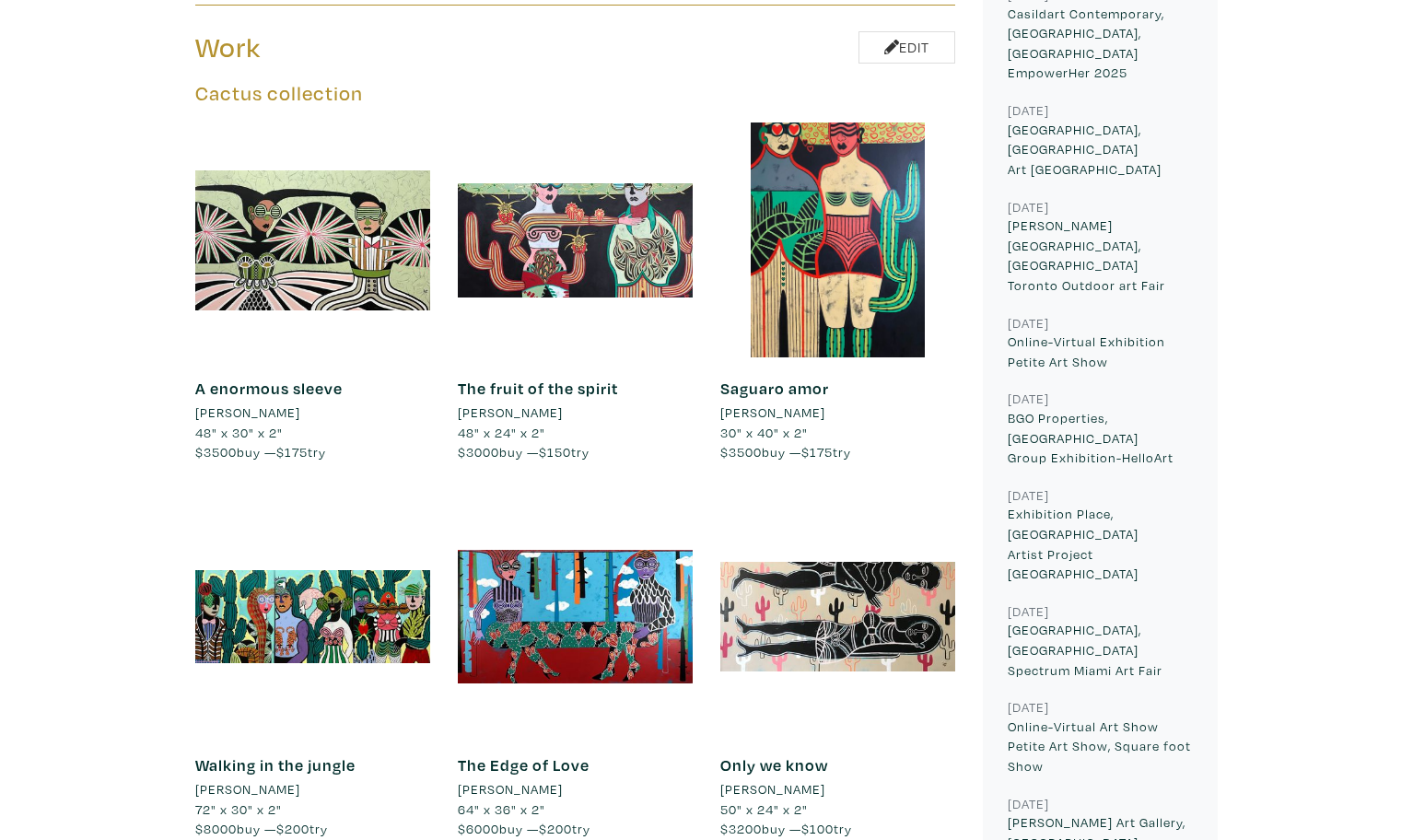
scroll to position [1261, 0]
